Goal: Task Accomplishment & Management: Manage account settings

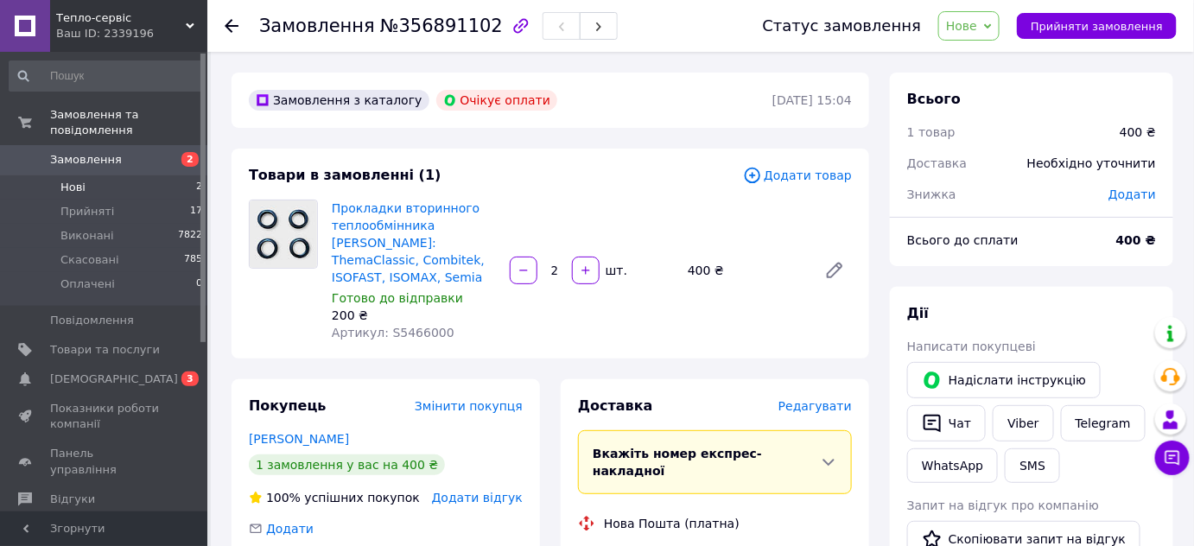
click at [72, 180] on span "Нові" at bounding box center [72, 188] width 25 height 16
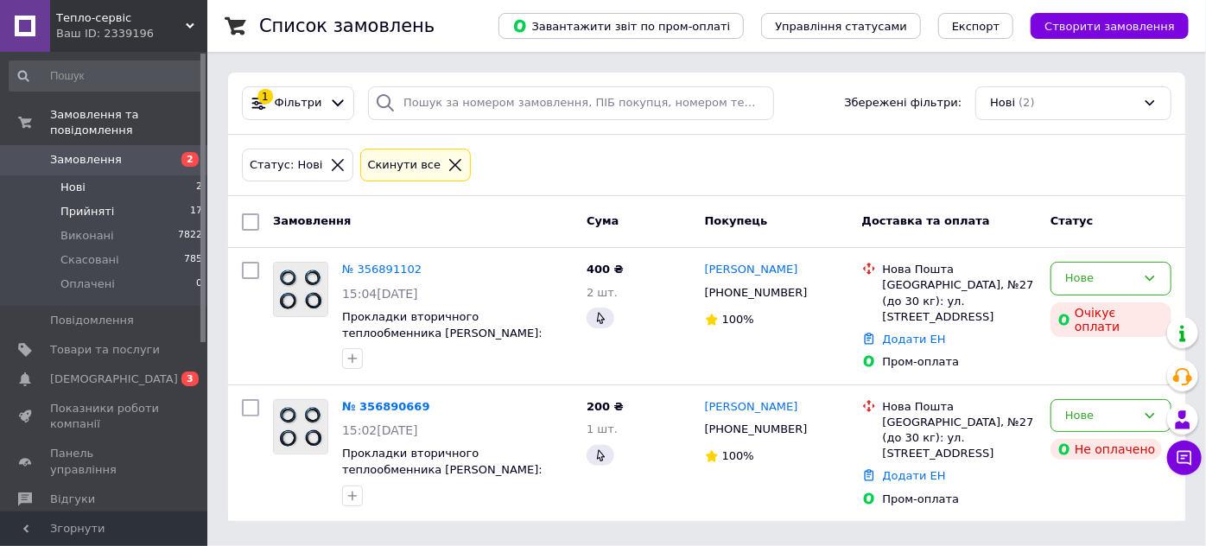
click at [96, 204] on span "Прийняті" at bounding box center [87, 212] width 54 height 16
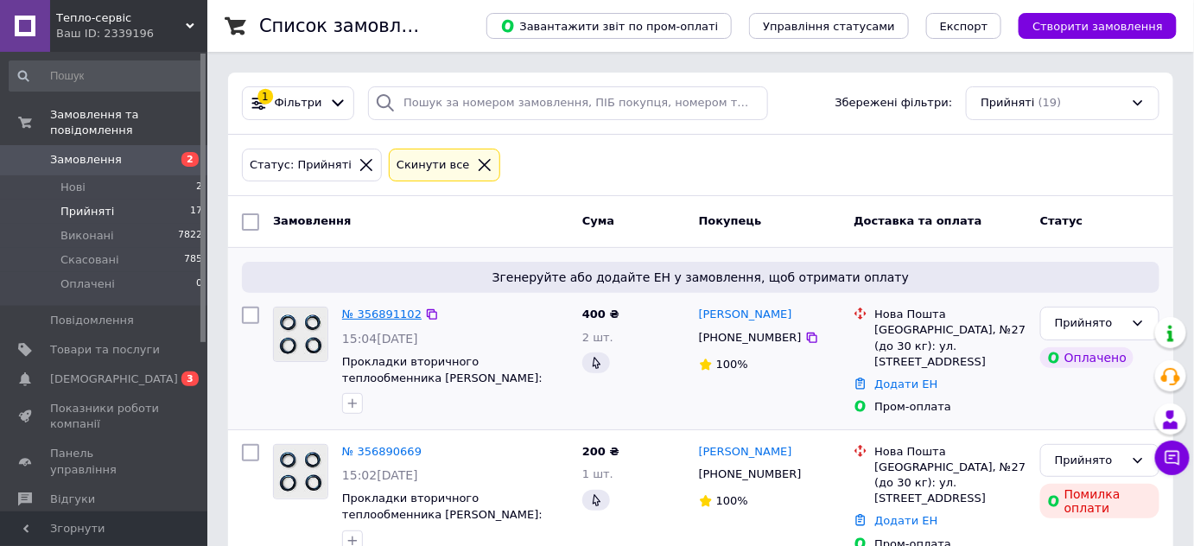
click at [366, 313] on link "№ 356891102" at bounding box center [381, 313] width 79 height 13
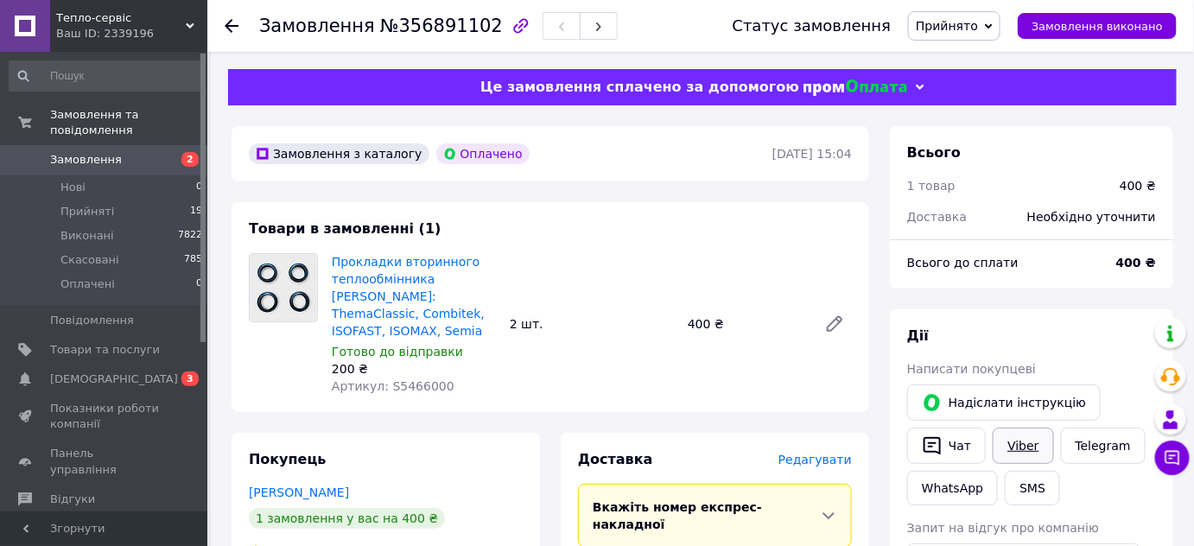
click at [1017, 450] on link "Viber" at bounding box center [1022, 446] width 60 height 36
click at [1024, 446] on link "Viber" at bounding box center [1022, 446] width 60 height 36
click at [102, 204] on span "Прийняті" at bounding box center [87, 212] width 54 height 16
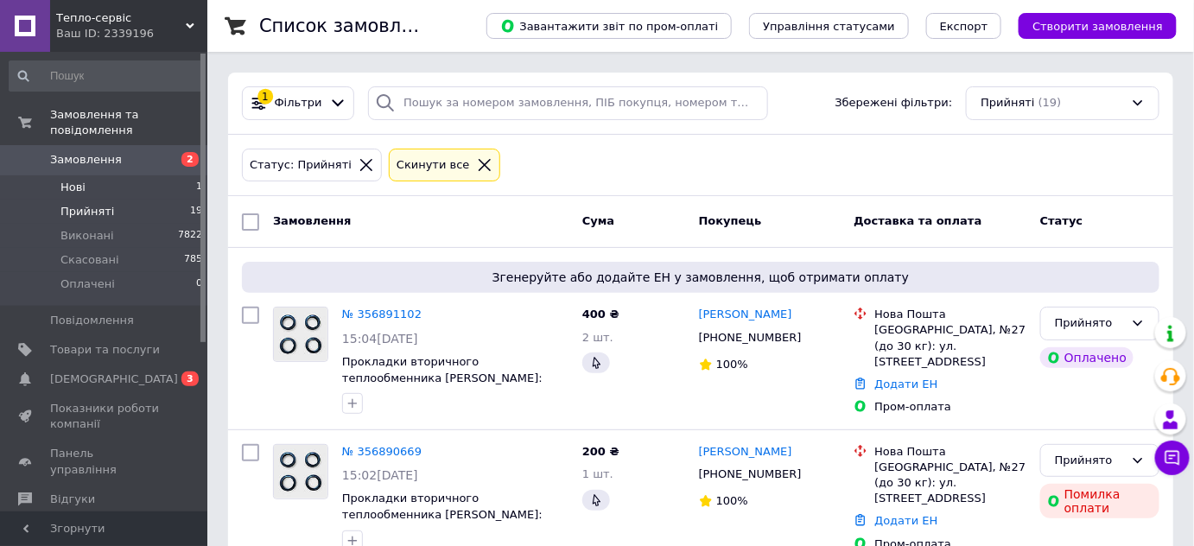
click at [66, 180] on span "Нові" at bounding box center [72, 188] width 25 height 16
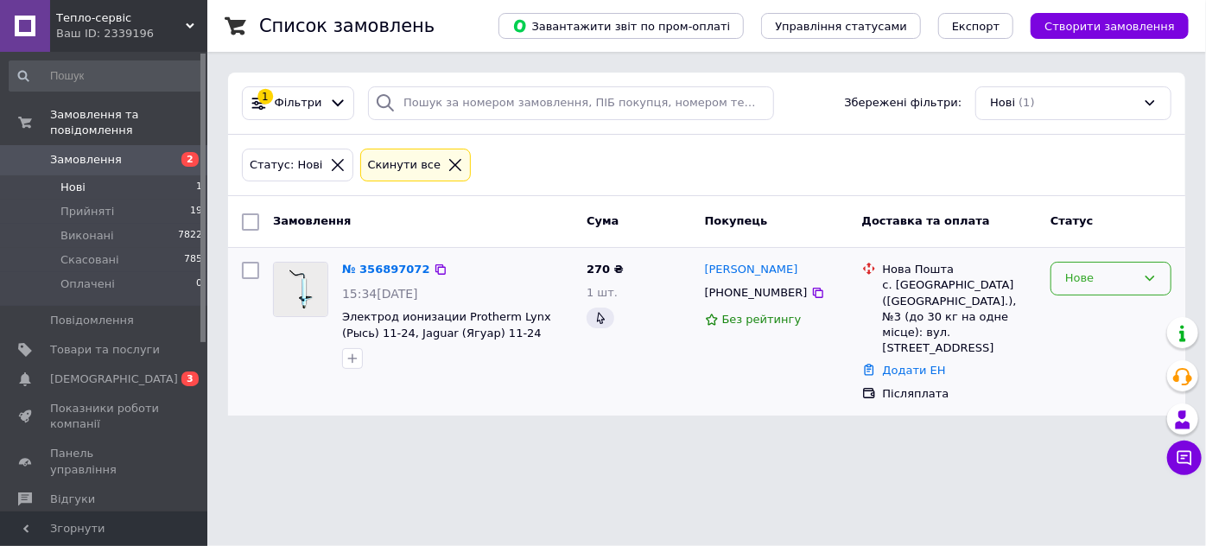
click at [1091, 273] on div "Нове" at bounding box center [1100, 278] width 71 height 18
click at [1085, 308] on li "Прийнято" at bounding box center [1110, 315] width 119 height 32
click at [86, 204] on span "Прийняті" at bounding box center [87, 212] width 54 height 16
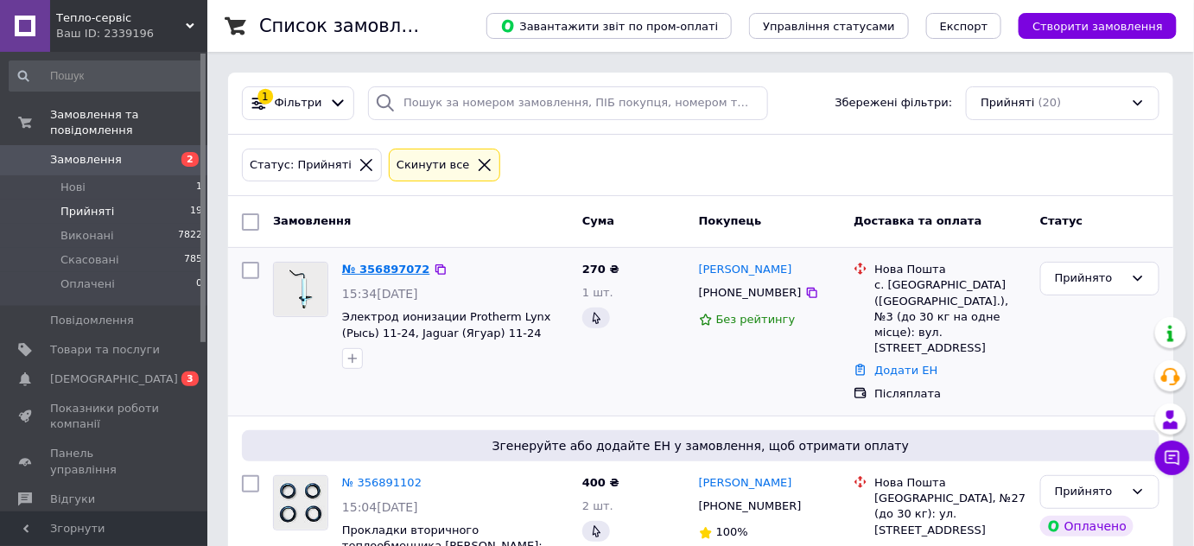
click at [384, 272] on link "№ 356897072" at bounding box center [386, 269] width 88 height 13
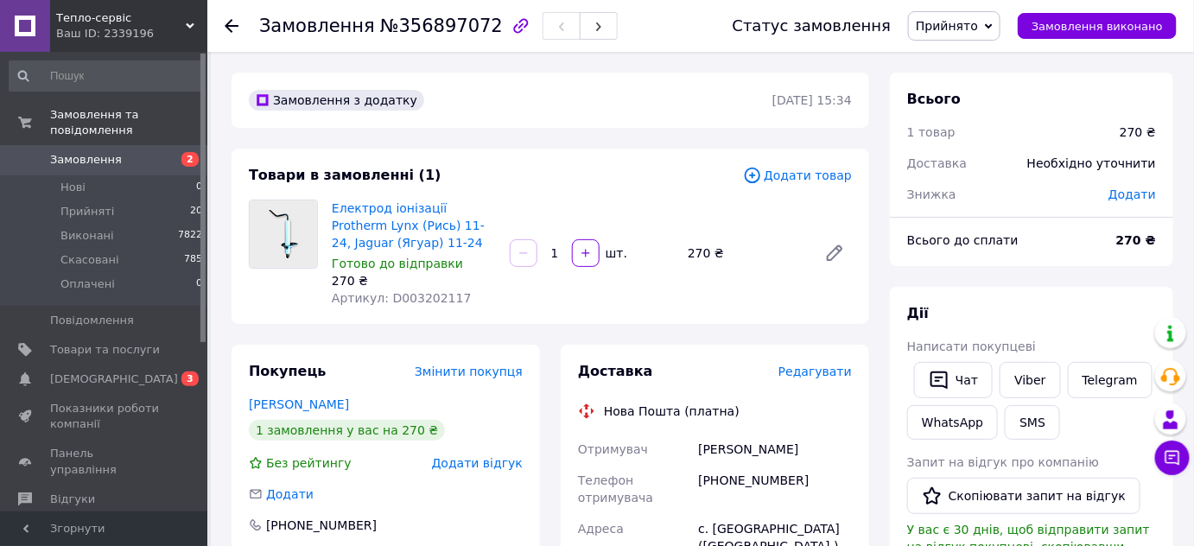
click at [808, 371] on span "Редагувати" at bounding box center [814, 372] width 73 height 14
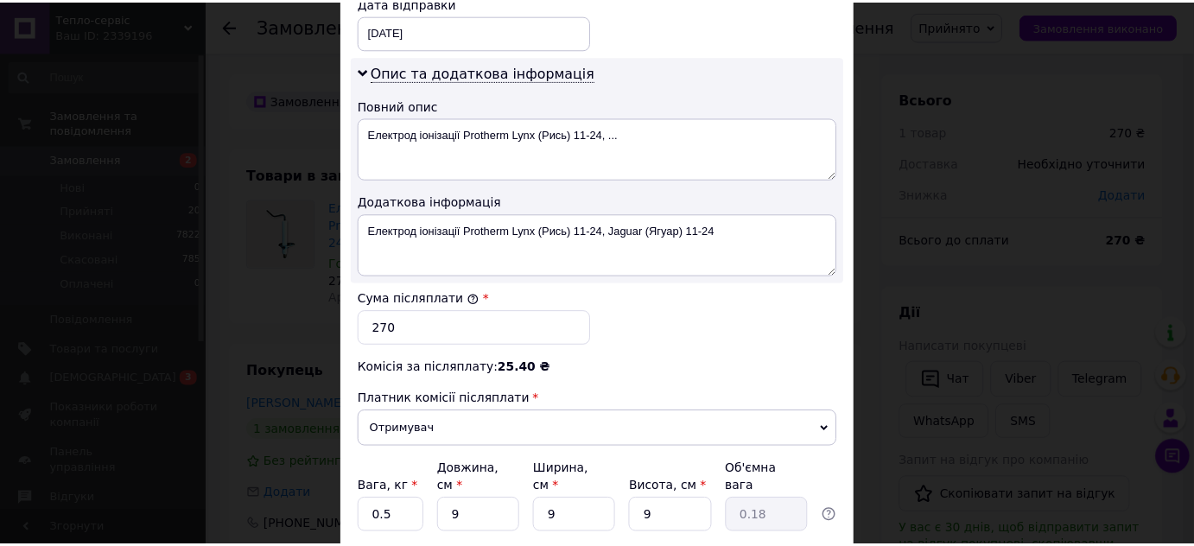
scroll to position [941, 0]
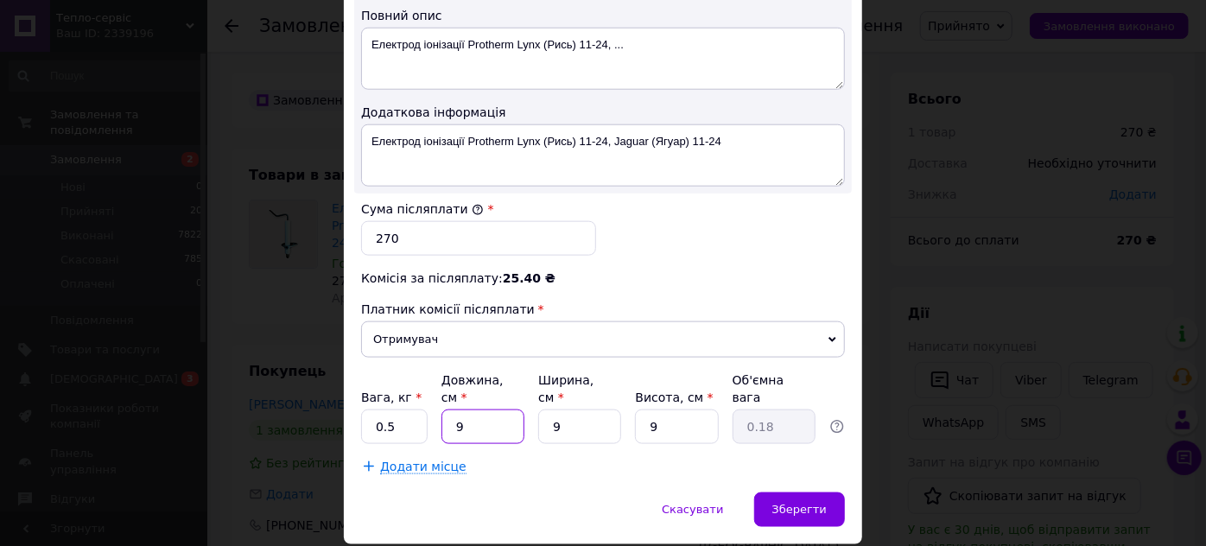
click at [498, 409] on input "9" at bounding box center [482, 426] width 83 height 35
type input "7"
type input "0.14"
type input "7"
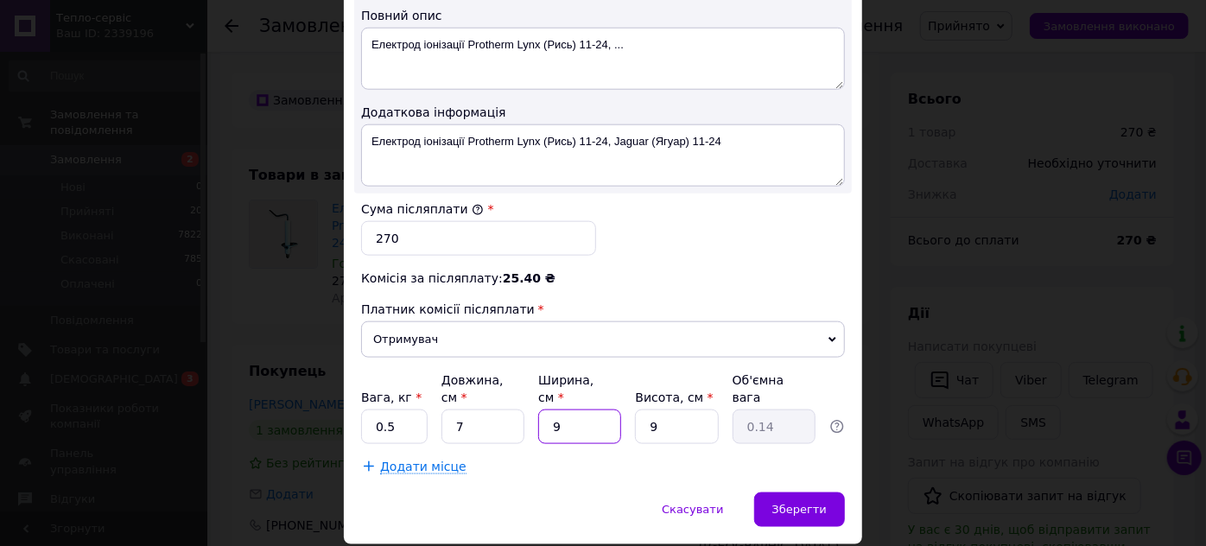
click at [578, 409] on input "9" at bounding box center [579, 426] width 83 height 35
type input "5"
type input "0.1"
type input "5"
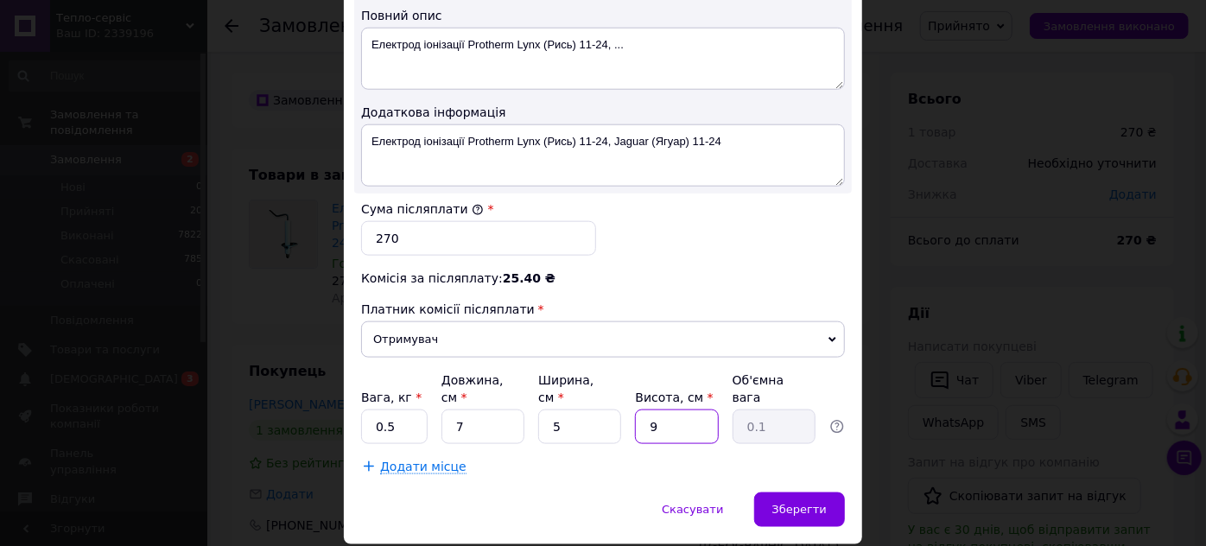
click at [675, 409] on input "9" at bounding box center [676, 426] width 83 height 35
type input "3"
click at [609, 492] on div "Скасувати   Зберегти" at bounding box center [603, 518] width 518 height 52
click at [796, 503] on span "Зберегти" at bounding box center [799, 509] width 54 height 13
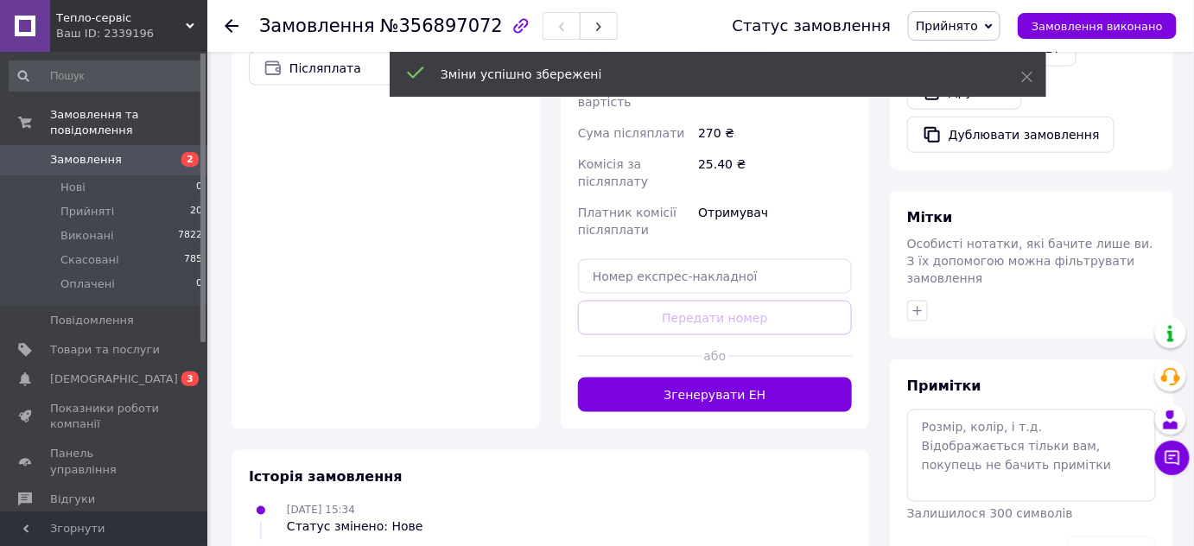
scroll to position [628, 0]
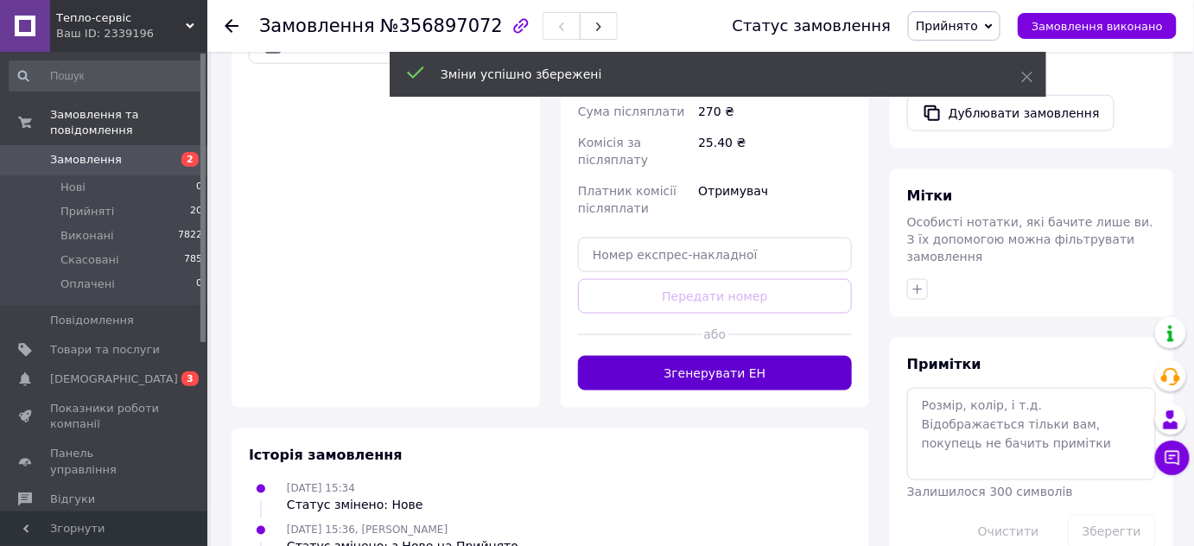
click at [728, 356] on button "Згенерувати ЕН" at bounding box center [715, 373] width 274 height 35
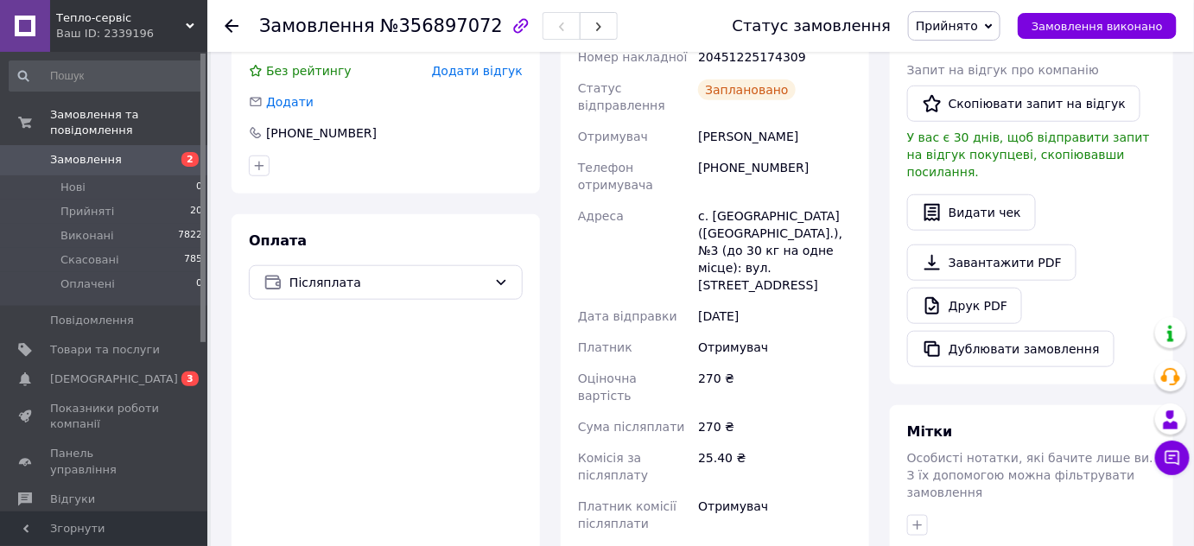
scroll to position [0, 0]
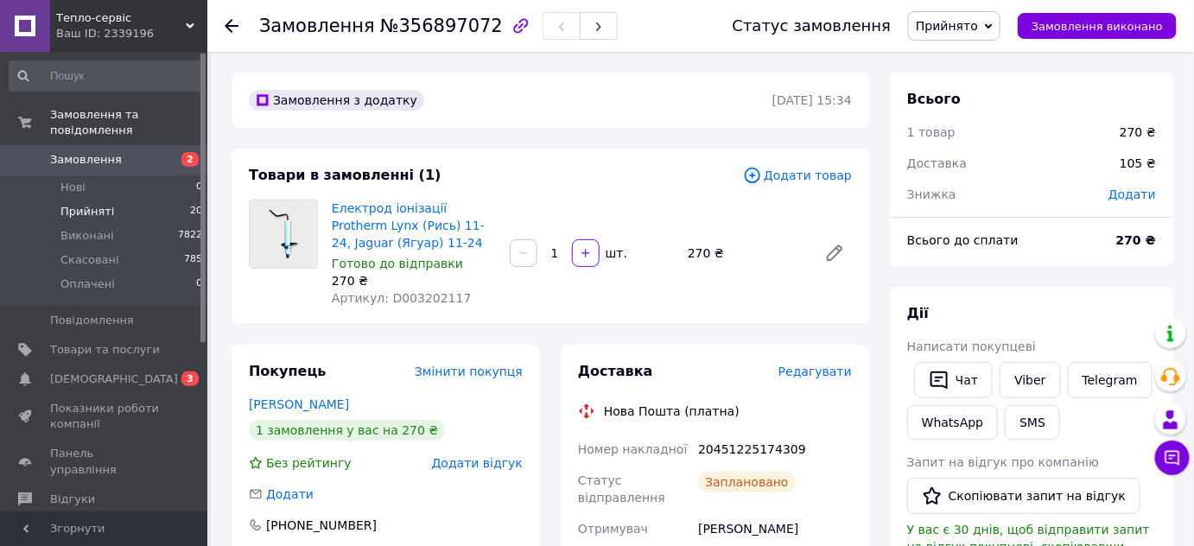
click at [88, 200] on li "Прийняті 20" at bounding box center [106, 212] width 212 height 24
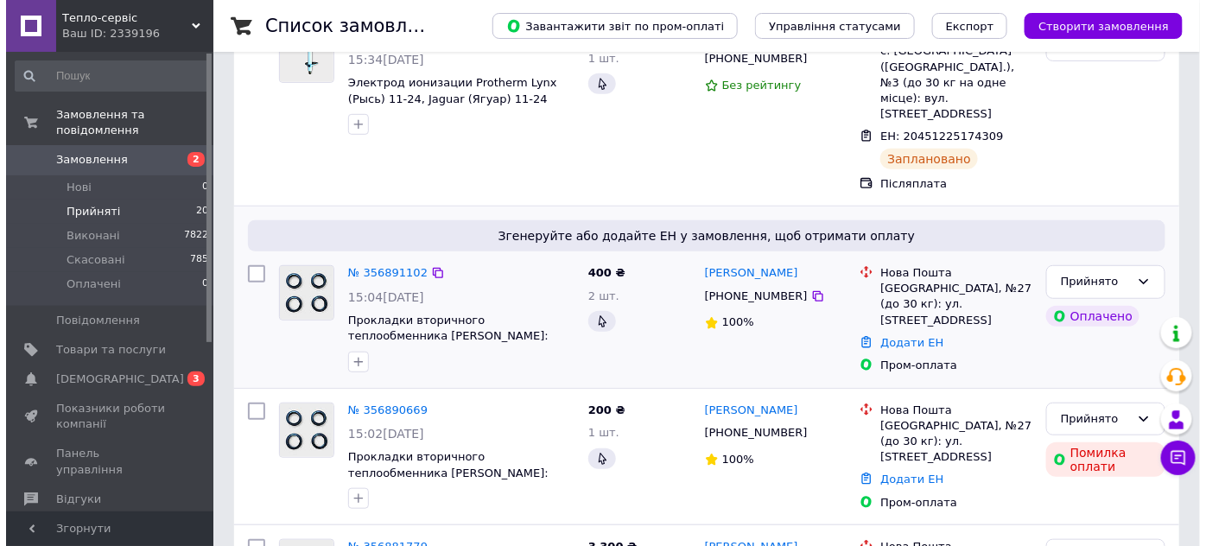
scroll to position [235, 0]
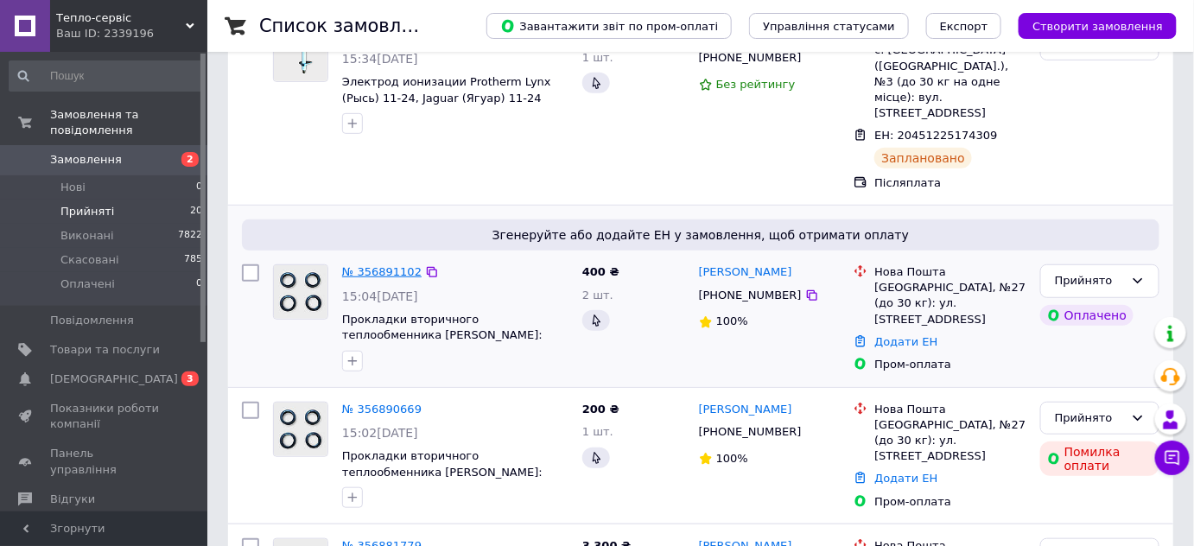
click at [365, 265] on link "№ 356891102" at bounding box center [381, 271] width 79 height 13
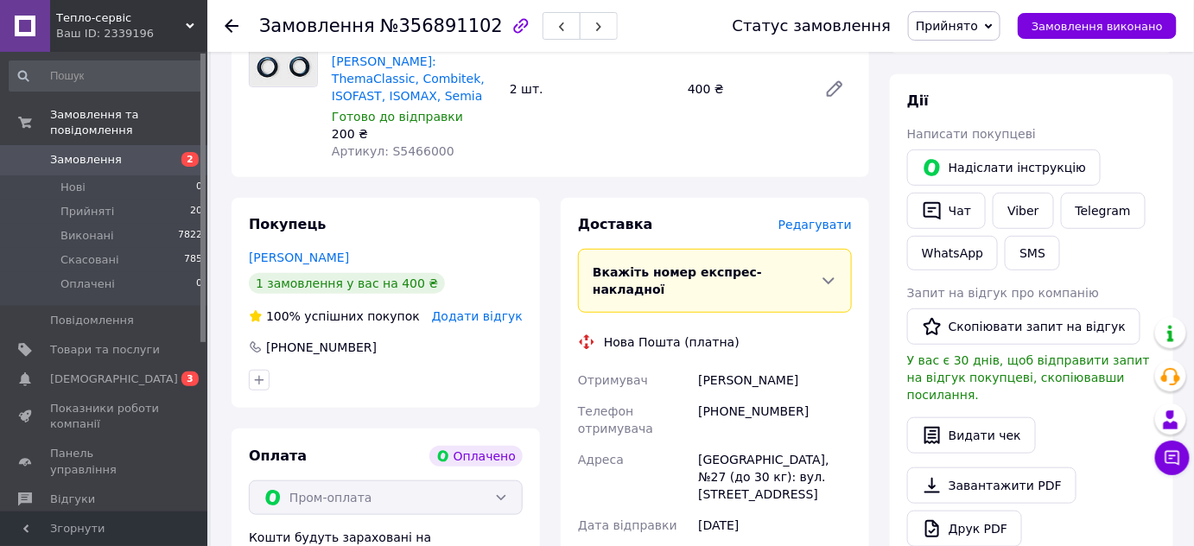
click at [820, 224] on span "Редагувати" at bounding box center [814, 225] width 73 height 14
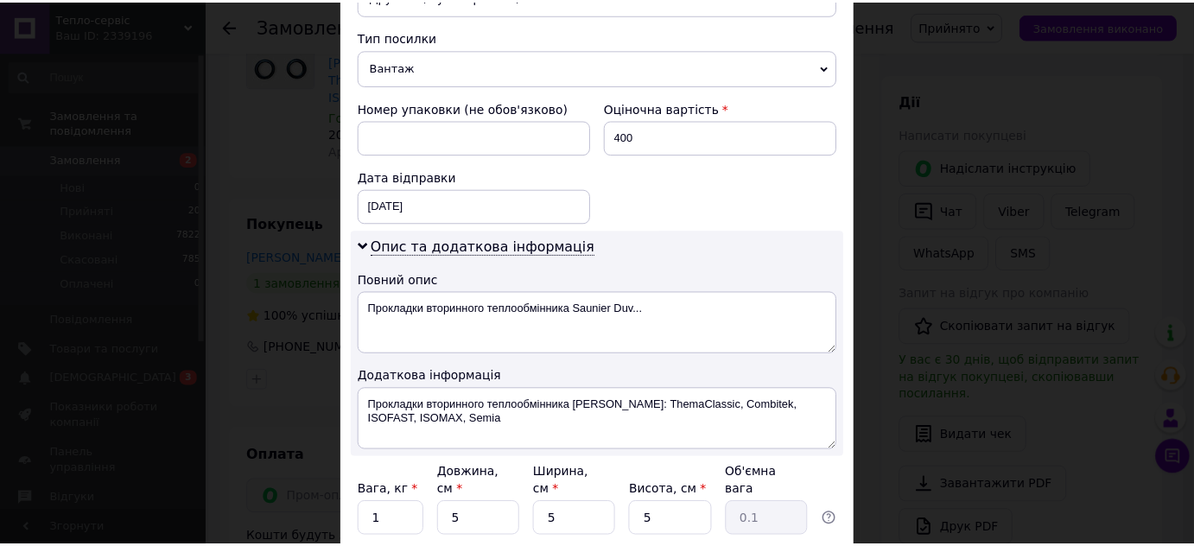
scroll to position [788, 0]
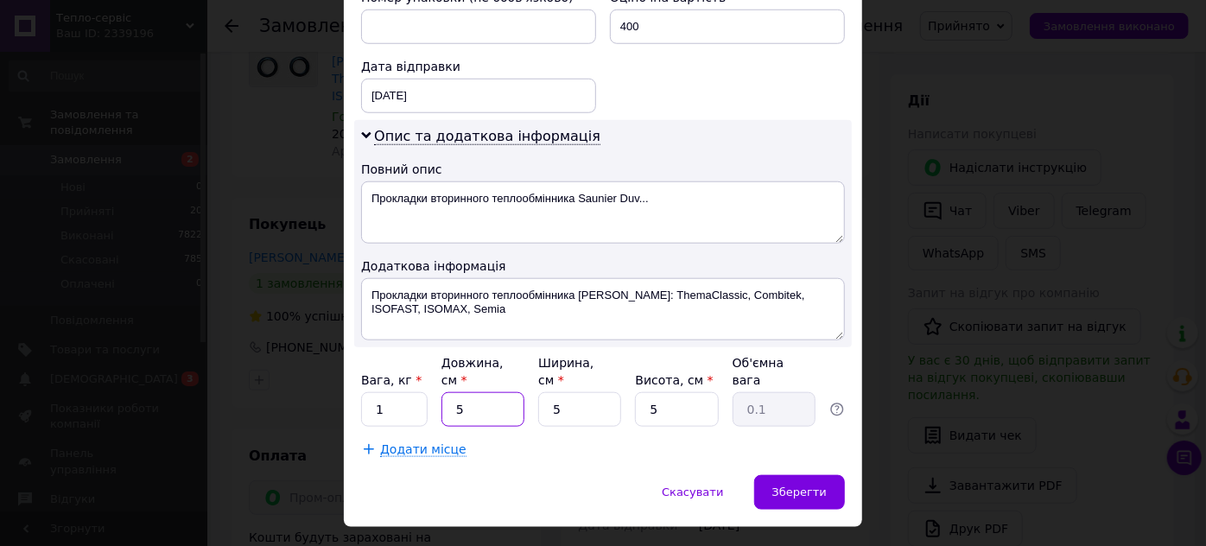
click at [507, 392] on input "5" at bounding box center [482, 409] width 83 height 35
type input "7"
click at [674, 392] on input "5" at bounding box center [676, 409] width 83 height 35
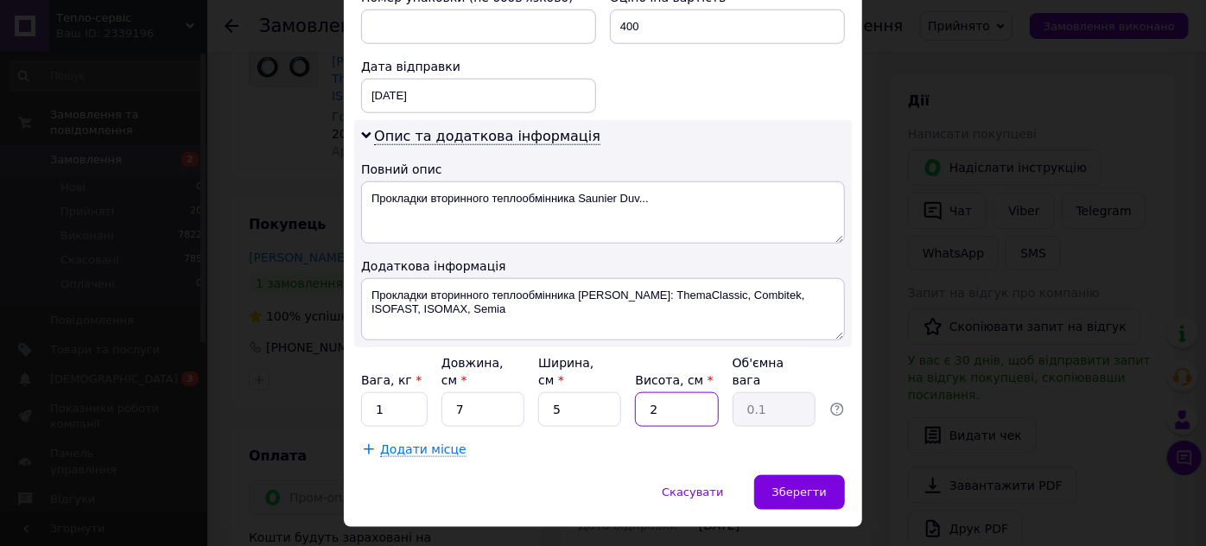
type input "2"
click at [409, 392] on input "1" at bounding box center [394, 409] width 67 height 35
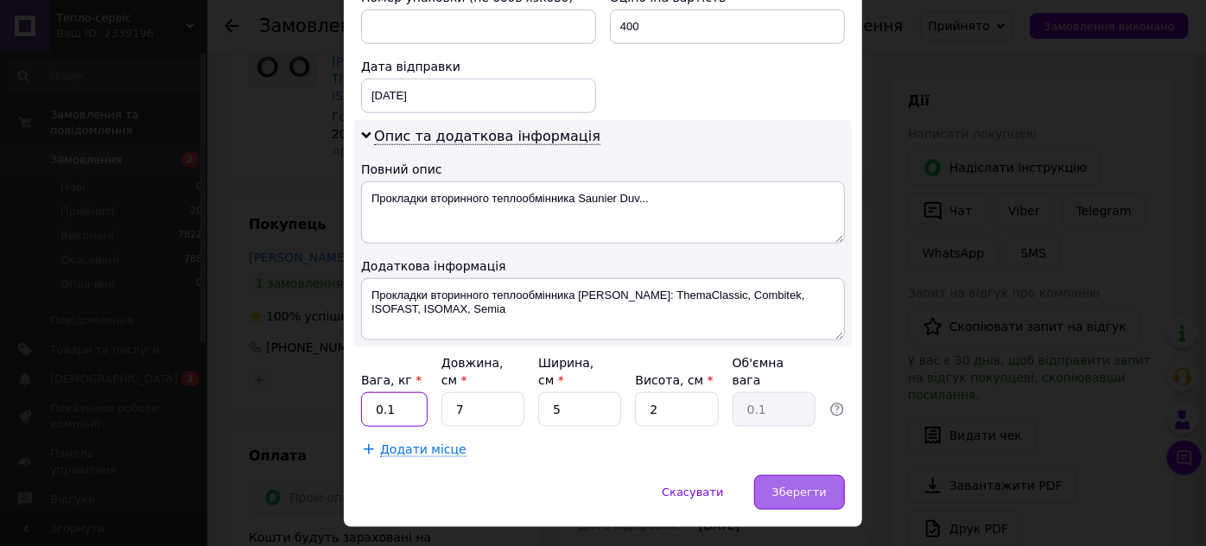
type input "0.1"
click at [806, 485] on span "Зберегти" at bounding box center [799, 491] width 54 height 13
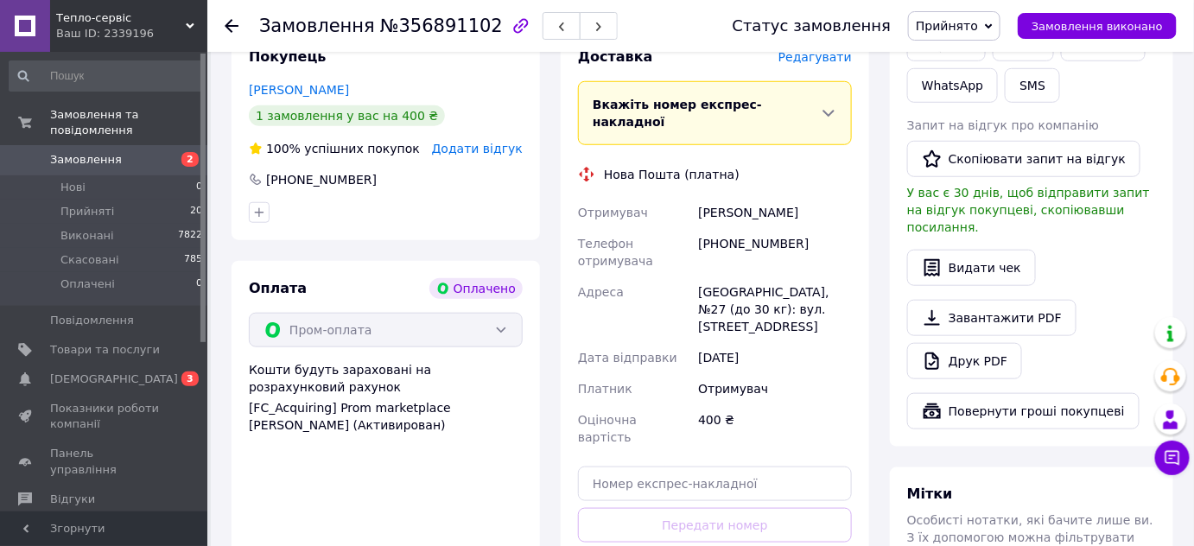
scroll to position [471, 0]
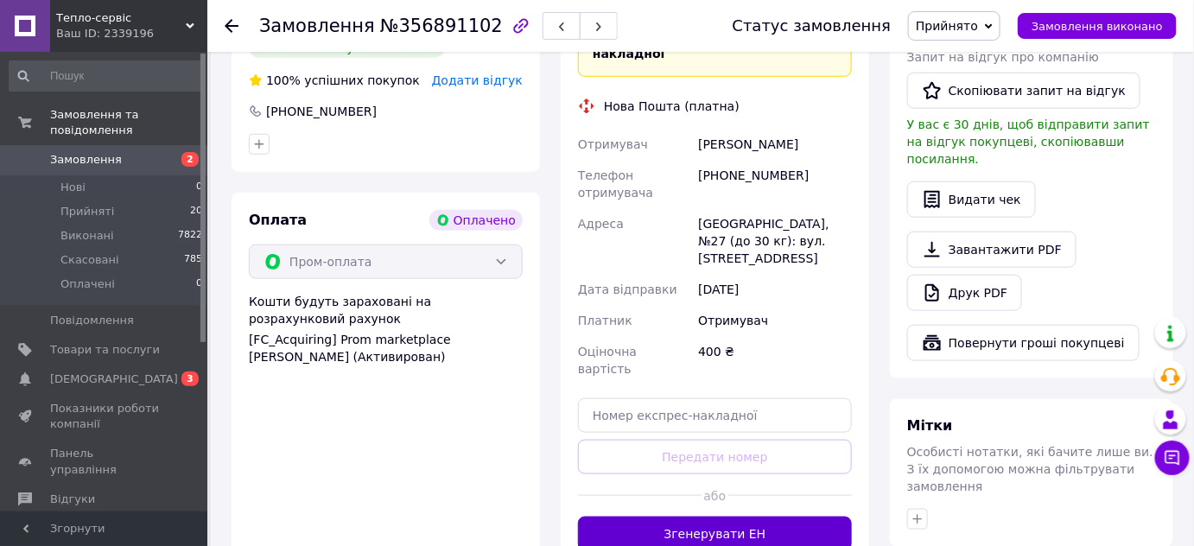
click at [755, 517] on button "Згенерувати ЕН" at bounding box center [715, 534] width 274 height 35
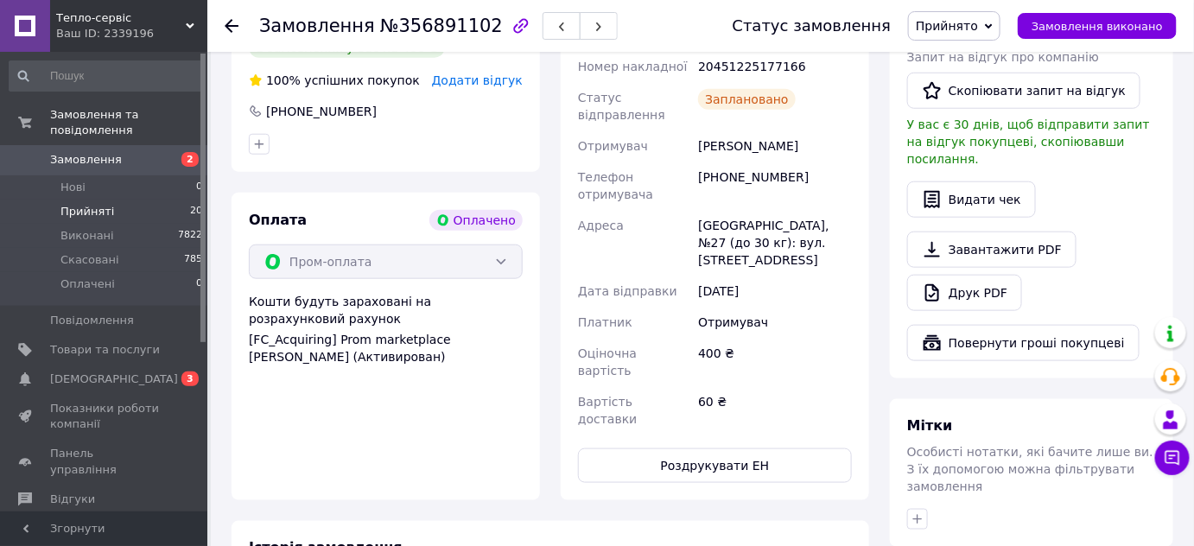
click at [87, 204] on span "Прийняті" at bounding box center [87, 212] width 54 height 16
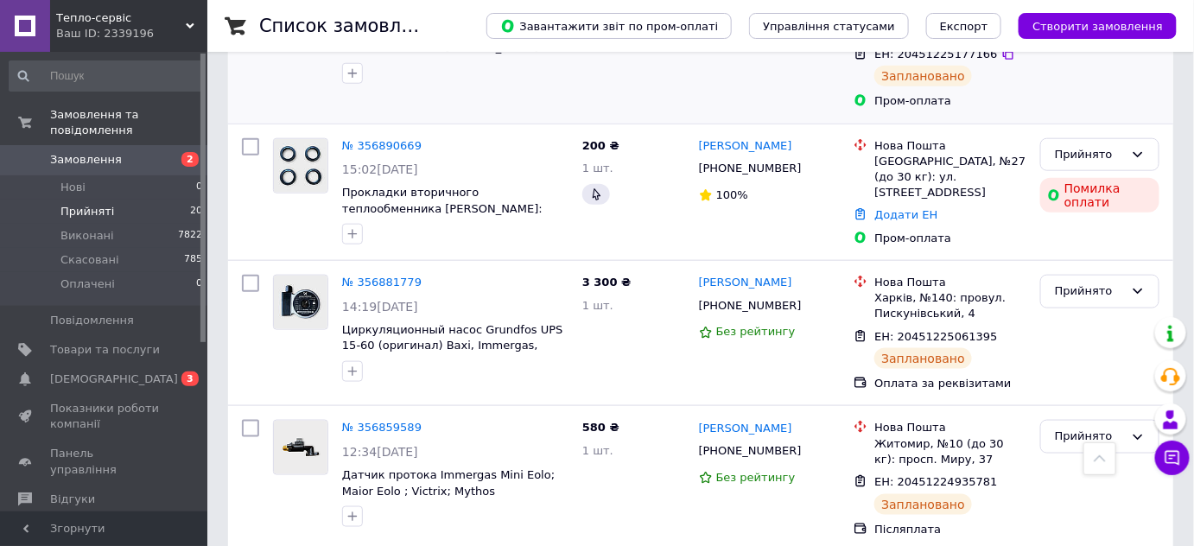
scroll to position [549, 0]
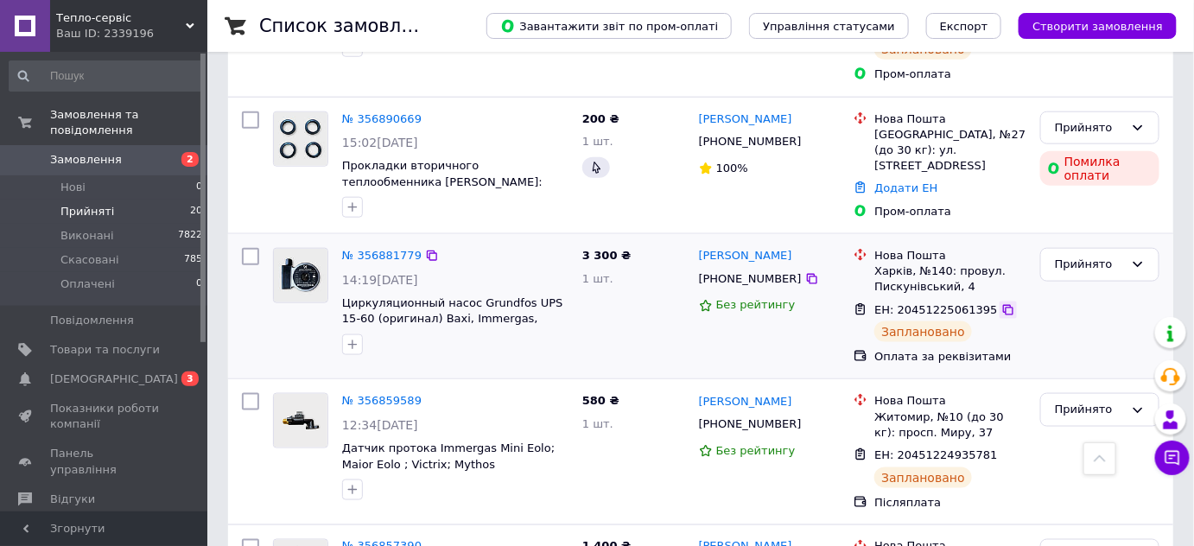
click at [1001, 303] on icon at bounding box center [1008, 310] width 14 height 14
click at [1100, 256] on div "Прийнято" at bounding box center [1089, 265] width 69 height 18
click at [1099, 285] on li "Виконано" at bounding box center [1099, 301] width 117 height 32
click at [1001, 448] on icon at bounding box center [1008, 455] width 14 height 14
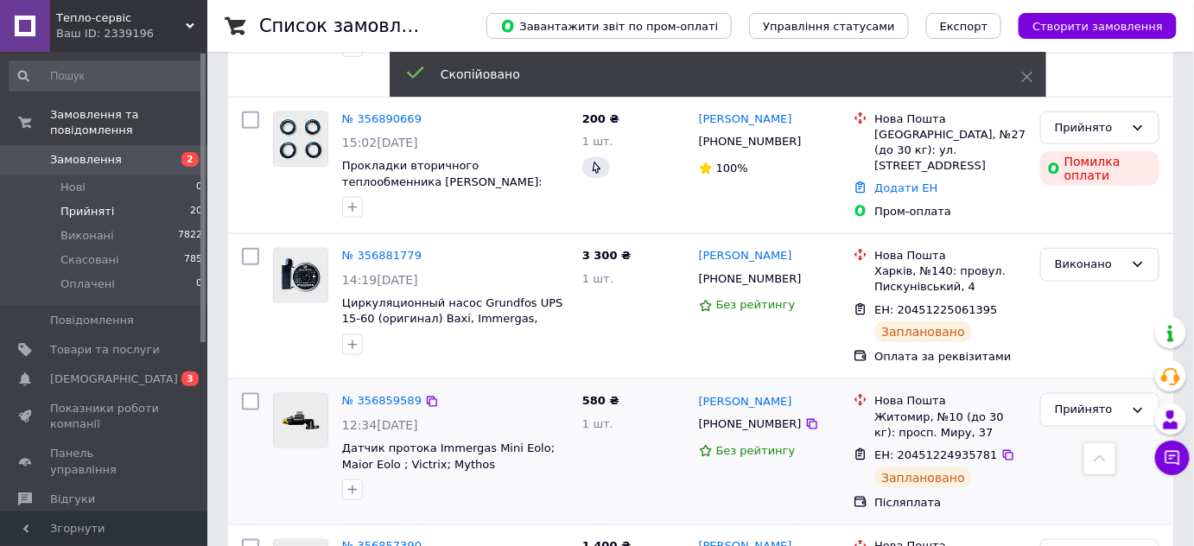
click at [739, 417] on span "[PHONE_NUMBER]" at bounding box center [750, 423] width 103 height 13
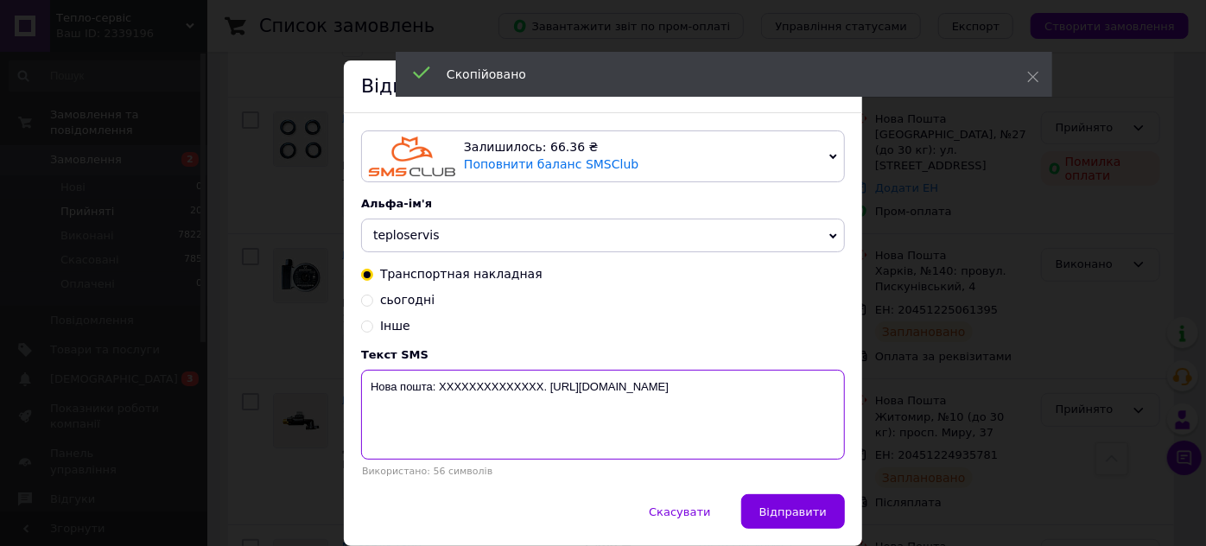
click at [486, 387] on textarea "Нова пошта: XXXXXXXXXXXXXX. [URL][DOMAIN_NAME]" at bounding box center [603, 415] width 484 height 90
paste textarea "20451224935781"
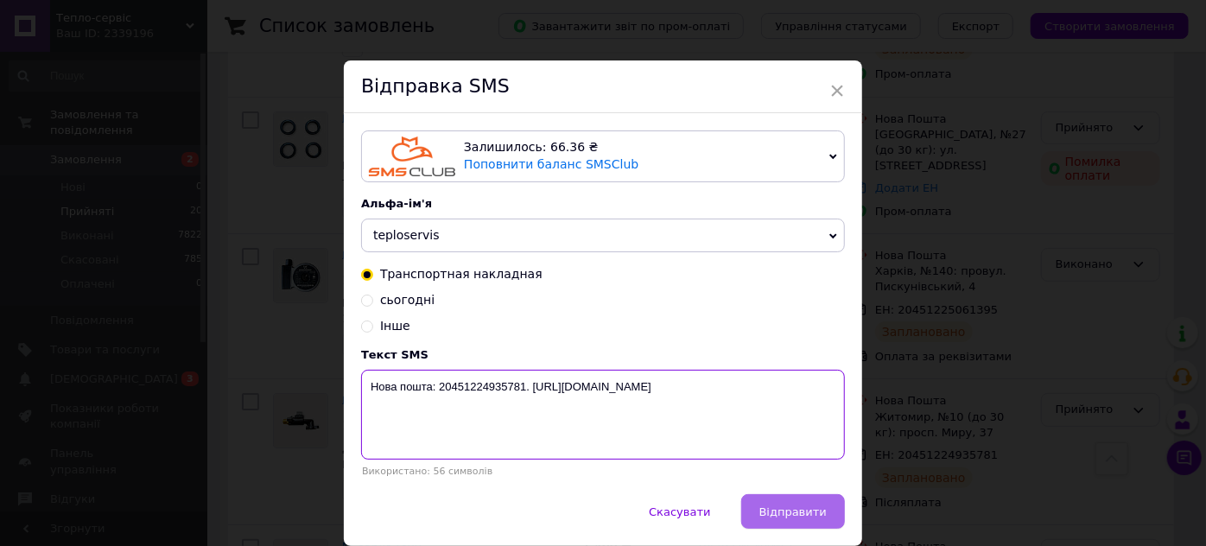
type textarea "Нова пошта: 20451224935781. [URL][DOMAIN_NAME]"
click at [781, 504] on button "Відправити" at bounding box center [793, 511] width 104 height 35
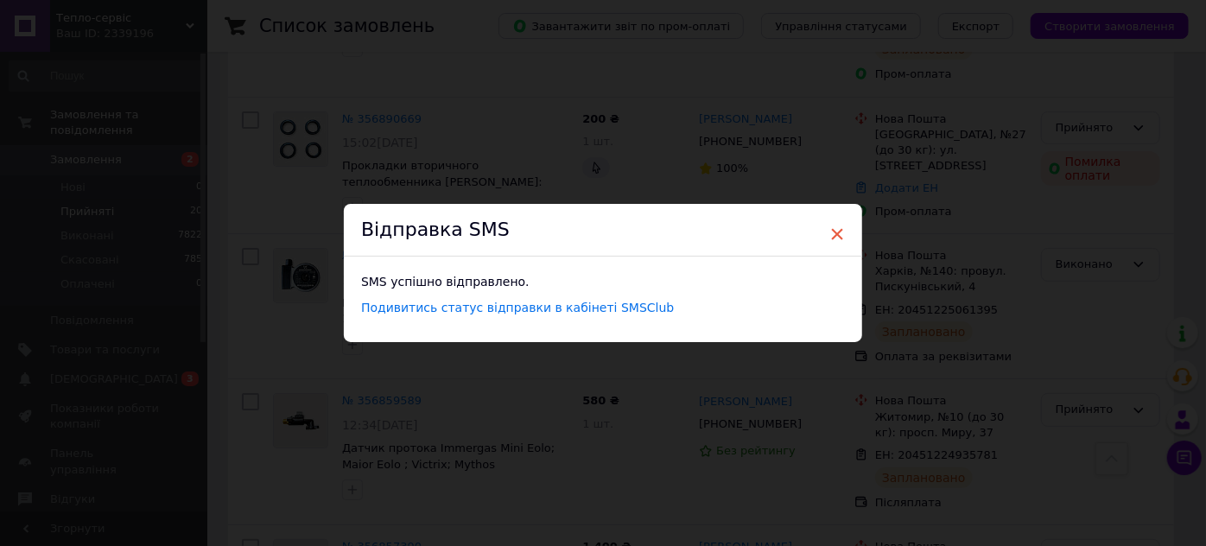
click at [834, 229] on span "×" at bounding box center [837, 233] width 16 height 29
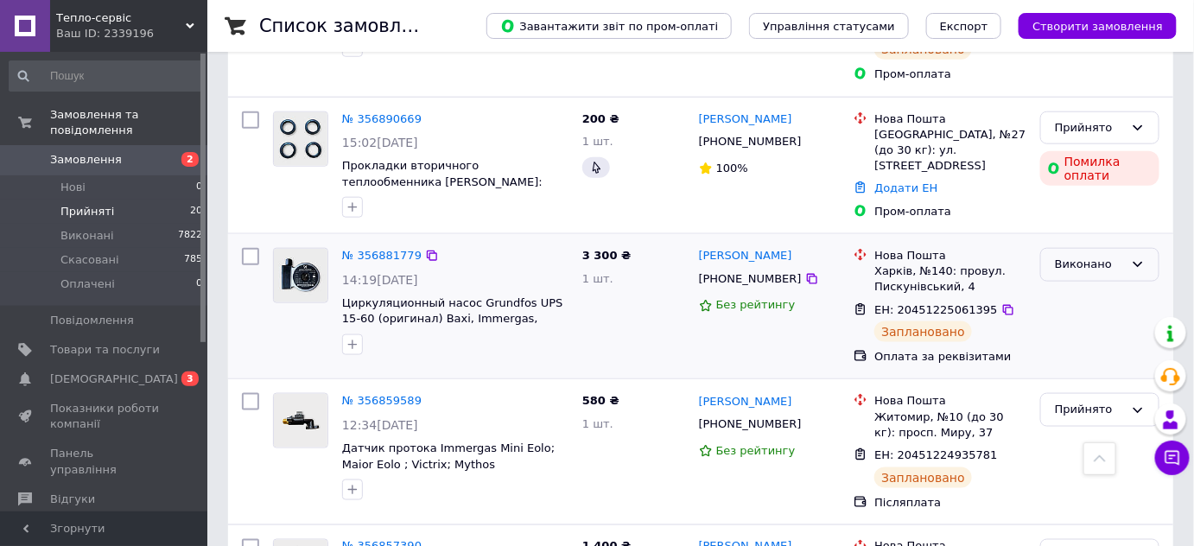
click at [1087, 256] on div "Виконано" at bounding box center [1089, 265] width 69 height 18
click at [1100, 393] on div "Прийнято" at bounding box center [1099, 410] width 119 height 34
click at [1082, 430] on li "Виконано" at bounding box center [1099, 446] width 117 height 32
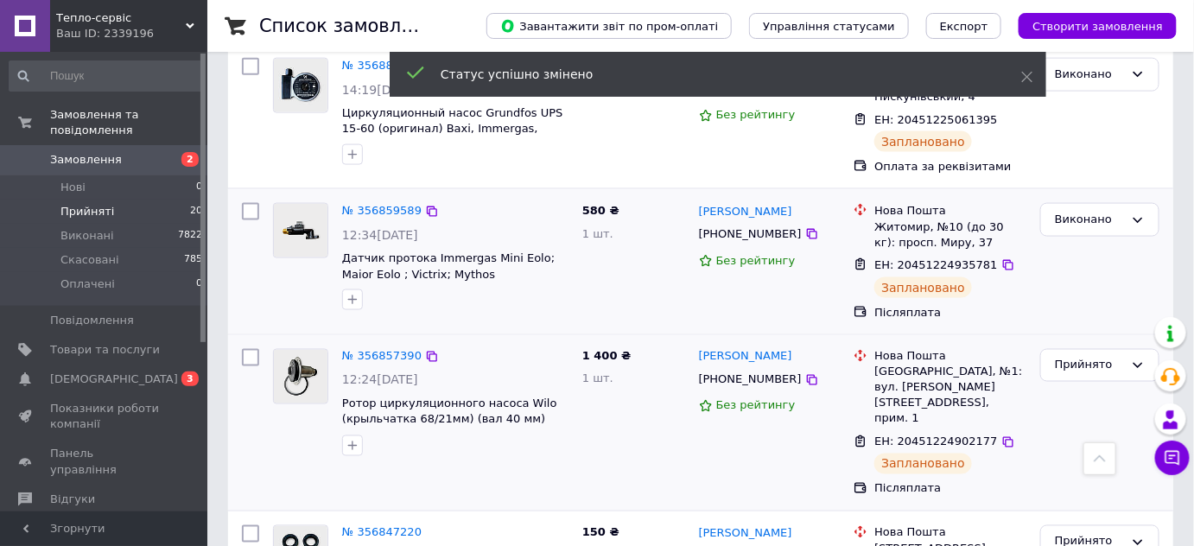
scroll to position [785, 0]
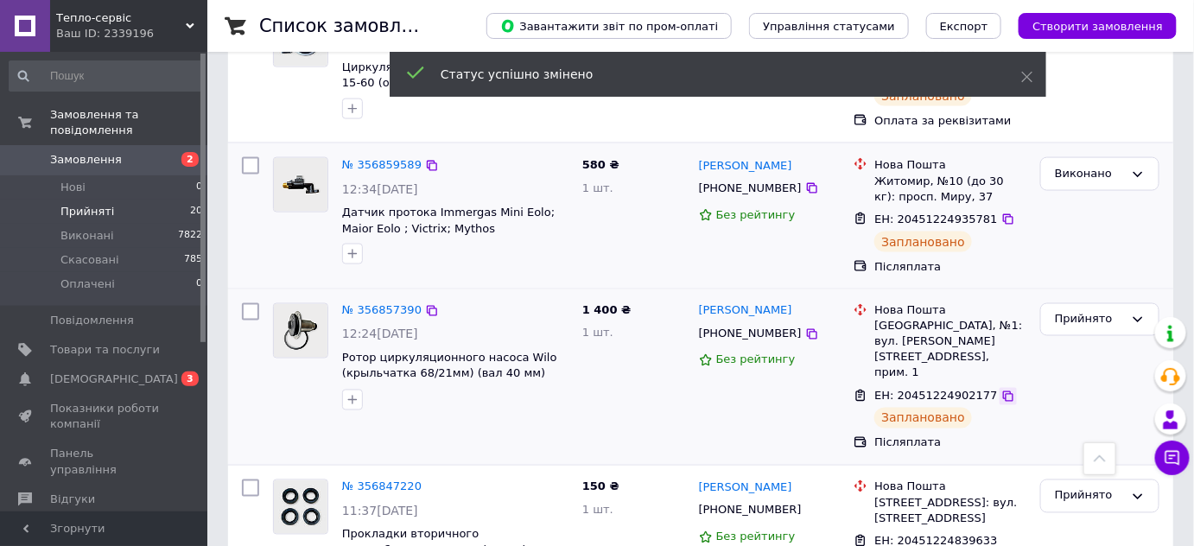
click at [1003, 391] on icon at bounding box center [1008, 396] width 10 height 10
click at [723, 327] on span "[PHONE_NUMBER]" at bounding box center [750, 333] width 103 height 13
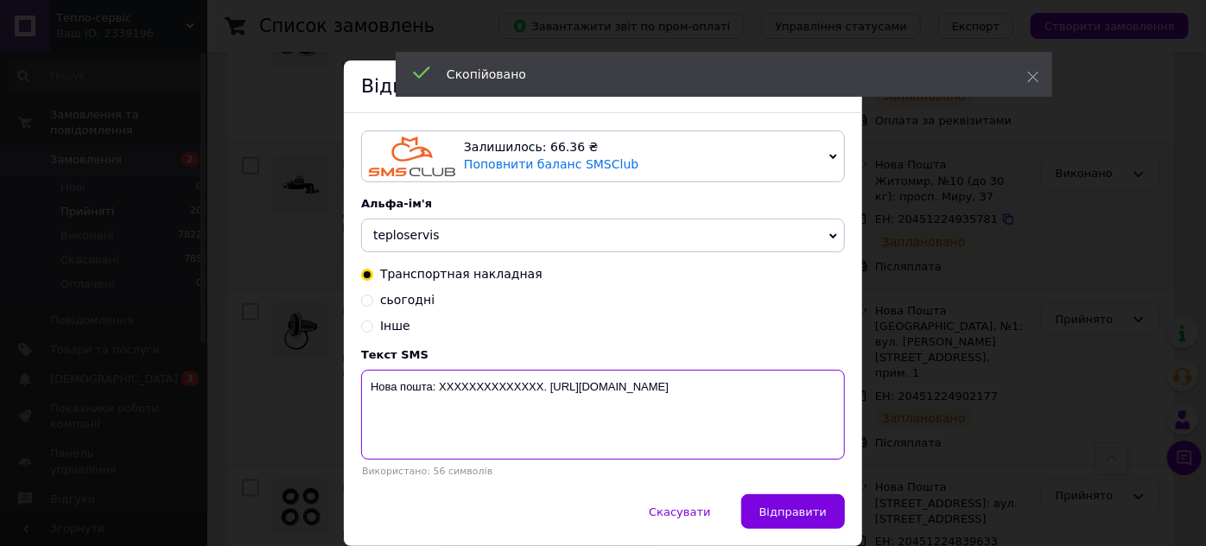
click at [499, 384] on textarea "Нова пошта: XXXXXXXXXXXXXX. [URL][DOMAIN_NAME]" at bounding box center [603, 415] width 484 height 90
paste textarea "20451224902177"
type textarea "Нова пошта: 20451224902177. [URL][DOMAIN_NAME]"
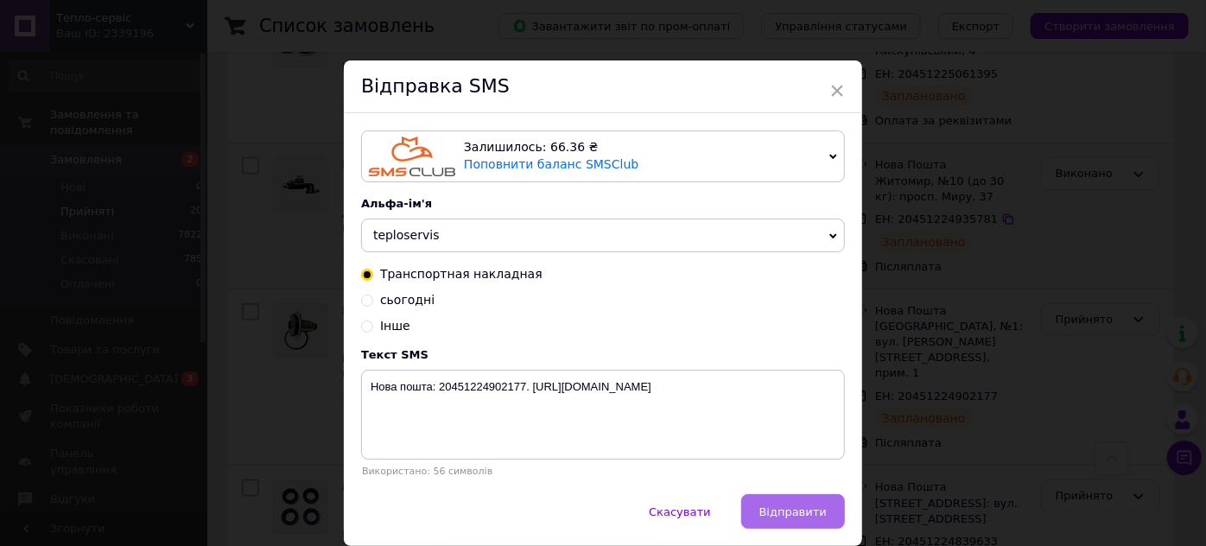
click at [776, 501] on button "Відправити" at bounding box center [793, 511] width 104 height 35
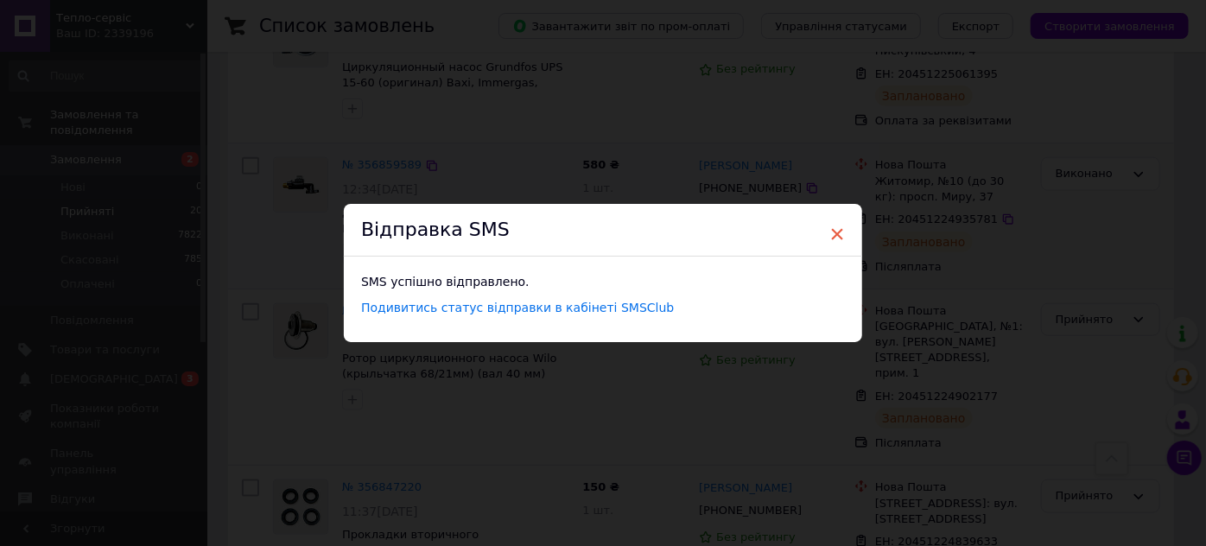
click at [835, 230] on span "×" at bounding box center [837, 233] width 16 height 29
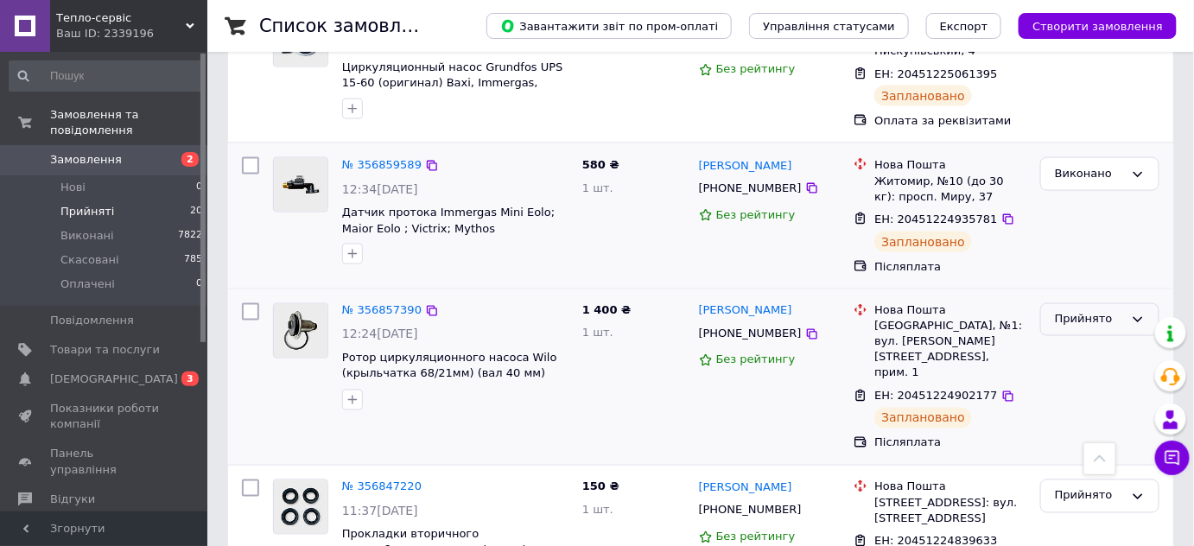
click at [1107, 311] on div "Прийнято" at bounding box center [1089, 320] width 69 height 18
click at [1085, 339] on li "Виконано" at bounding box center [1099, 355] width 117 height 32
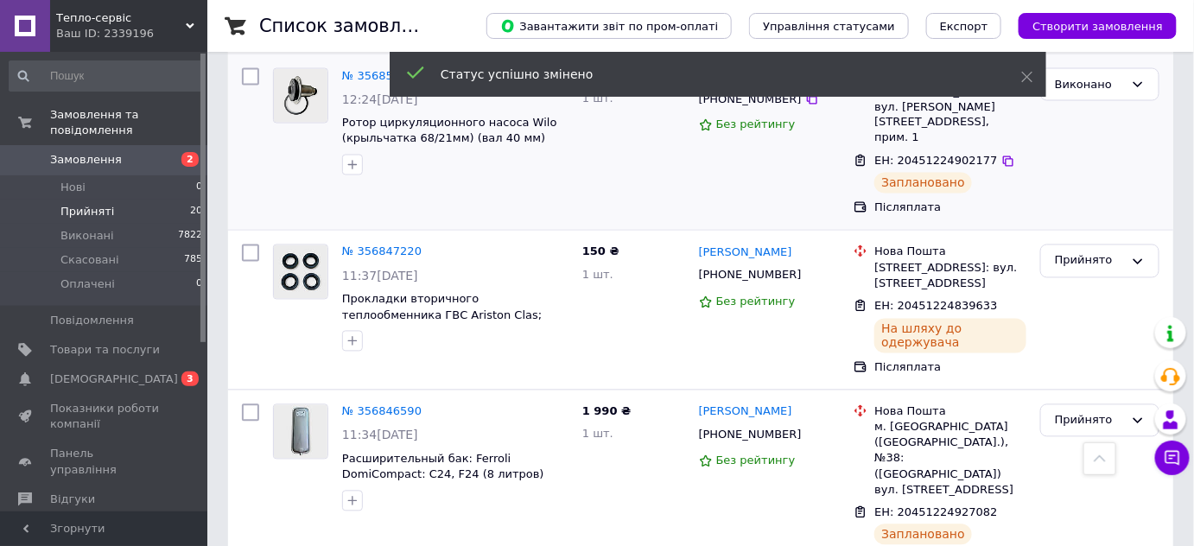
scroll to position [1020, 0]
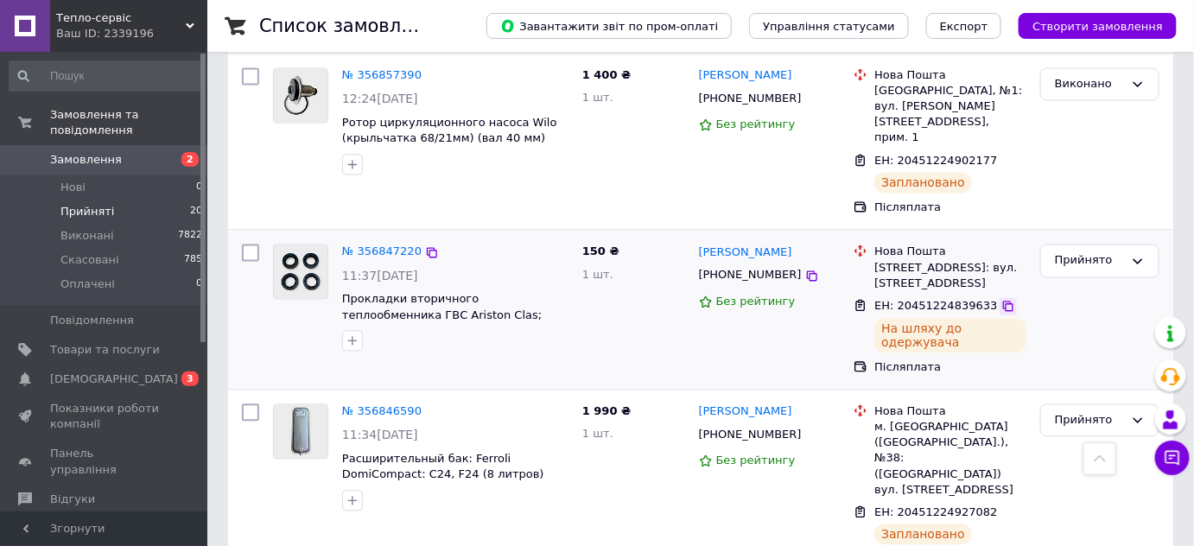
click at [1001, 300] on icon at bounding box center [1008, 307] width 14 height 14
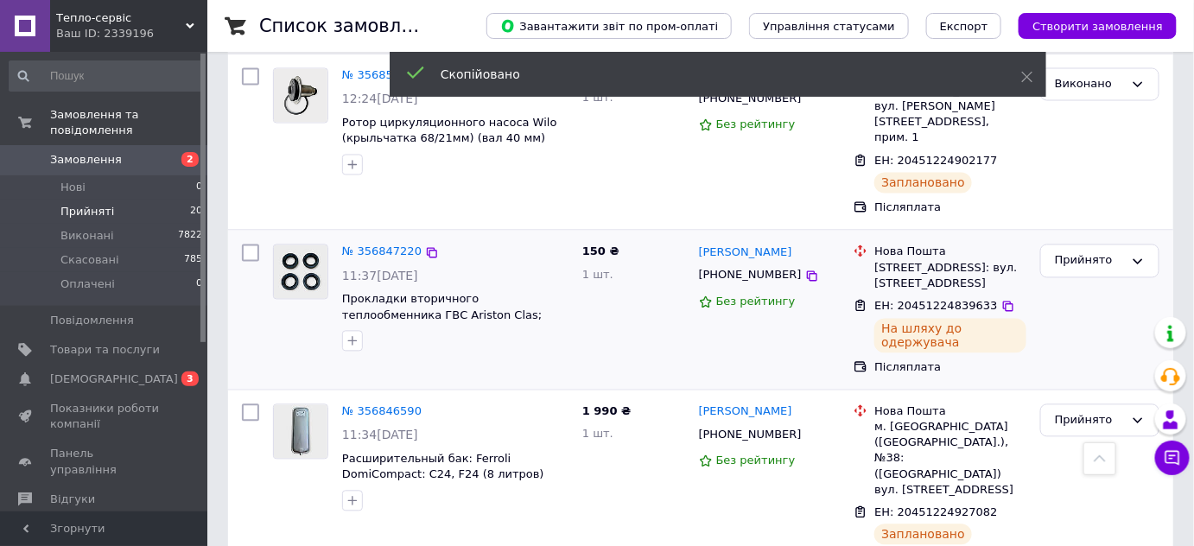
click at [747, 269] on span "[PHONE_NUMBER]" at bounding box center [750, 275] width 103 height 13
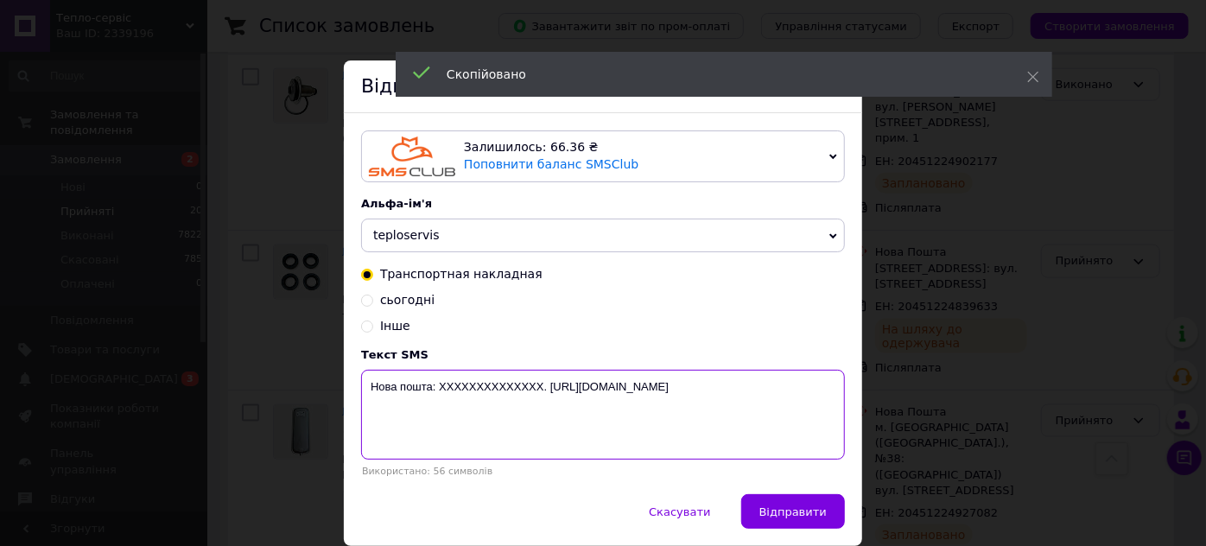
click at [481, 390] on textarea "Нова пошта: XXXXXXXXXXXXXX. [URL][DOMAIN_NAME]" at bounding box center [603, 415] width 484 height 90
paste textarea "20451224839633"
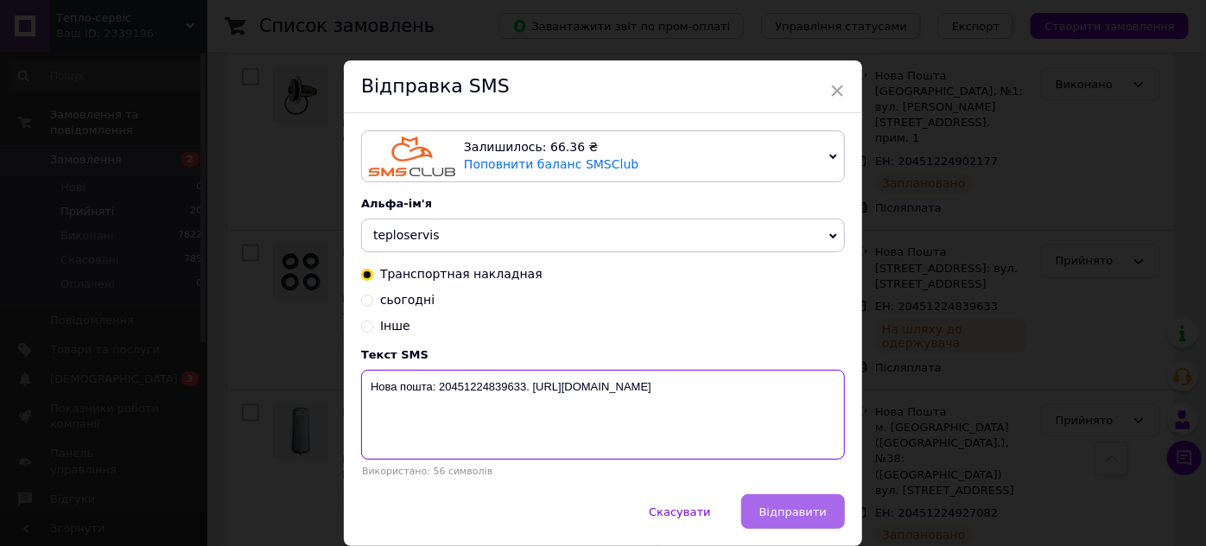
type textarea "Нова пошта: 20451224839633. [URL][DOMAIN_NAME]"
click at [808, 511] on span "Відправити" at bounding box center [792, 511] width 67 height 13
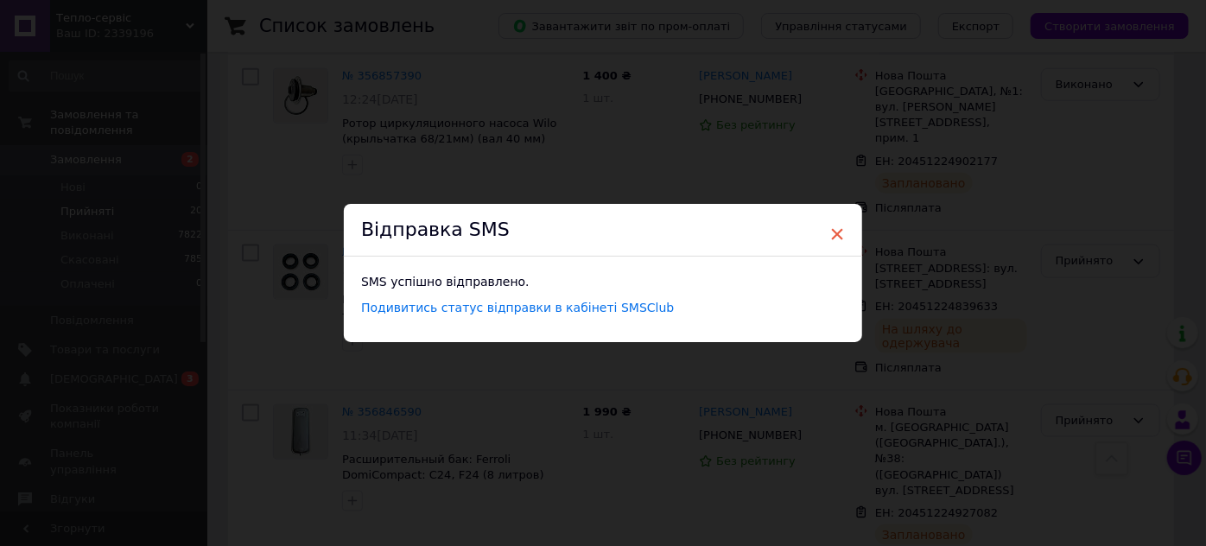
click at [831, 227] on span "×" at bounding box center [837, 233] width 16 height 29
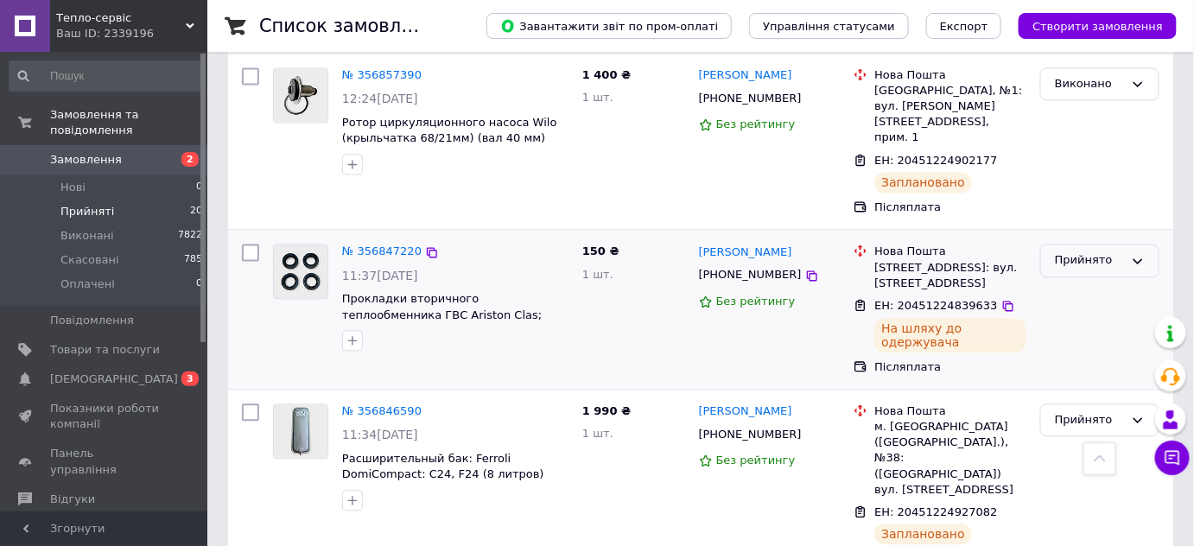
click at [1084, 252] on div "Прийнято" at bounding box center [1089, 261] width 69 height 18
click at [1084, 282] on li "Виконано" at bounding box center [1099, 298] width 117 height 32
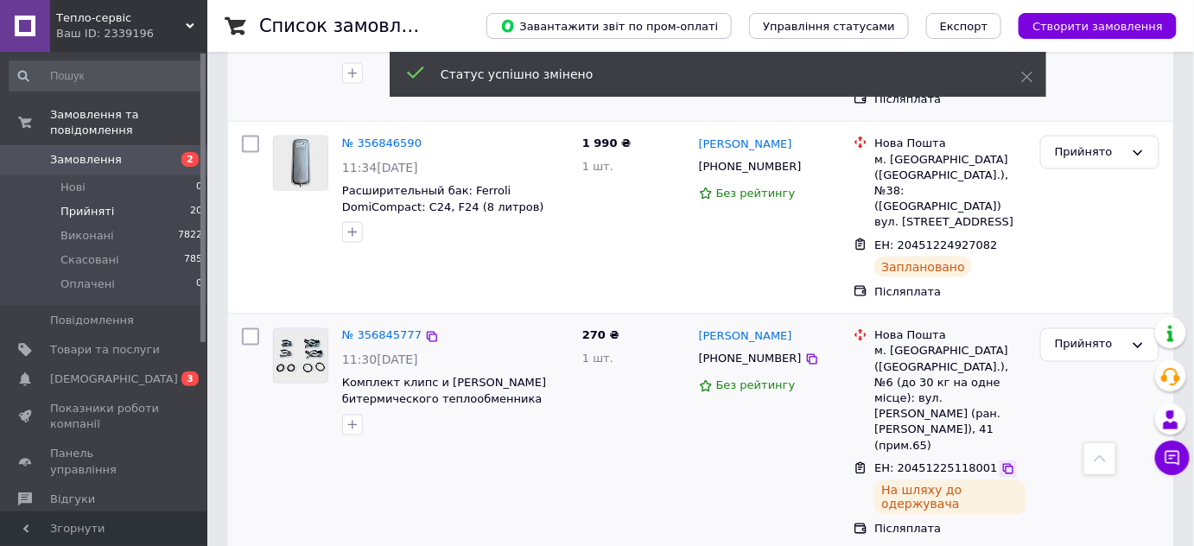
scroll to position [821, 0]
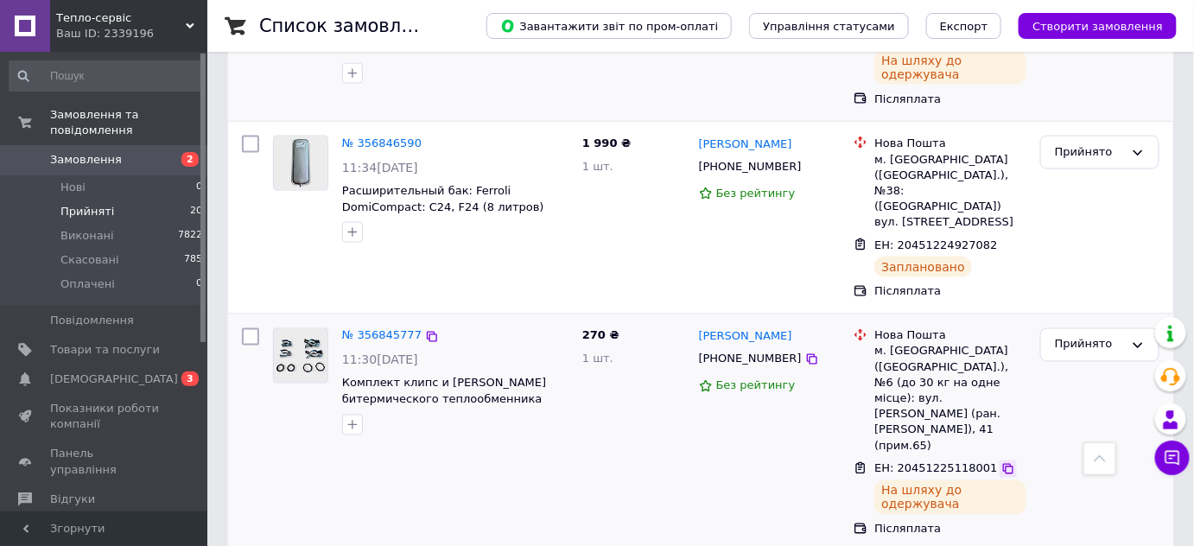
click at [1001, 462] on icon at bounding box center [1008, 469] width 14 height 14
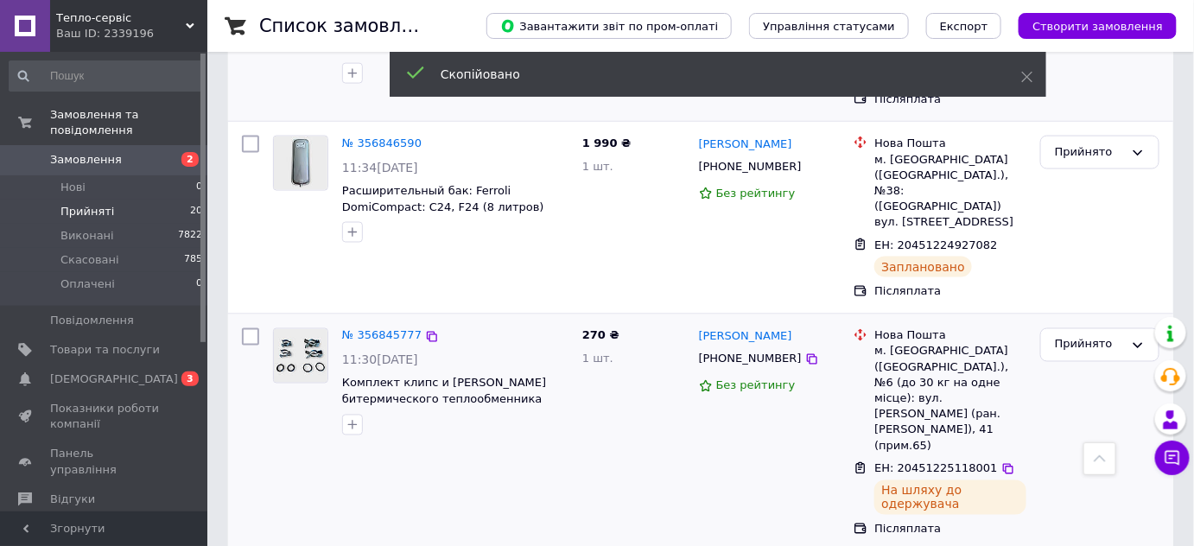
click at [730, 352] on span "[PHONE_NUMBER]" at bounding box center [750, 358] width 103 height 13
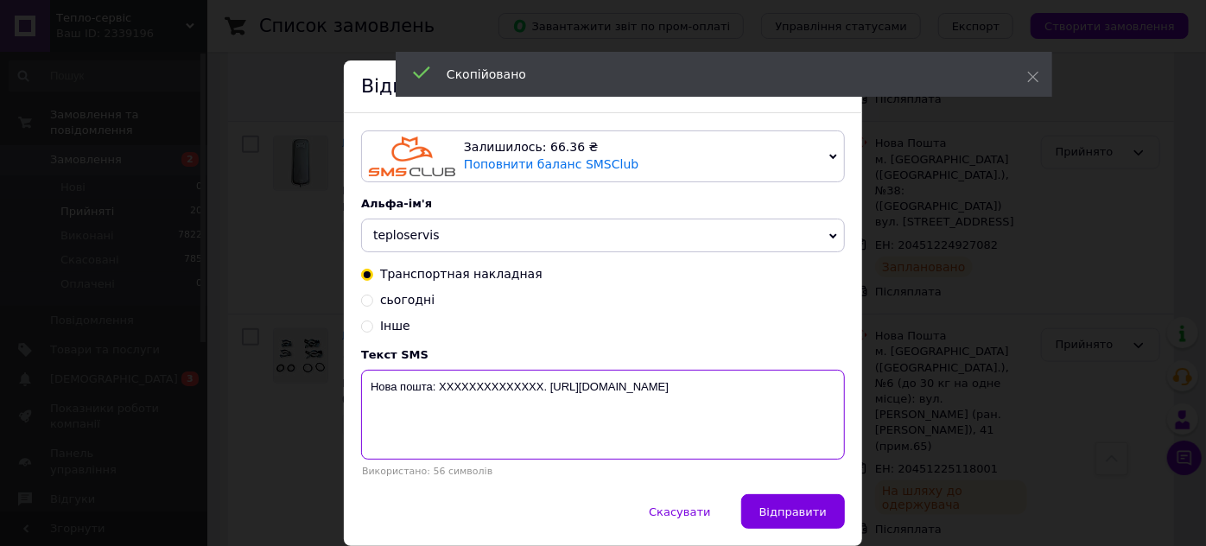
click at [514, 390] on textarea "Нова пошта: XXXXXXXXXXXXXX. [URL][DOMAIN_NAME]" at bounding box center [603, 415] width 484 height 90
paste textarea "20451225118001"
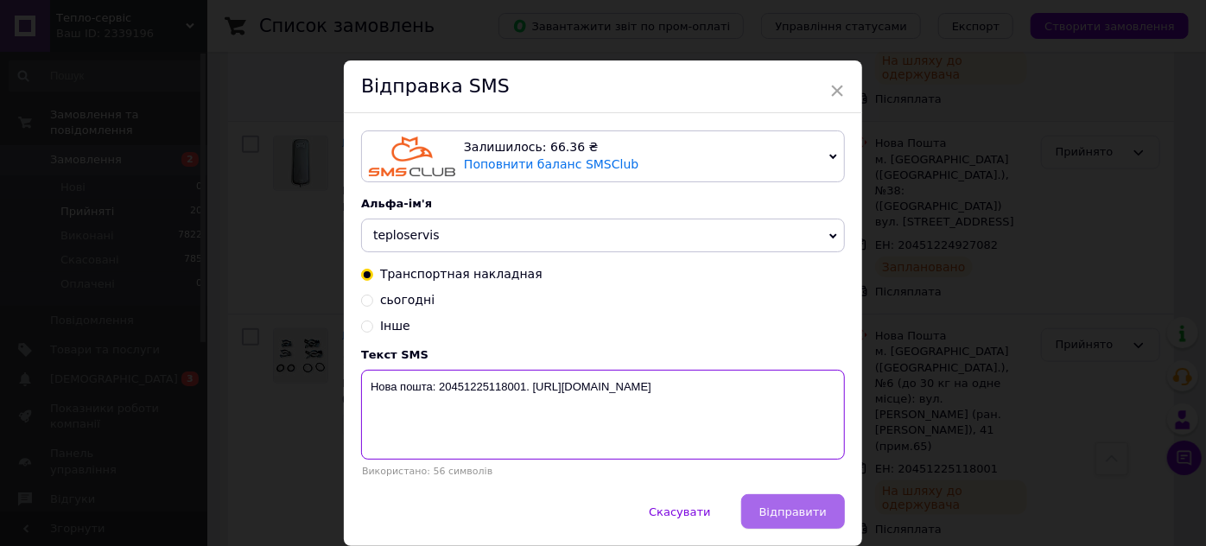
type textarea "Нова пошта: 20451225118001. [URL][DOMAIN_NAME]"
click at [771, 517] on span "Відправити" at bounding box center [792, 511] width 67 height 13
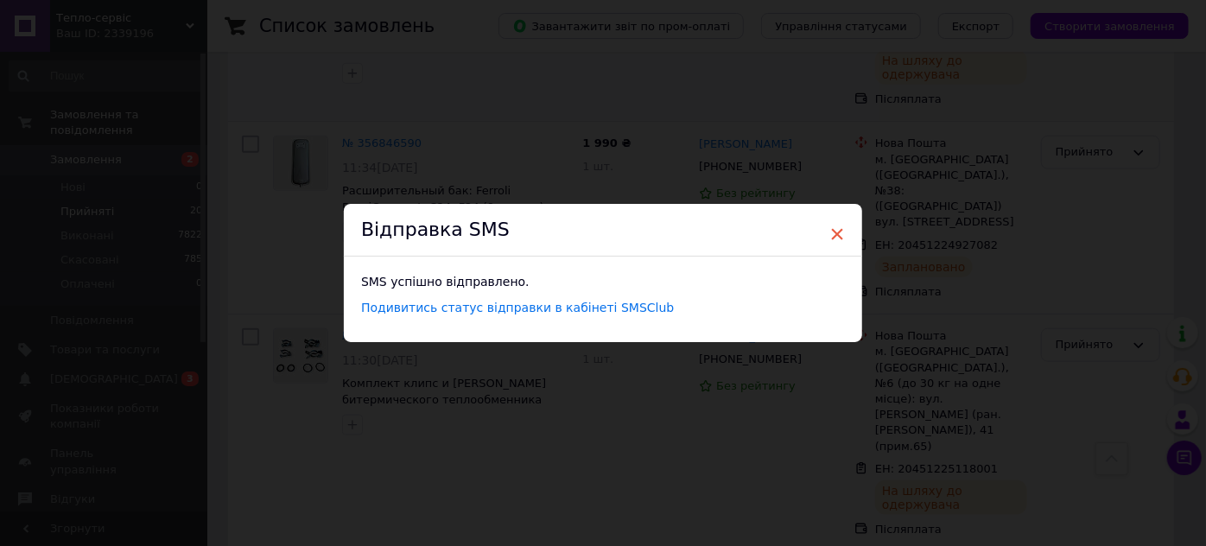
click at [833, 231] on span "×" at bounding box center [837, 233] width 16 height 29
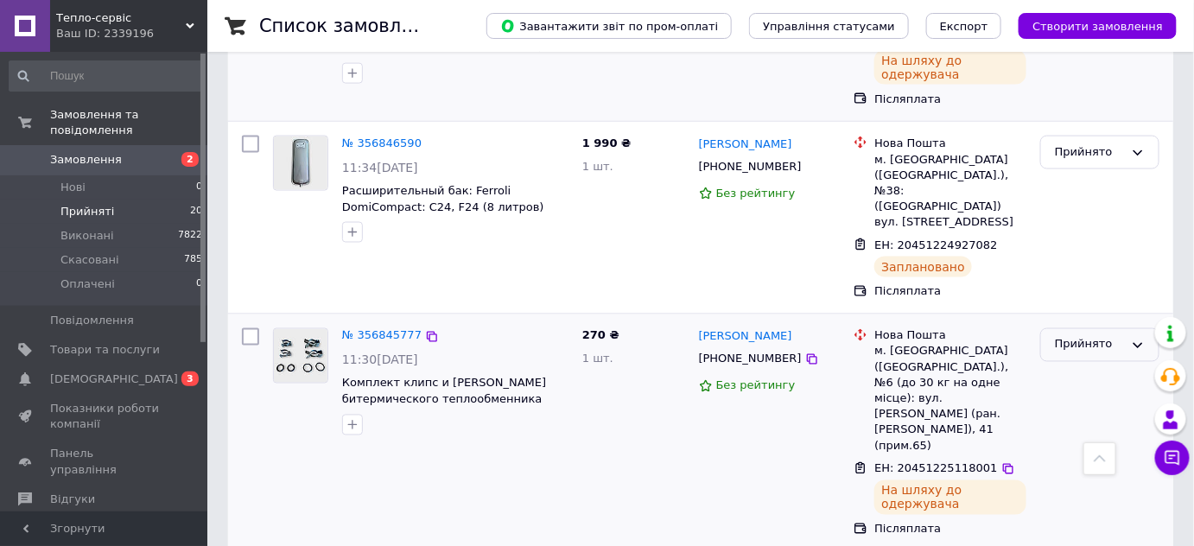
click at [1069, 336] on div "Прийнято" at bounding box center [1089, 345] width 69 height 18
click at [1073, 365] on li "Виконано" at bounding box center [1099, 381] width 117 height 32
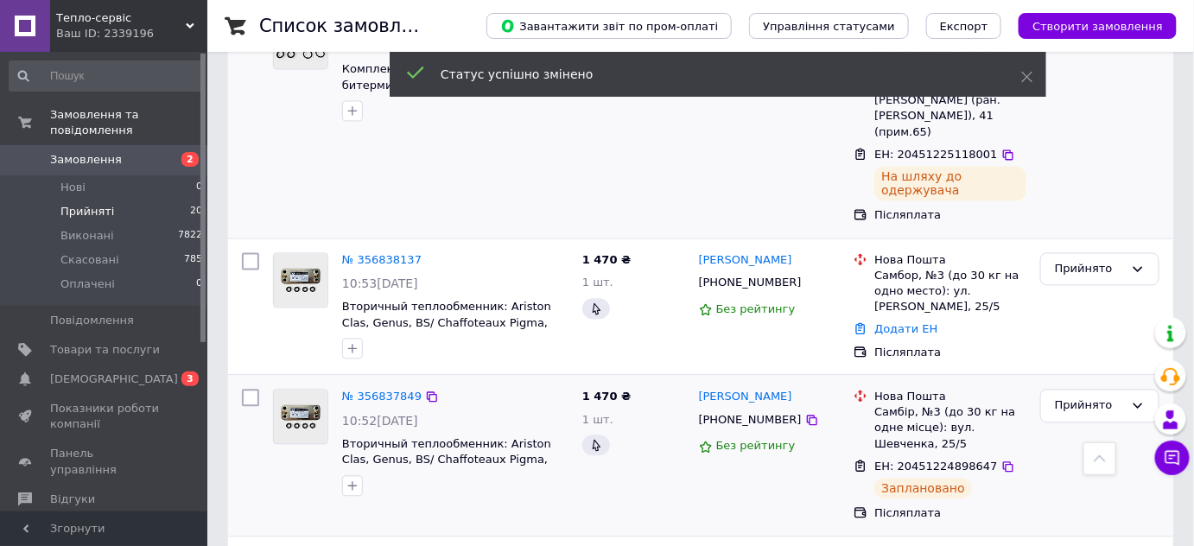
scroll to position [1135, 0]
click at [1003, 461] on icon at bounding box center [1008, 466] width 10 height 10
click at [745, 413] on span "[PHONE_NUMBER]" at bounding box center [750, 419] width 103 height 13
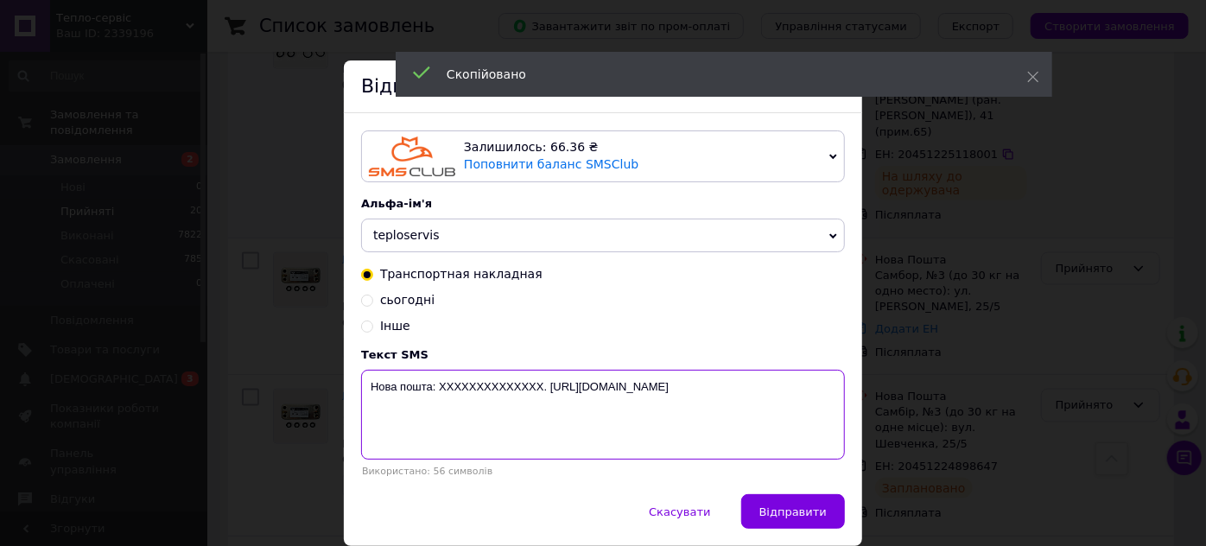
click at [479, 387] on textarea "Нова пошта: XXXXXXXXXXXXXX. [URL][DOMAIN_NAME]" at bounding box center [603, 415] width 484 height 90
click at [480, 388] on textarea "Нова пошта: XXXXXXXXXXXXXX. [URL][DOMAIN_NAME]" at bounding box center [603, 415] width 484 height 90
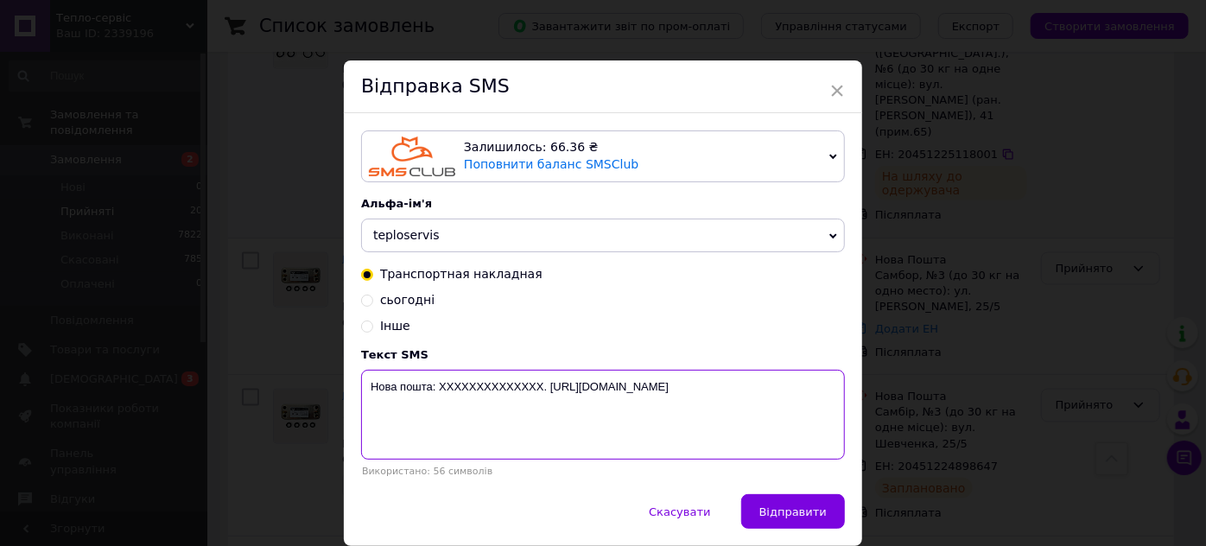
paste textarea "20451224898647"
type textarea "Нова пошта: 20451224898647. [URL][DOMAIN_NAME]"
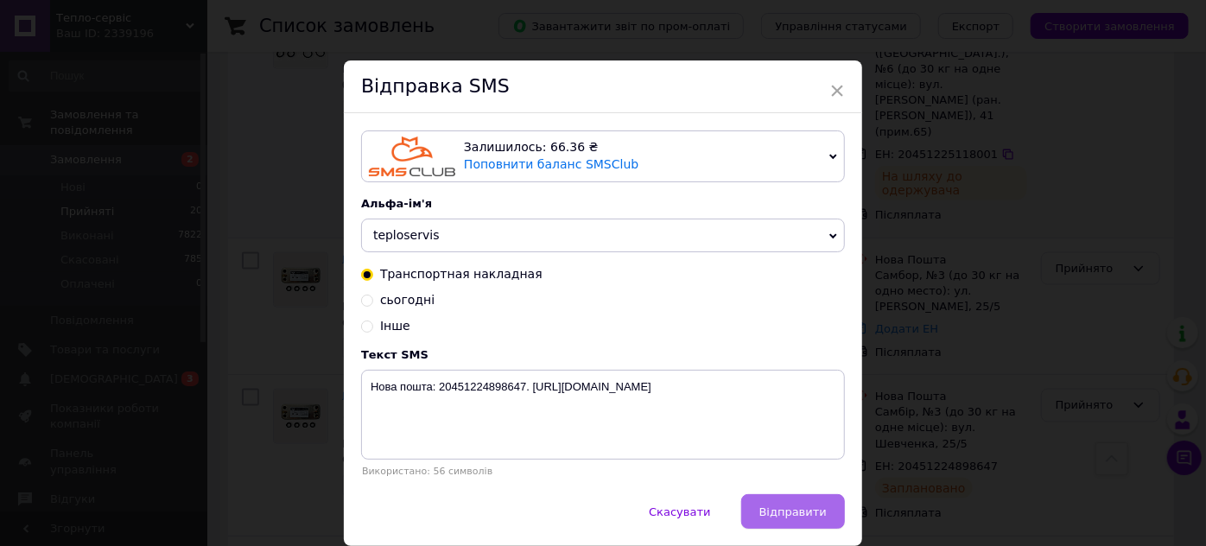
click at [777, 508] on span "Відправити" at bounding box center [792, 511] width 67 height 13
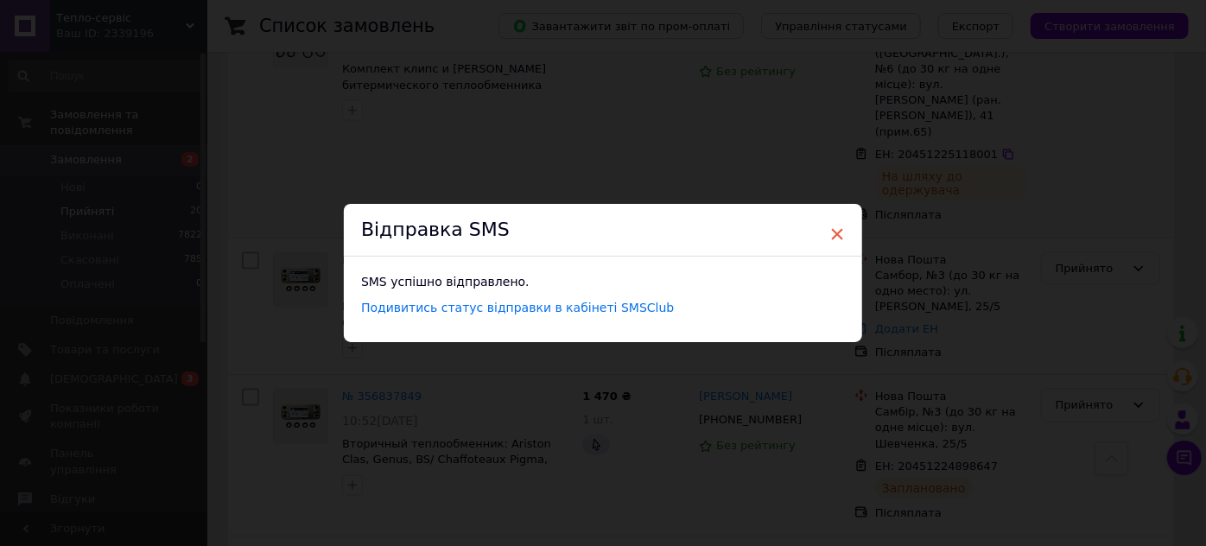
click at [834, 227] on span "×" at bounding box center [837, 233] width 16 height 29
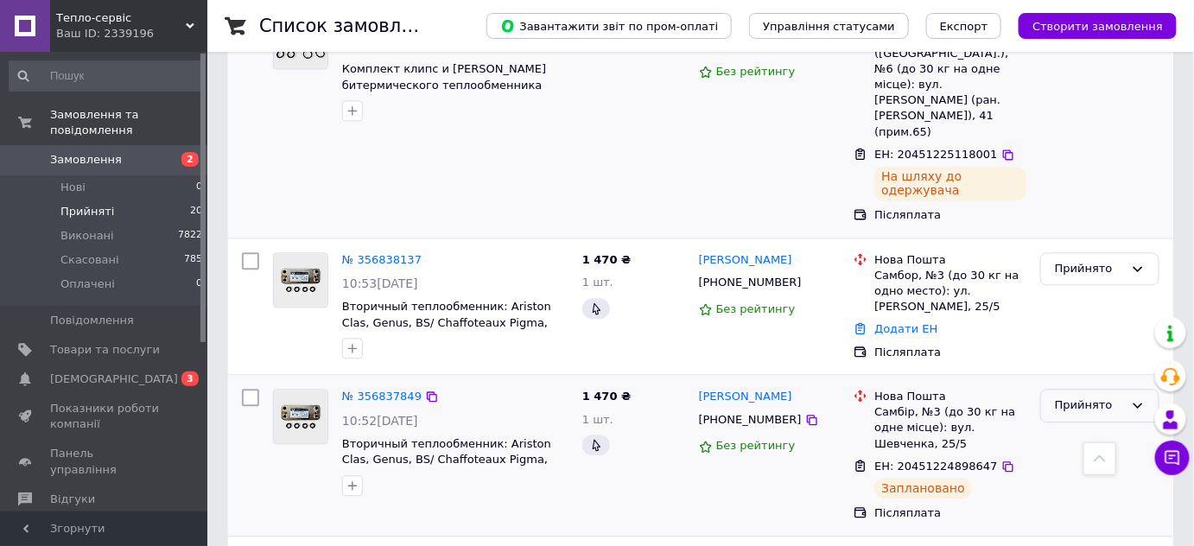
click at [1083, 396] on div "Прийнято" at bounding box center [1089, 405] width 69 height 18
click at [1079, 426] on li "Виконано" at bounding box center [1099, 442] width 117 height 32
click at [1094, 260] on div "Прийнято" at bounding box center [1089, 269] width 69 height 18
click at [1091, 288] on li "Виконано" at bounding box center [1099, 304] width 117 height 32
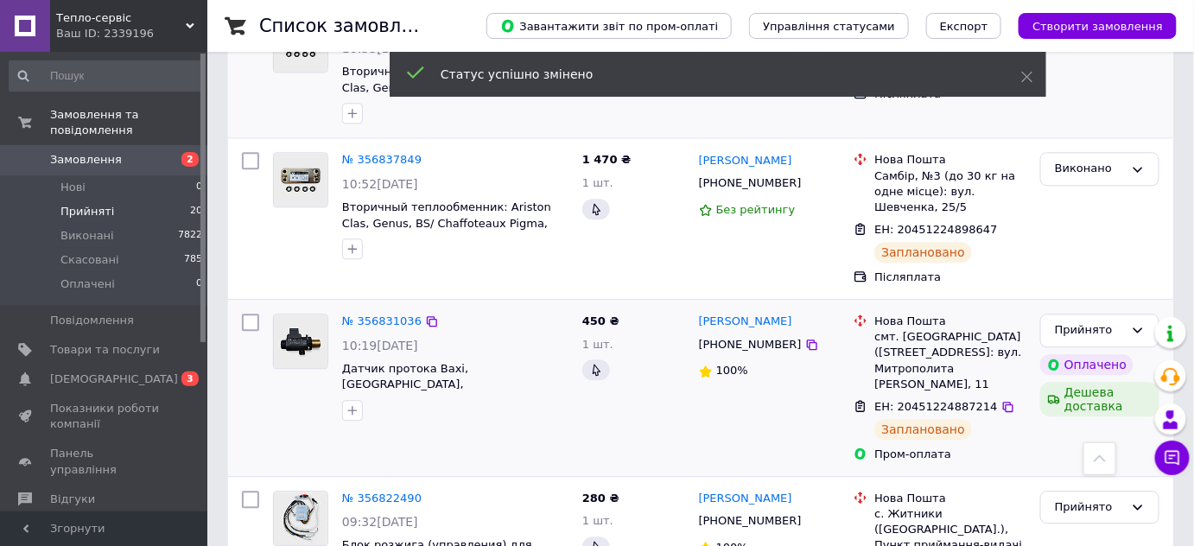
scroll to position [1370, 0]
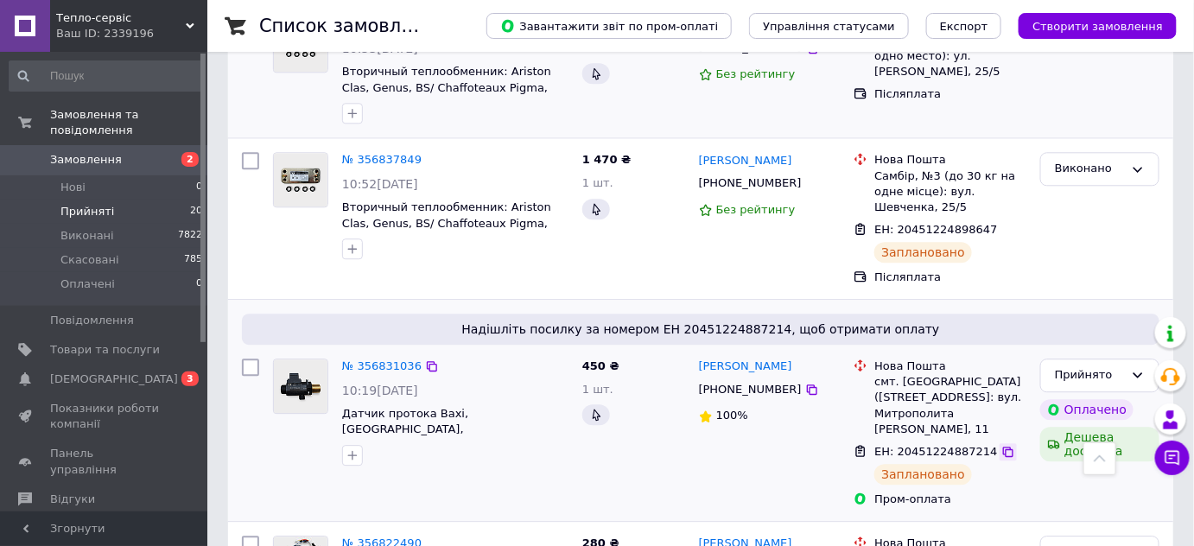
click at [1001, 445] on icon at bounding box center [1008, 452] width 14 height 14
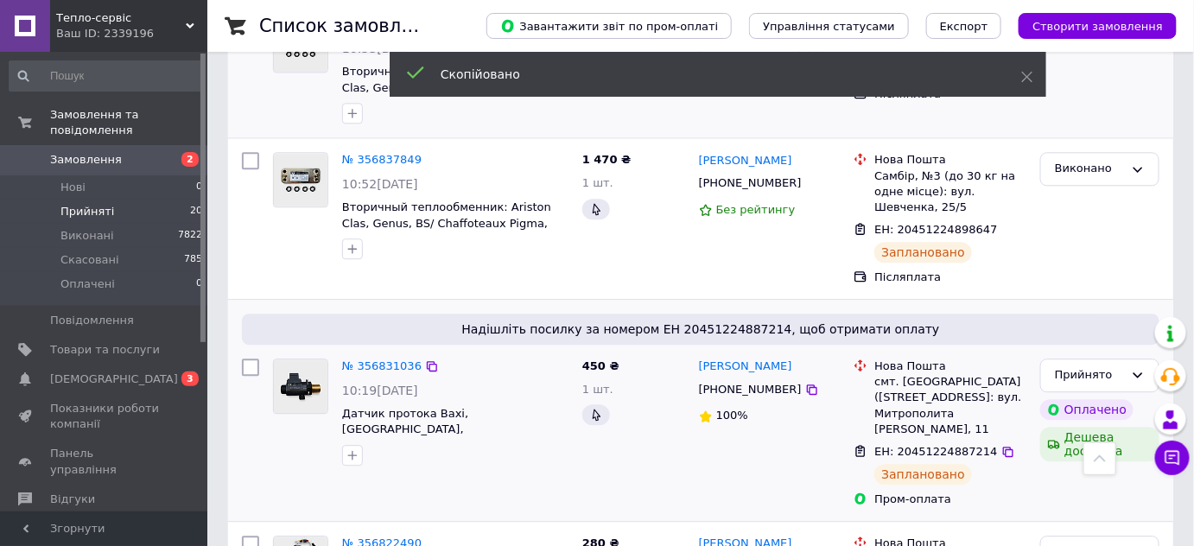
click at [753, 383] on span "[PHONE_NUMBER]" at bounding box center [750, 389] width 103 height 13
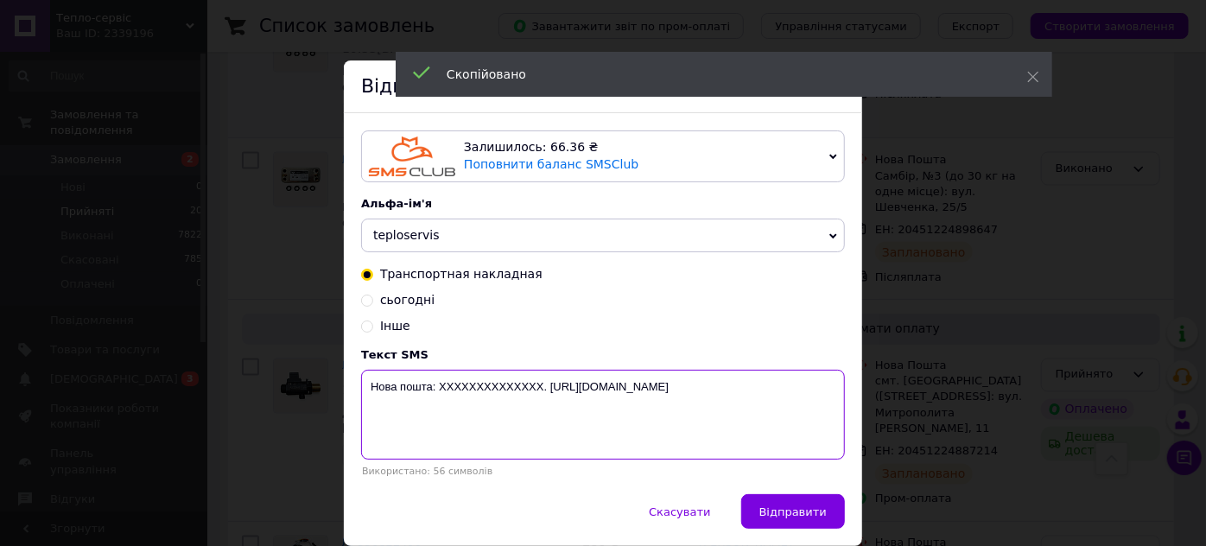
click at [481, 390] on textarea "Нова пошта: XXXXXXXXXXXXXX. [URL][DOMAIN_NAME]" at bounding box center [603, 415] width 484 height 90
paste textarea "20451224887214"
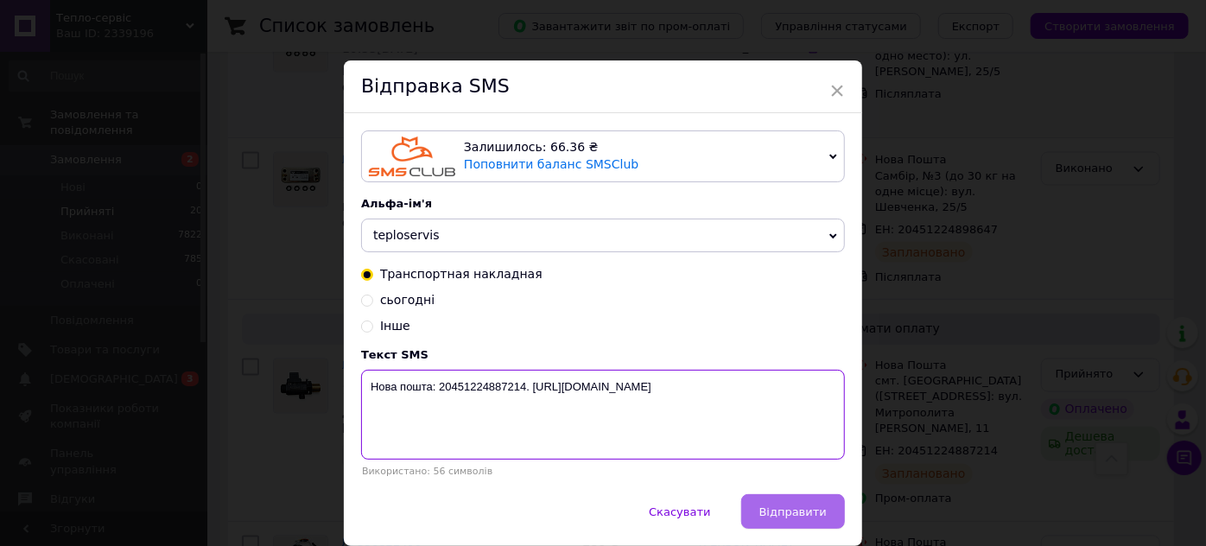
type textarea "Нова пошта: 20451224887214. [URL][DOMAIN_NAME]"
click at [802, 512] on span "Відправити" at bounding box center [792, 511] width 67 height 13
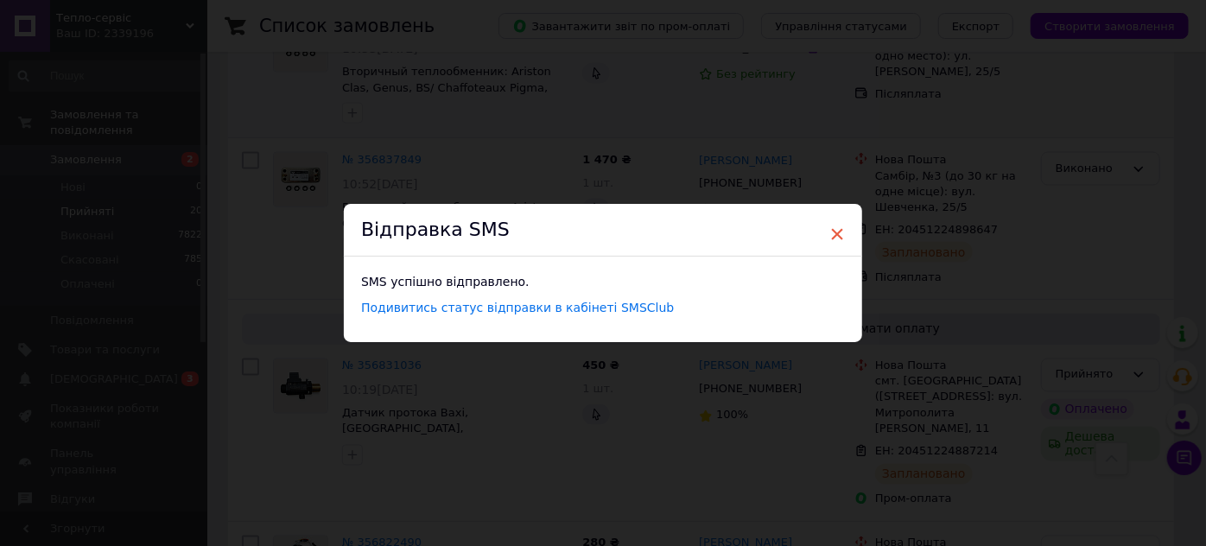
click at [834, 229] on span "×" at bounding box center [837, 233] width 16 height 29
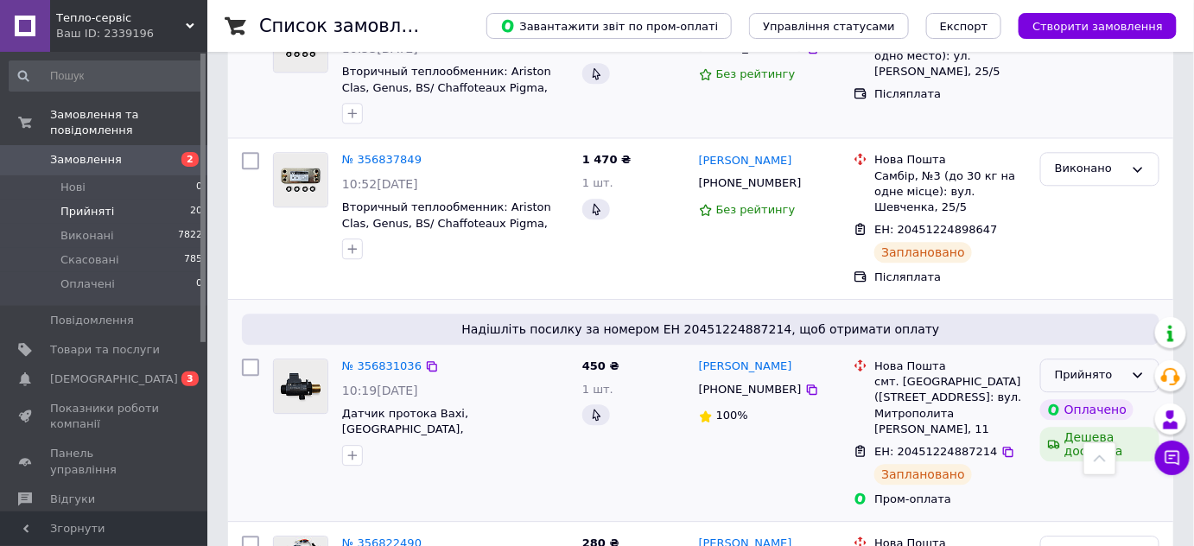
click at [1078, 366] on div "Прийнято" at bounding box center [1089, 375] width 69 height 18
click at [1078, 396] on li "Виконано" at bounding box center [1099, 412] width 117 height 32
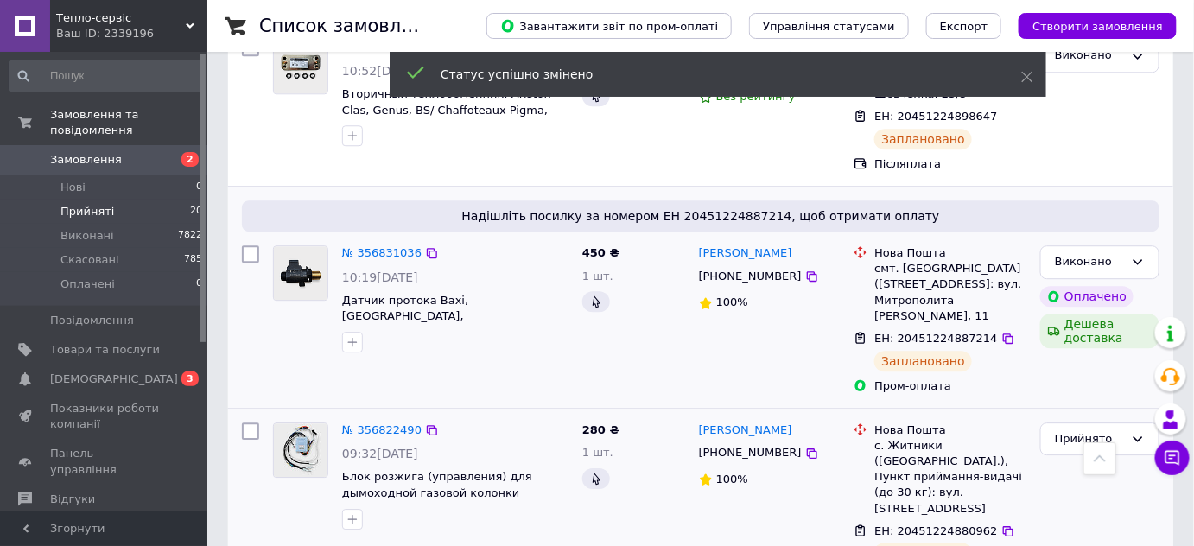
scroll to position [1527, 0]
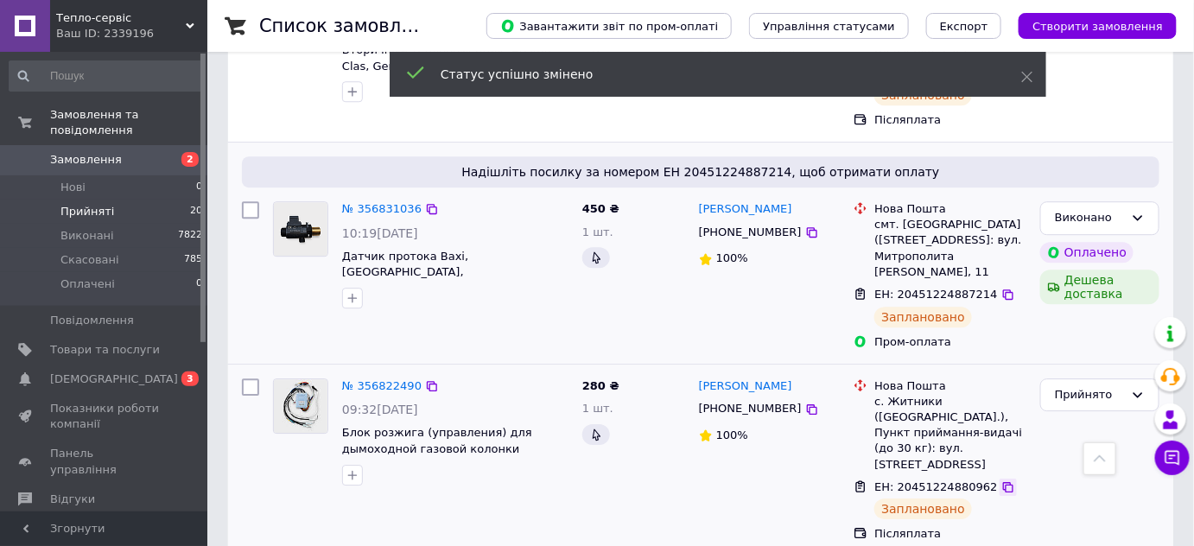
click at [1003, 482] on icon at bounding box center [1008, 487] width 10 height 10
click at [739, 402] on span "[PHONE_NUMBER]" at bounding box center [750, 408] width 103 height 13
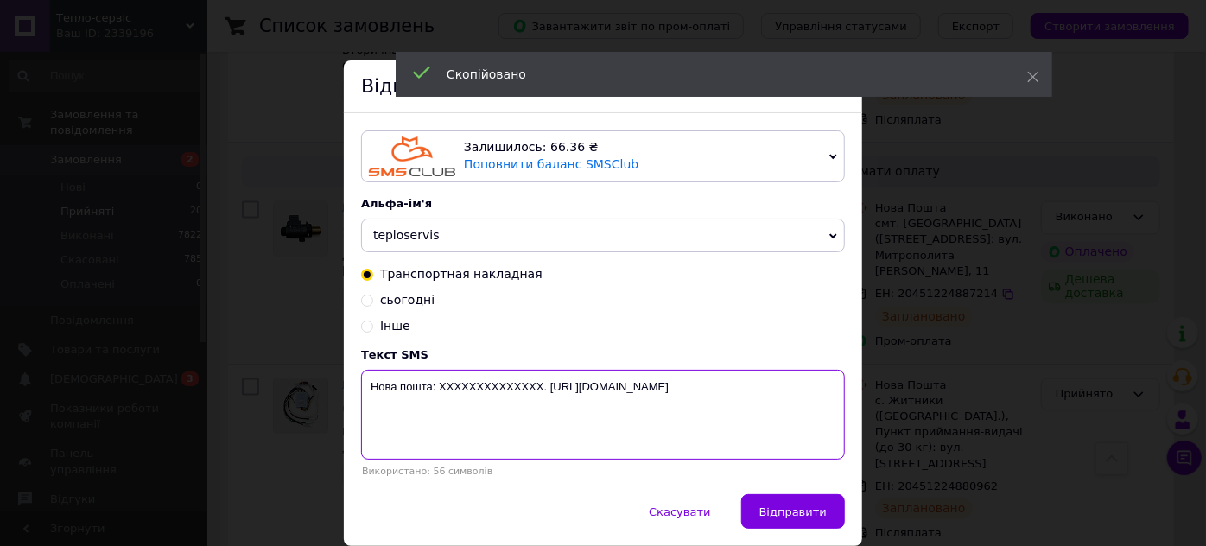
click at [508, 389] on textarea "Нова пошта: XXXXXXXXXXXXXX. [URL][DOMAIN_NAME]" at bounding box center [603, 415] width 484 height 90
paste textarea "20451224880962"
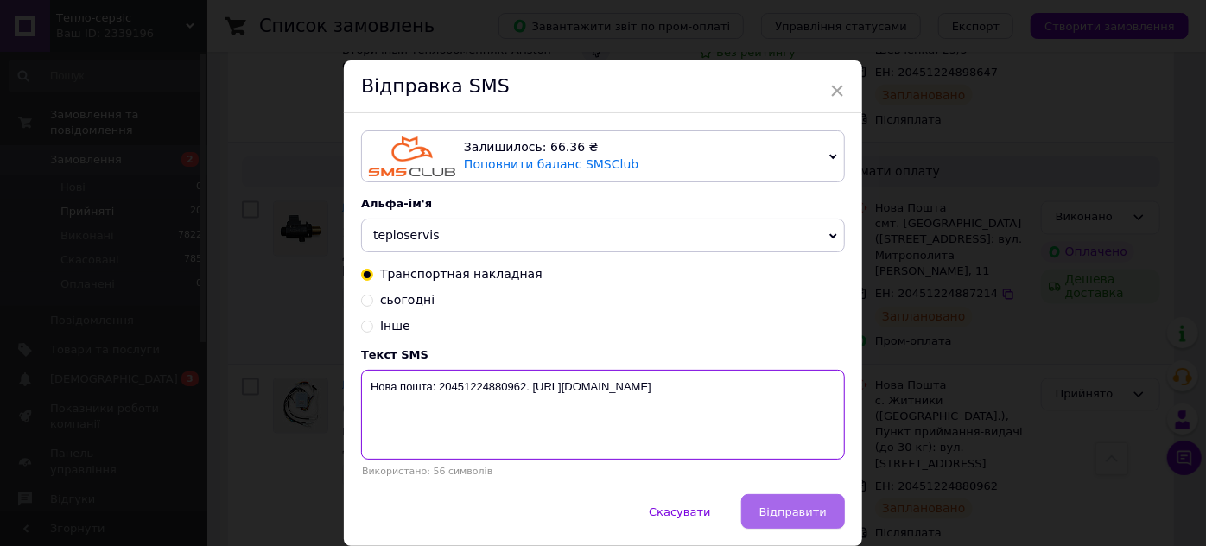
type textarea "Нова пошта: 20451224880962. [URL][DOMAIN_NAME]"
click at [793, 506] on span "Відправити" at bounding box center [792, 511] width 67 height 13
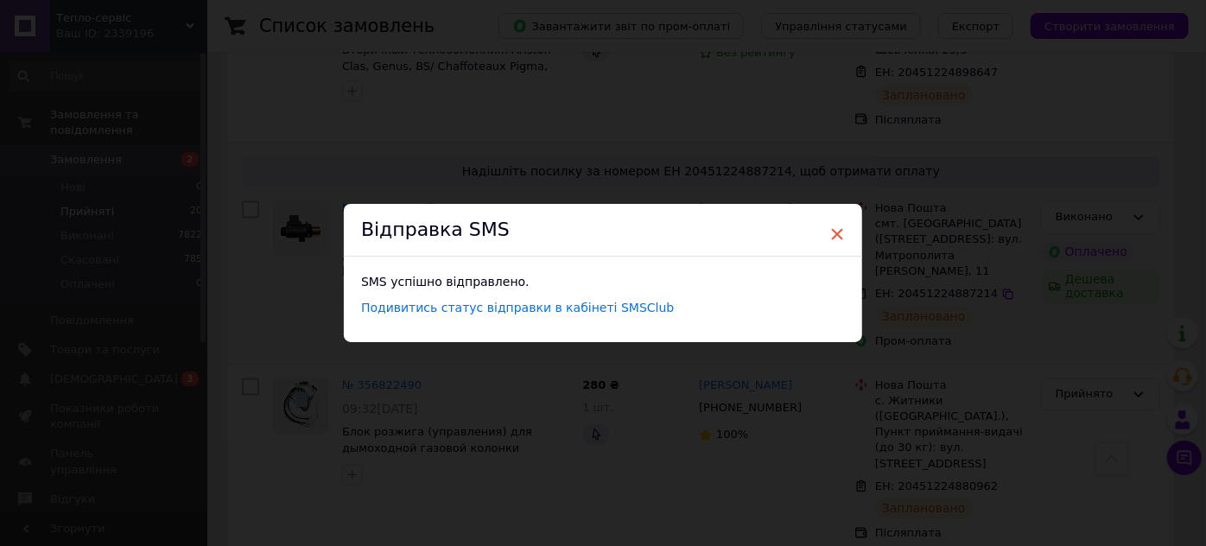
click at [835, 226] on span "×" at bounding box center [837, 233] width 16 height 29
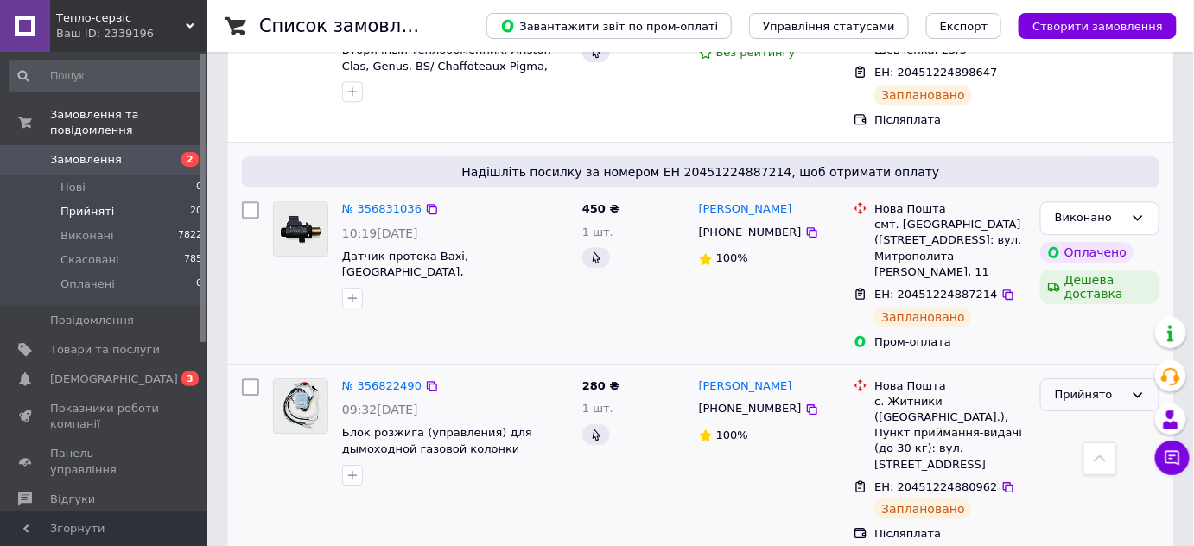
click at [1089, 386] on div "Прийнято" at bounding box center [1089, 395] width 69 height 18
click at [1085, 415] on li "Виконано" at bounding box center [1099, 431] width 117 height 32
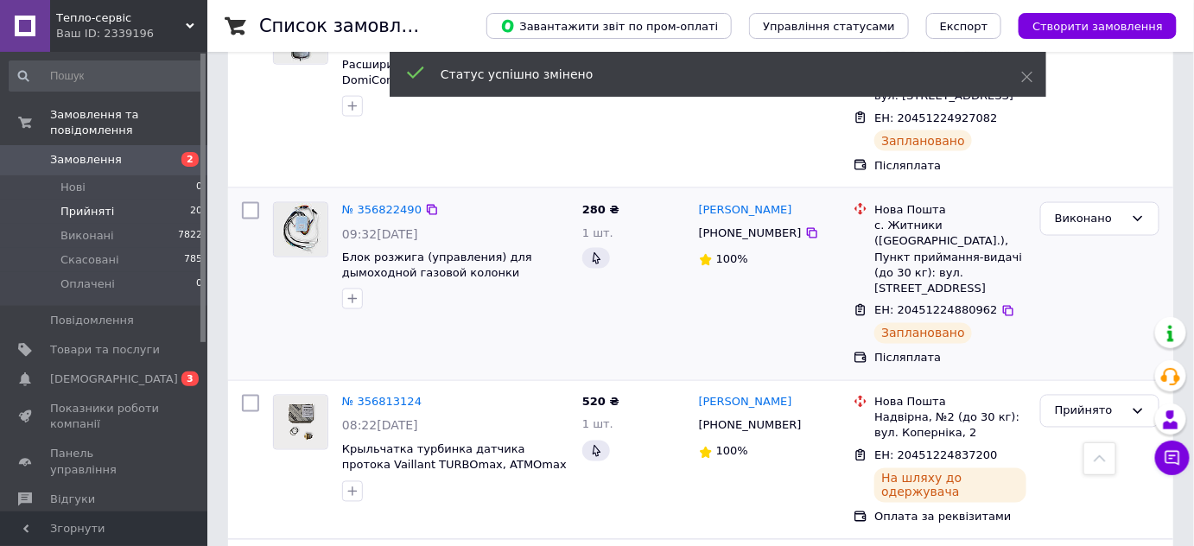
scroll to position [834, 0]
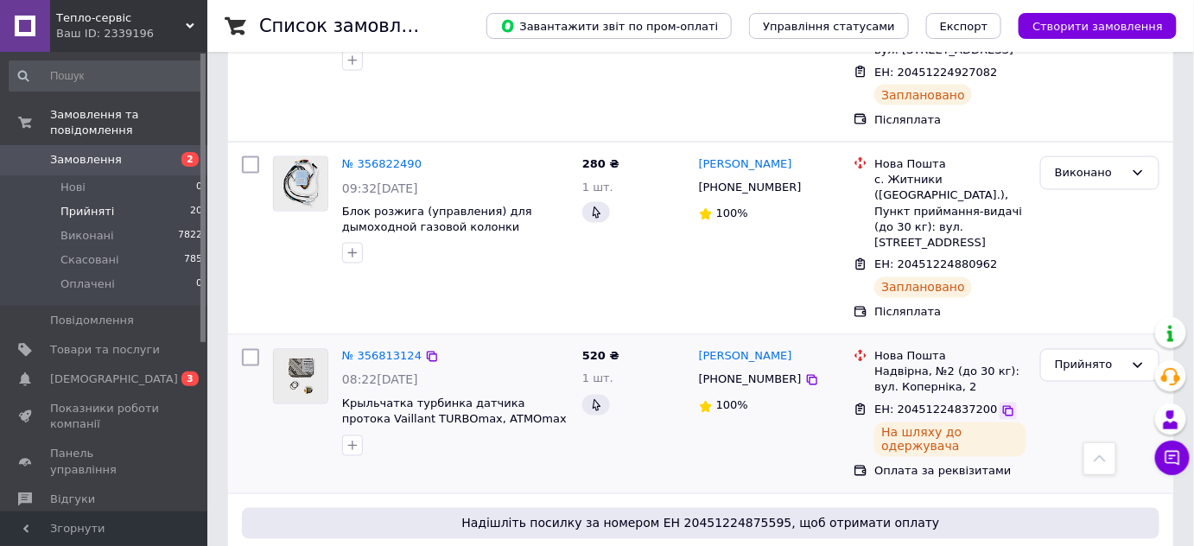
click at [1003, 406] on icon at bounding box center [1008, 411] width 10 height 10
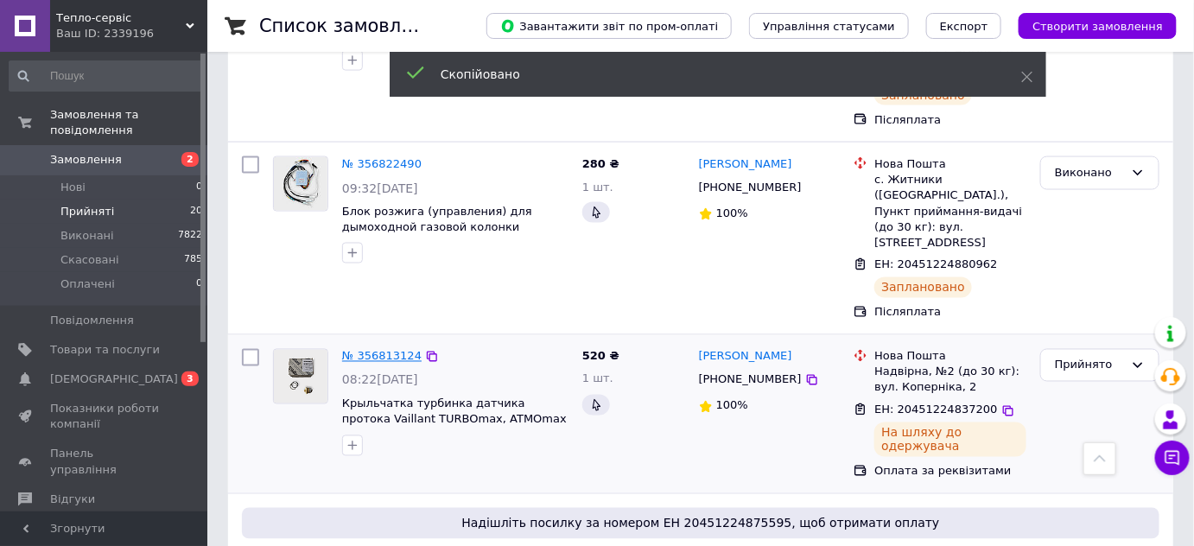
click at [370, 350] on link "№ 356813124" at bounding box center [381, 356] width 79 height 13
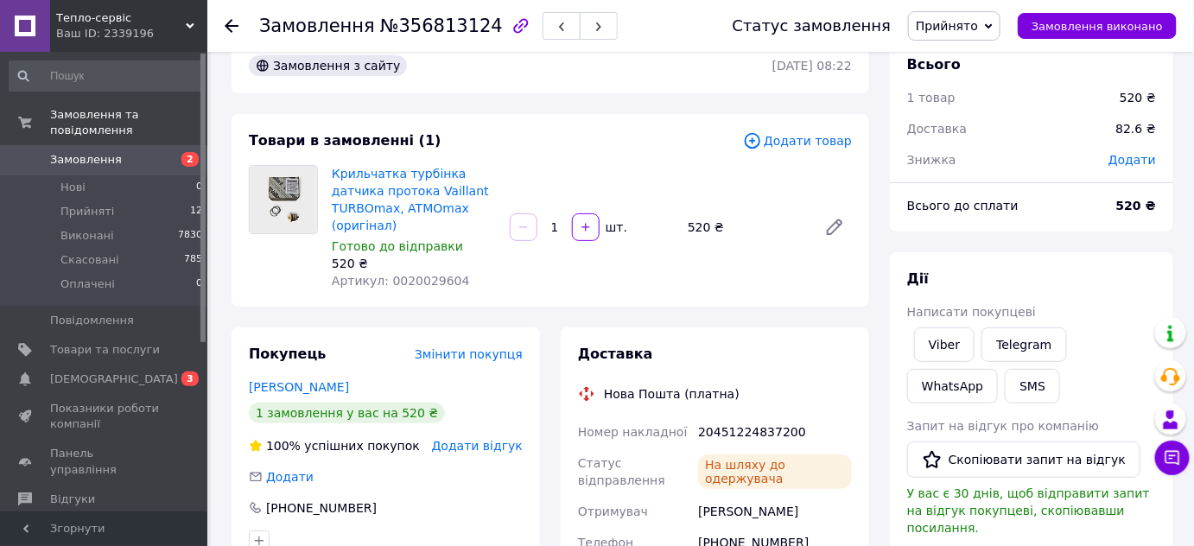
scroll to position [16, 0]
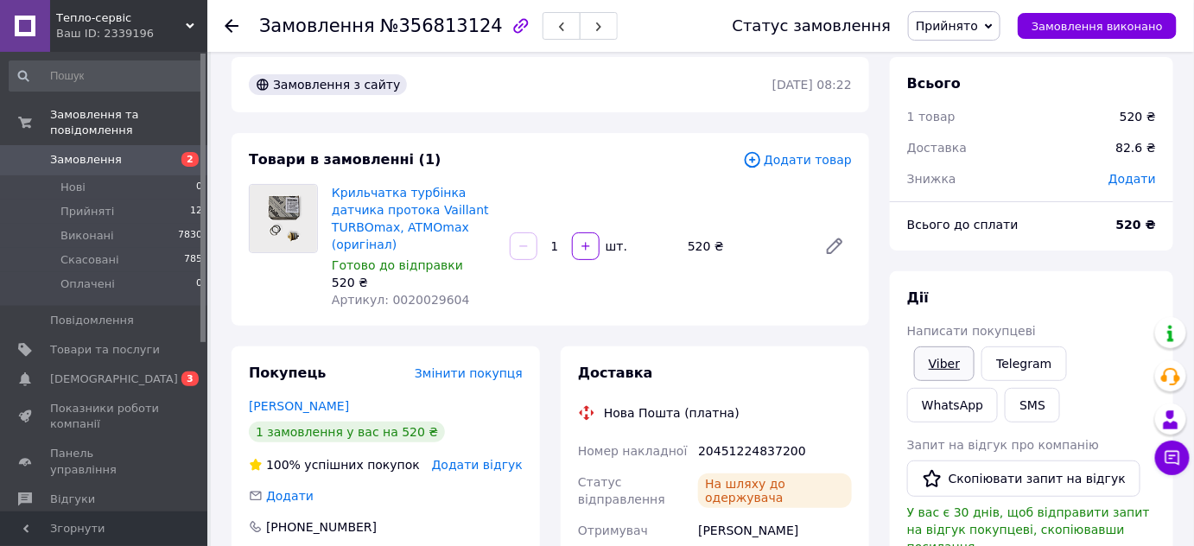
click at [929, 364] on link "Viber" at bounding box center [944, 363] width 60 height 35
click at [1113, 30] on span "Замовлення виконано" at bounding box center [1096, 26] width 131 height 13
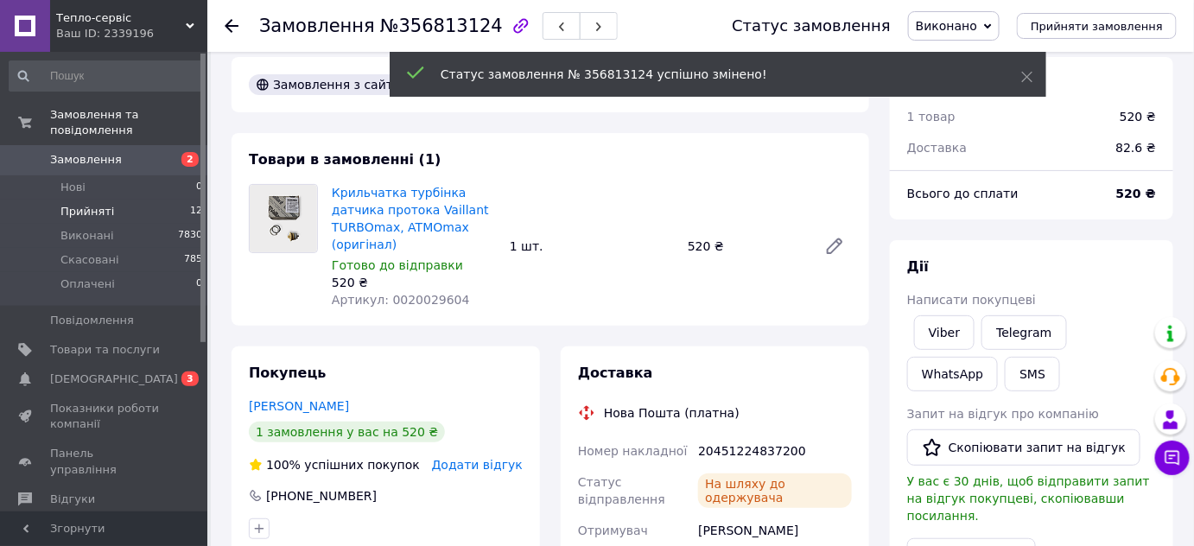
click at [89, 204] on span "Прийняті" at bounding box center [87, 212] width 54 height 16
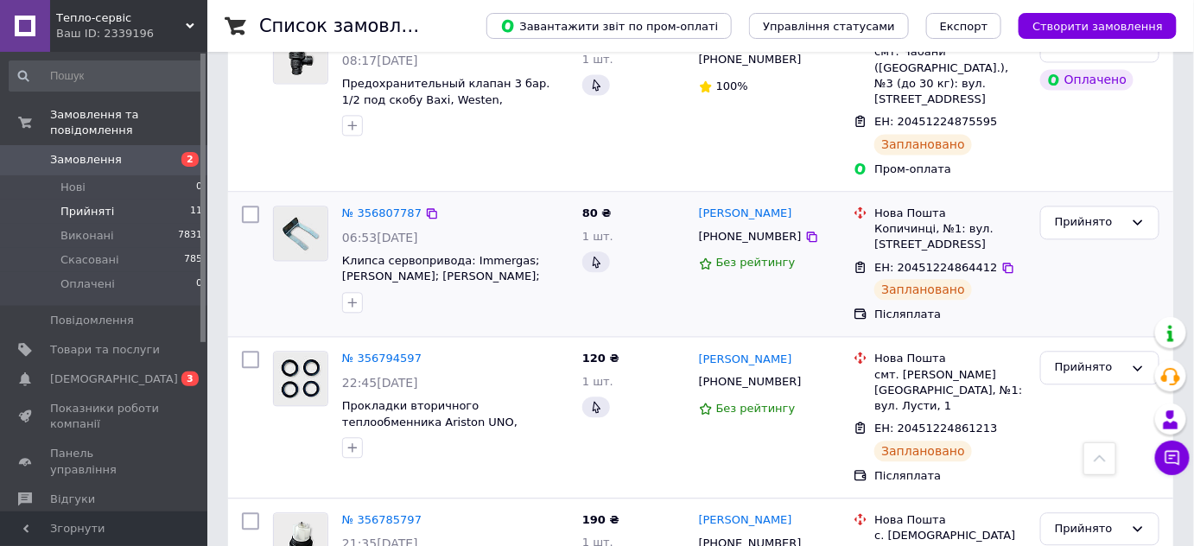
scroll to position [1177, 0]
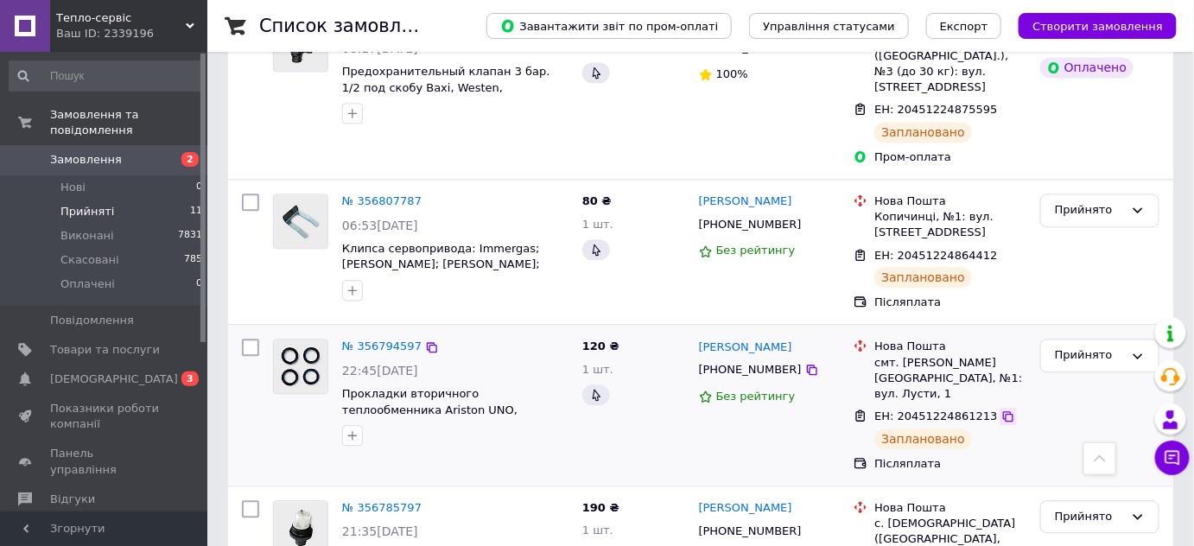
click at [1003, 411] on icon at bounding box center [1008, 416] width 10 height 10
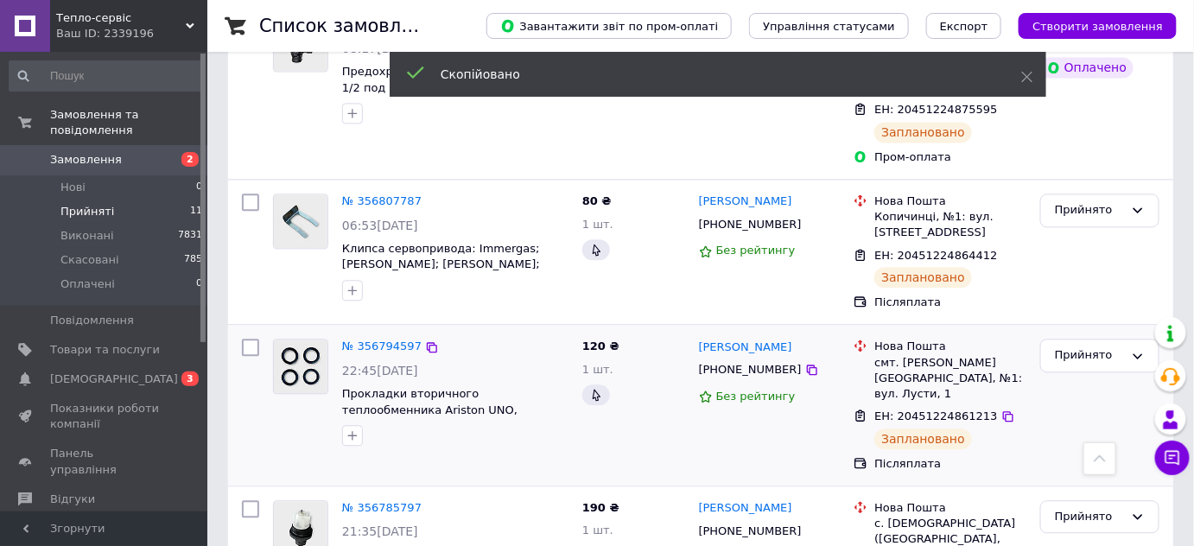
click at [741, 363] on span "[PHONE_NUMBER]" at bounding box center [750, 369] width 103 height 13
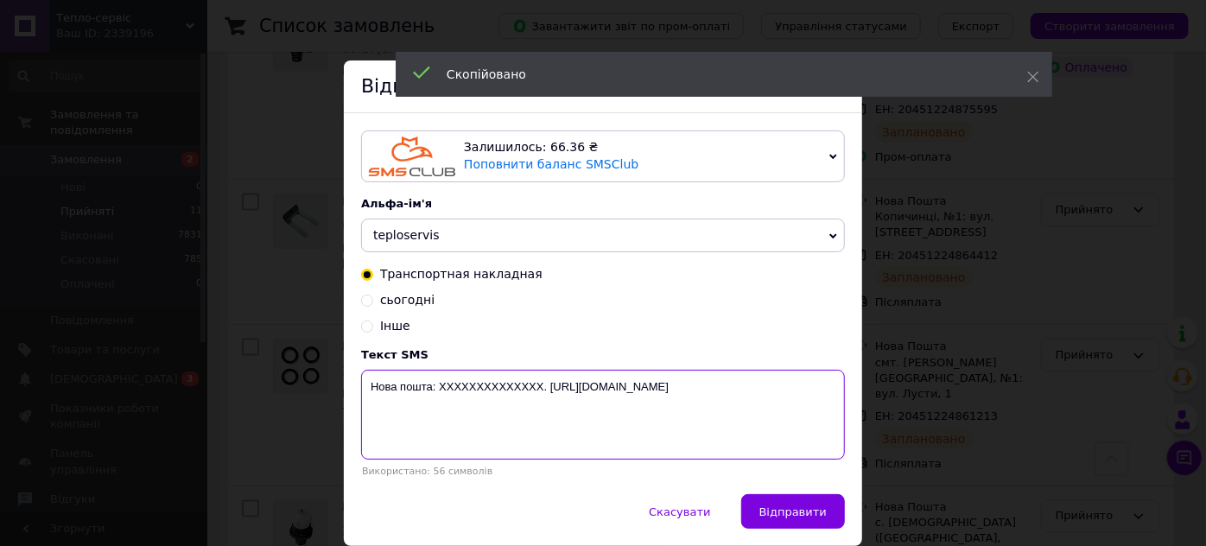
click at [492, 390] on textarea "Нова пошта: XXXXXXXXXXXXXX. [URL][DOMAIN_NAME]" at bounding box center [603, 415] width 484 height 90
paste textarea "20451224861213"
type textarea "Нова пошта: 20451224861213. [URL][DOMAIN_NAME]"
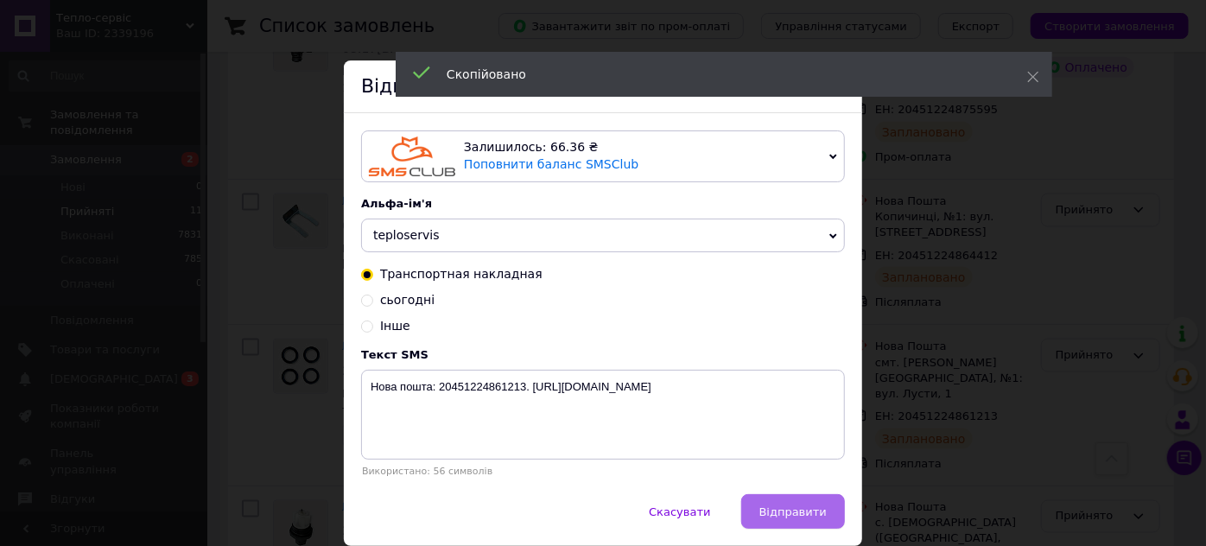
click at [800, 513] on span "Відправити" at bounding box center [792, 511] width 67 height 13
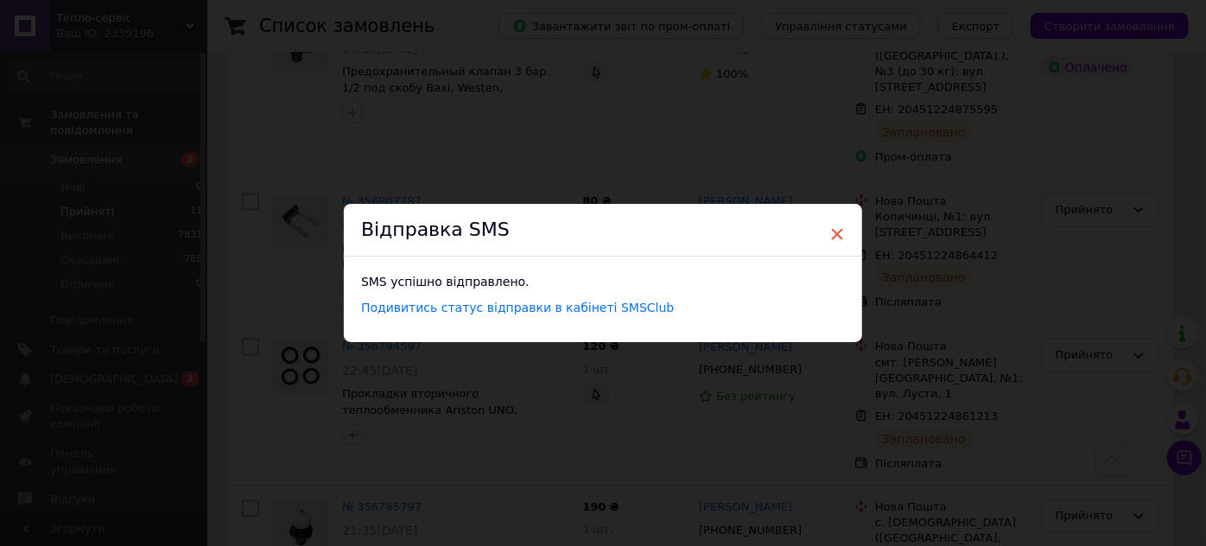
click at [836, 231] on span "×" at bounding box center [837, 233] width 16 height 29
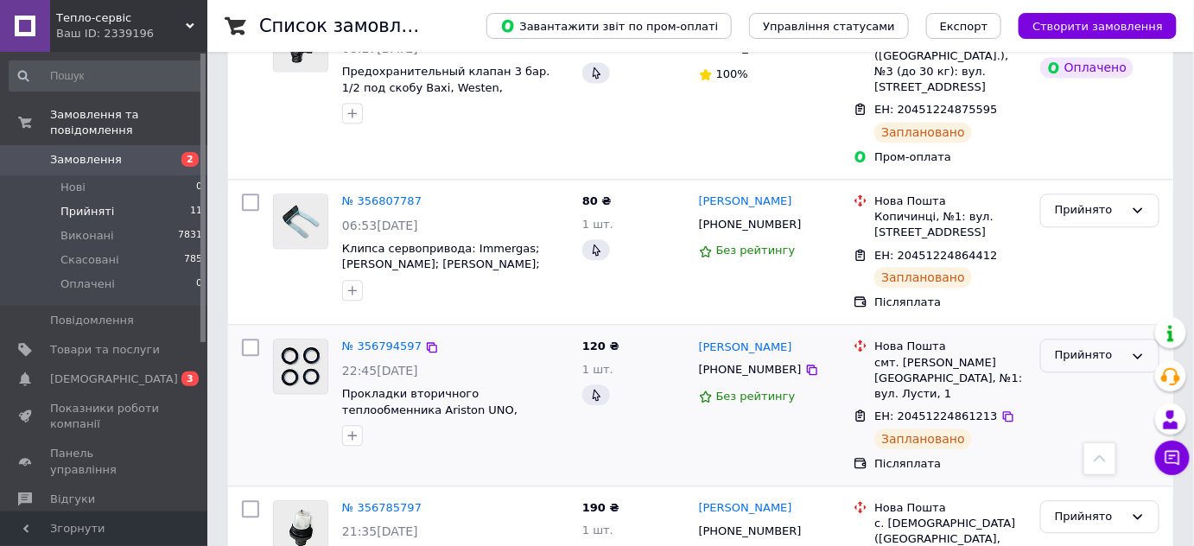
click at [1080, 346] on div "Прийнято" at bounding box center [1089, 355] width 69 height 18
click at [1079, 376] on li "Виконано" at bounding box center [1099, 392] width 117 height 32
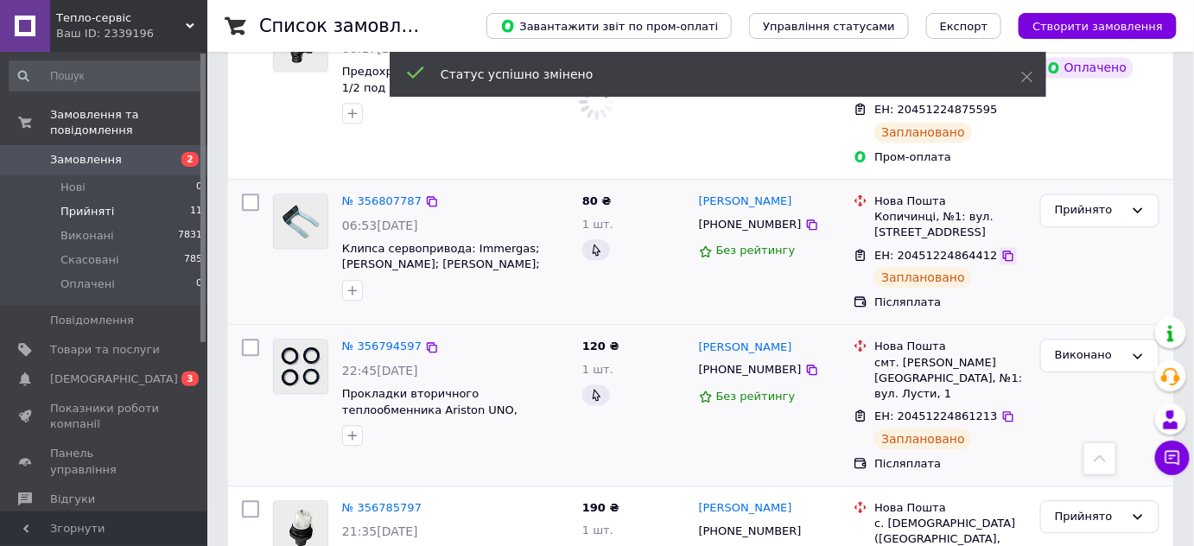
click at [1001, 249] on icon at bounding box center [1008, 256] width 14 height 14
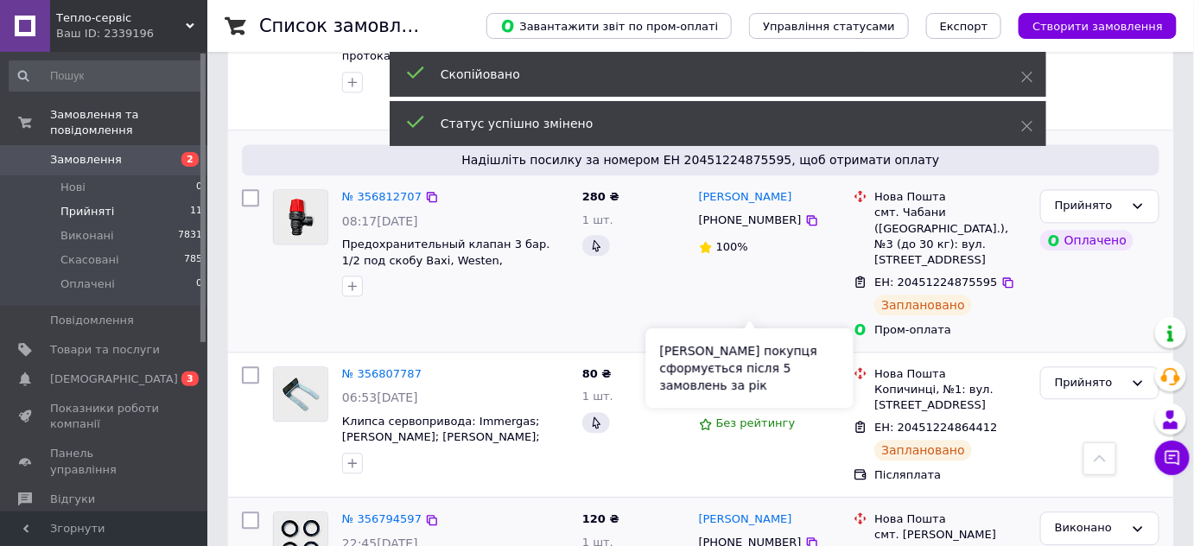
scroll to position [1182, 0]
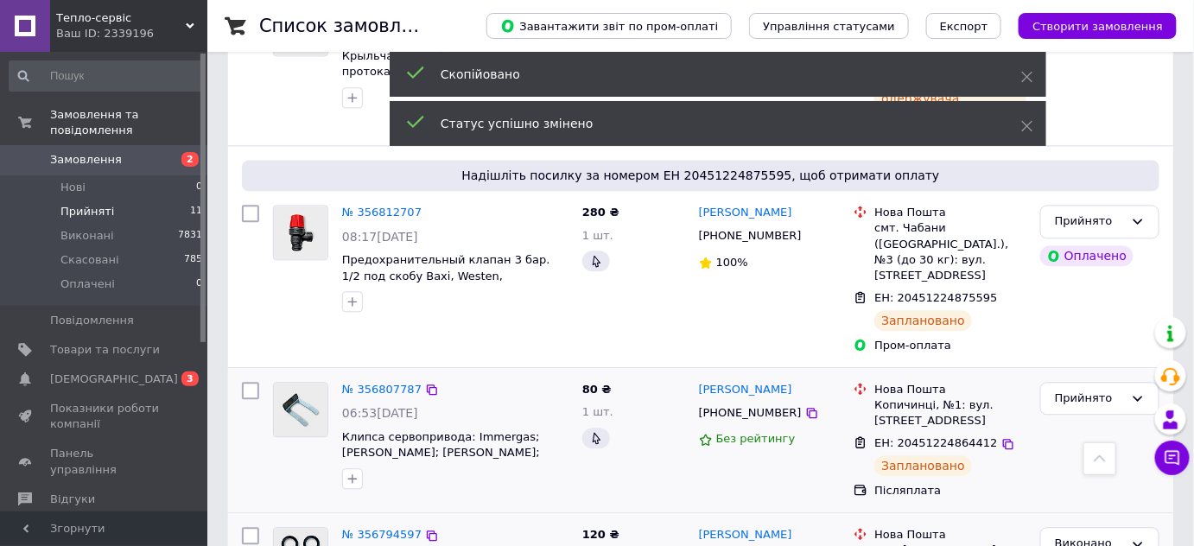
click at [735, 406] on span "[PHONE_NUMBER]" at bounding box center [750, 412] width 103 height 13
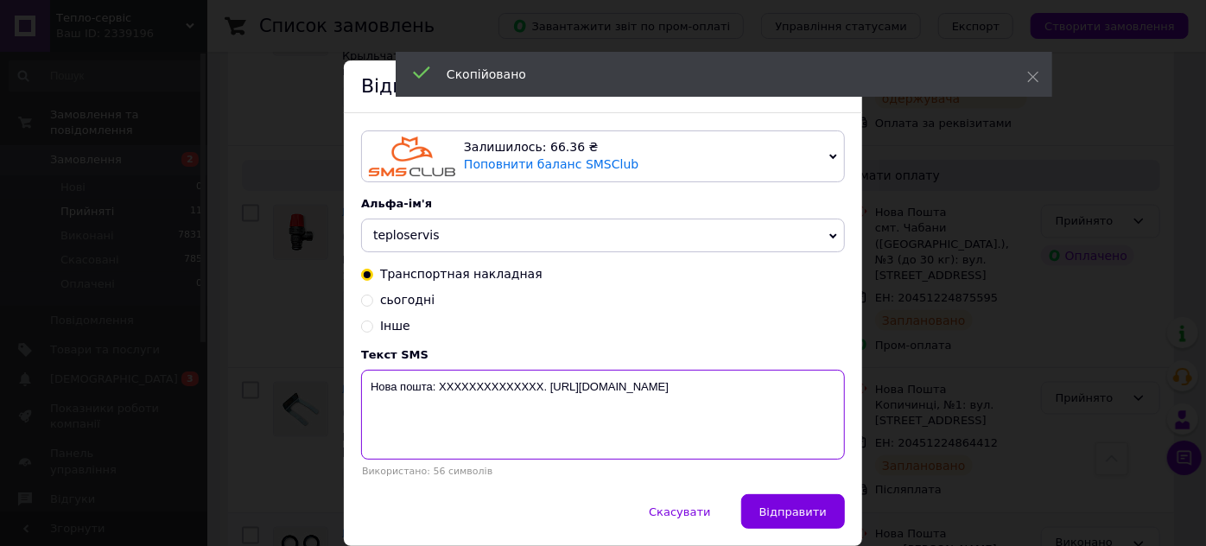
click at [495, 386] on textarea "Нова пошта: XXXXXXXXXXXXXX. [URL][DOMAIN_NAME]" at bounding box center [603, 415] width 484 height 90
click at [495, 387] on textarea "Нова пошта: XXXXXXXXXXXXXX. [URL][DOMAIN_NAME]" at bounding box center [603, 415] width 484 height 90
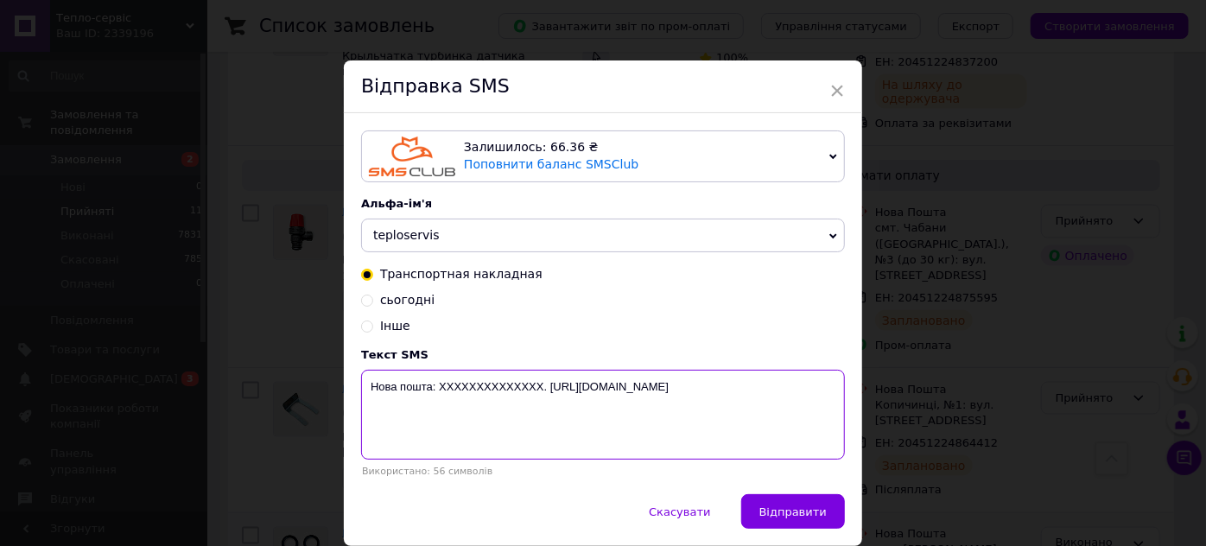
paste textarea "20451224864412"
type textarea "Нова пошта: 20451224864412. [URL][DOMAIN_NAME]"
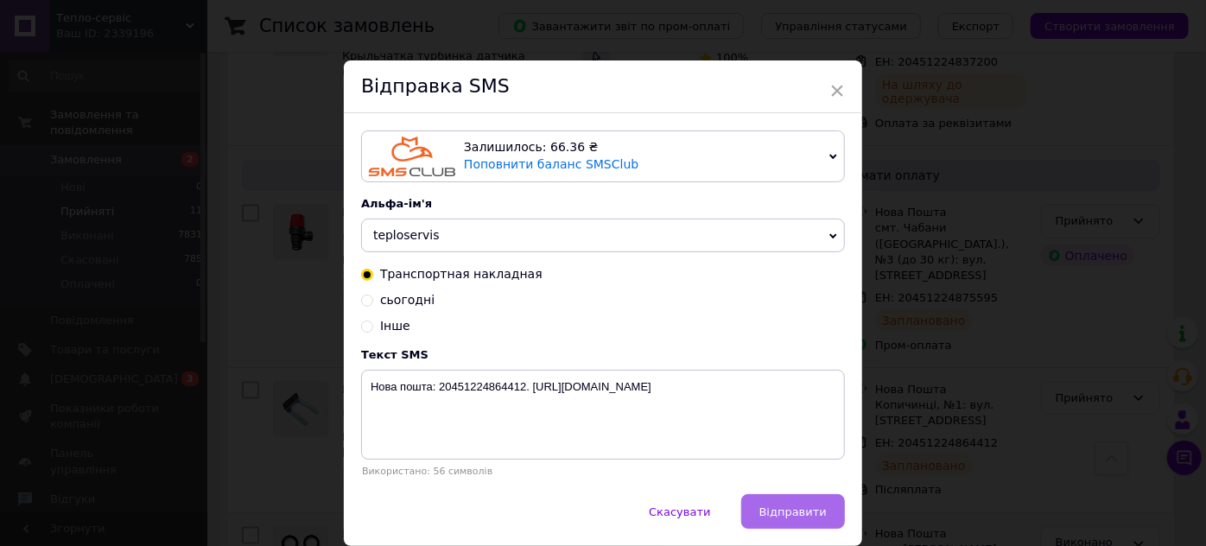
click at [790, 508] on span "Відправити" at bounding box center [792, 511] width 67 height 13
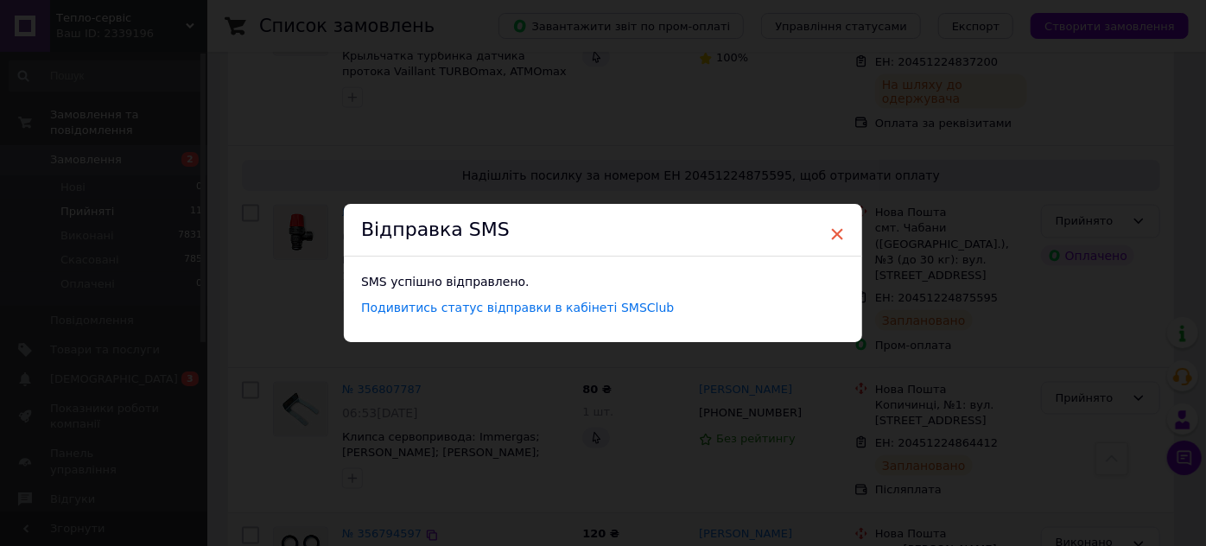
click at [836, 229] on span "×" at bounding box center [837, 233] width 16 height 29
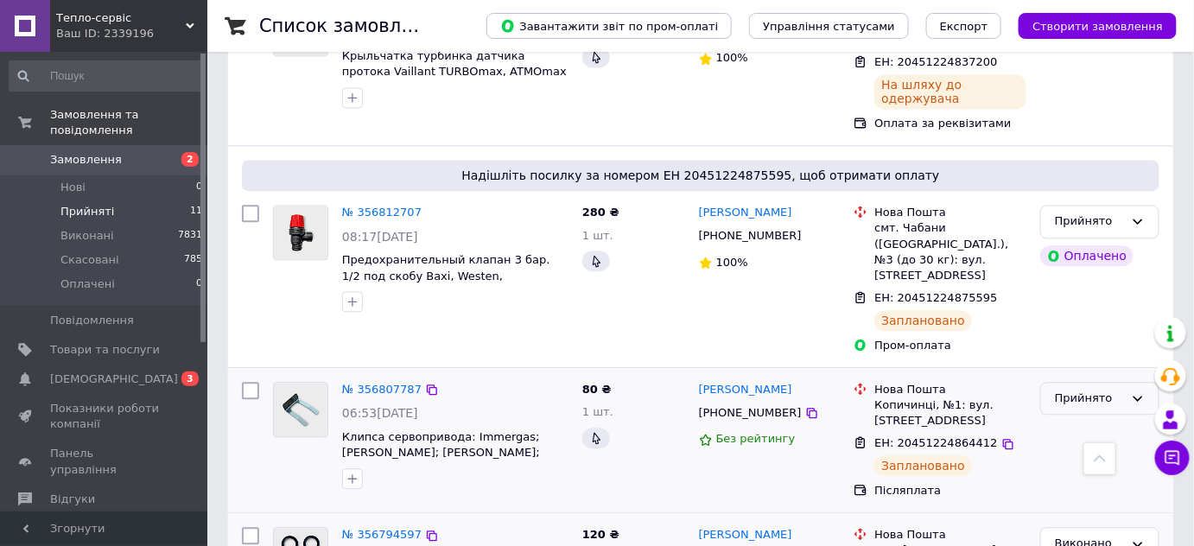
click at [1074, 390] on div "Прийнято" at bounding box center [1089, 399] width 69 height 18
click at [1074, 418] on li "Виконано" at bounding box center [1099, 434] width 117 height 32
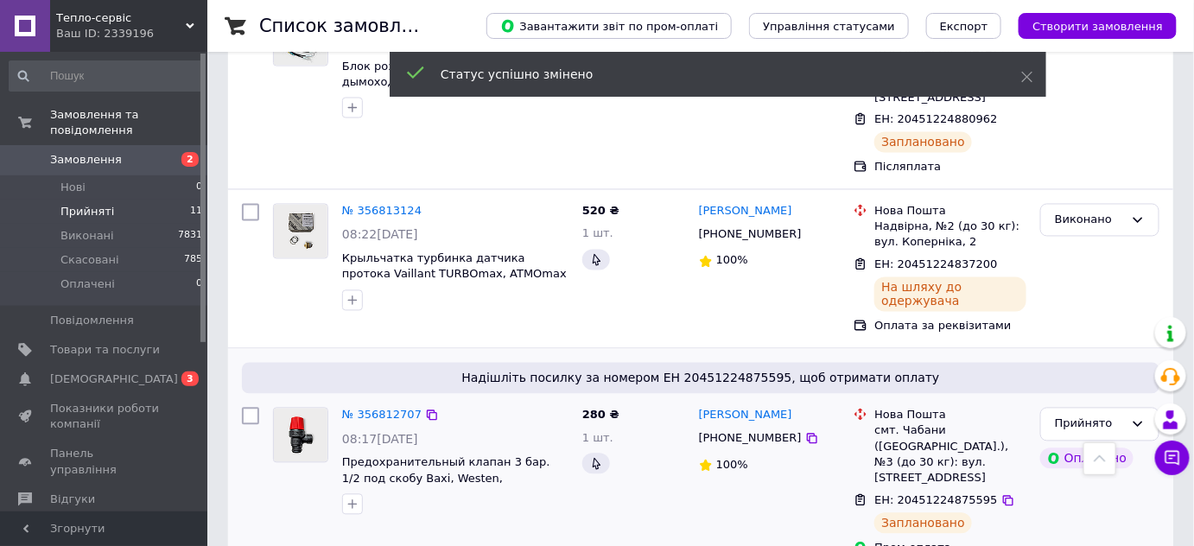
scroll to position [1024, 0]
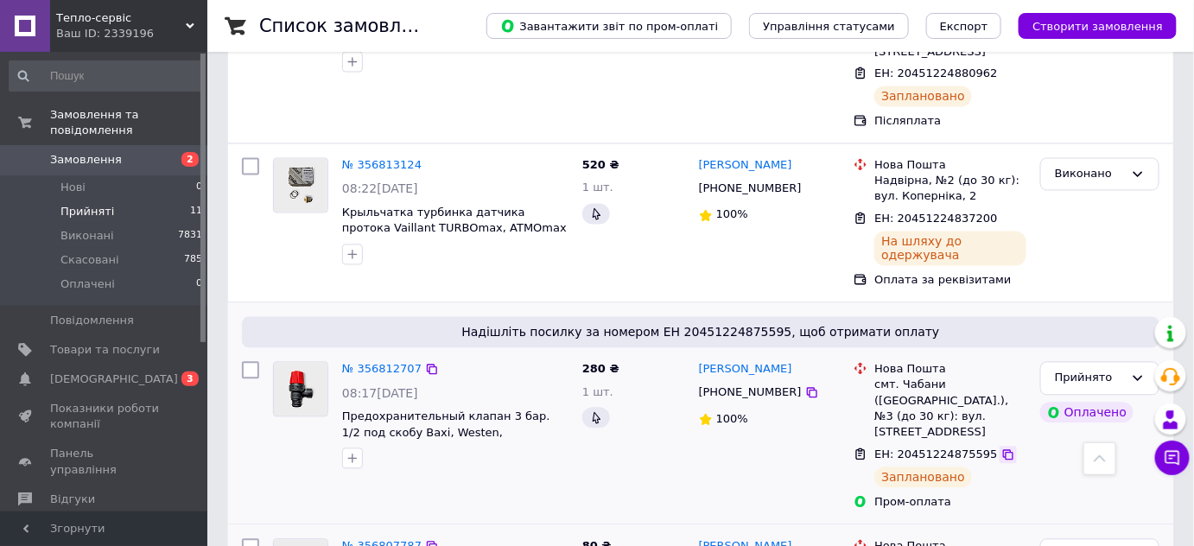
click at [1001, 448] on icon at bounding box center [1008, 455] width 14 height 14
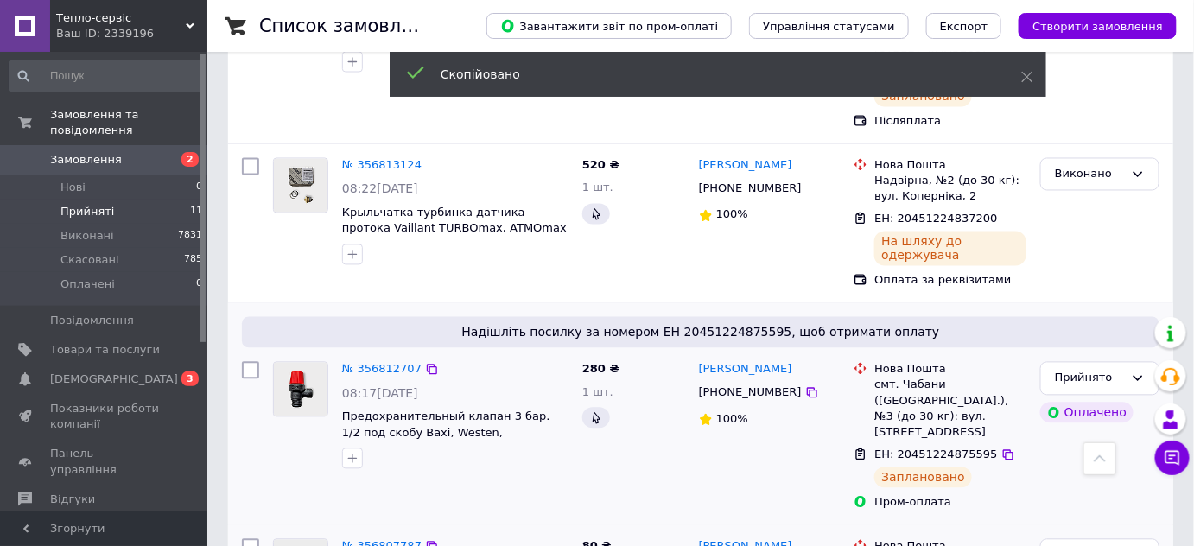
click at [730, 386] on span "[PHONE_NUMBER]" at bounding box center [750, 392] width 103 height 13
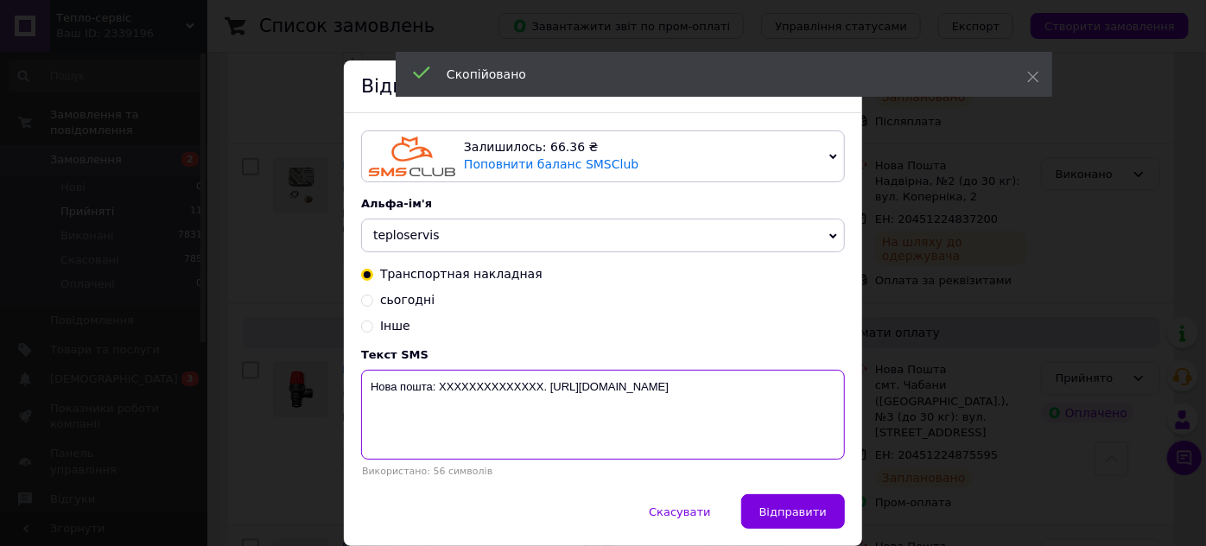
click at [499, 386] on textarea "Нова пошта: XXXXXXXXXXXXXX. [URL][DOMAIN_NAME]" at bounding box center [603, 415] width 484 height 90
paste textarea "20451224875595"
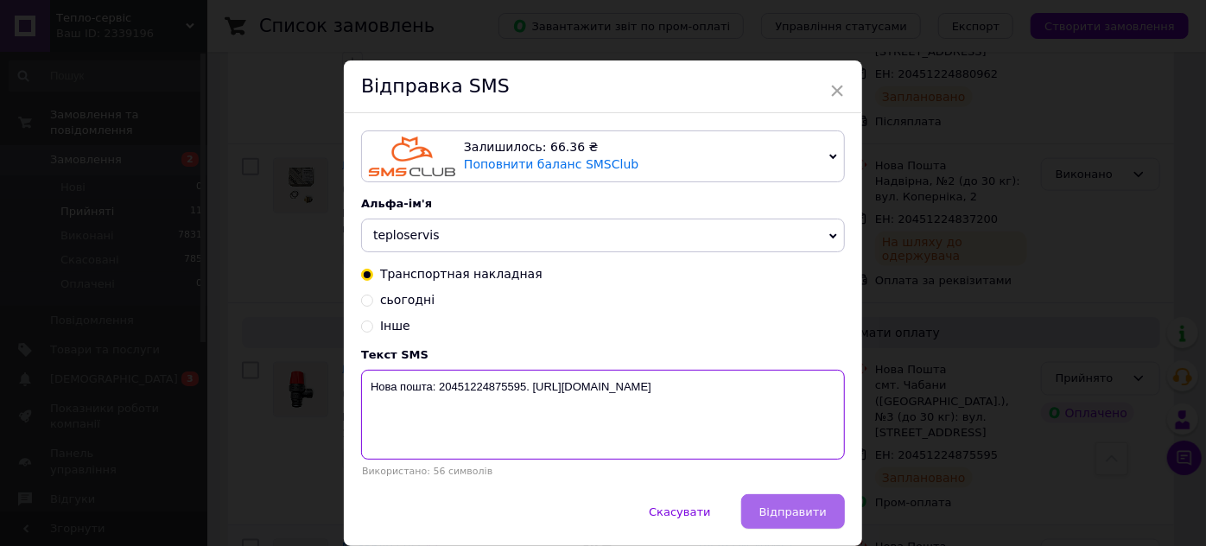
type textarea "Нова пошта: 20451224875595. [URL][DOMAIN_NAME]"
click at [778, 513] on span "Відправити" at bounding box center [792, 511] width 67 height 13
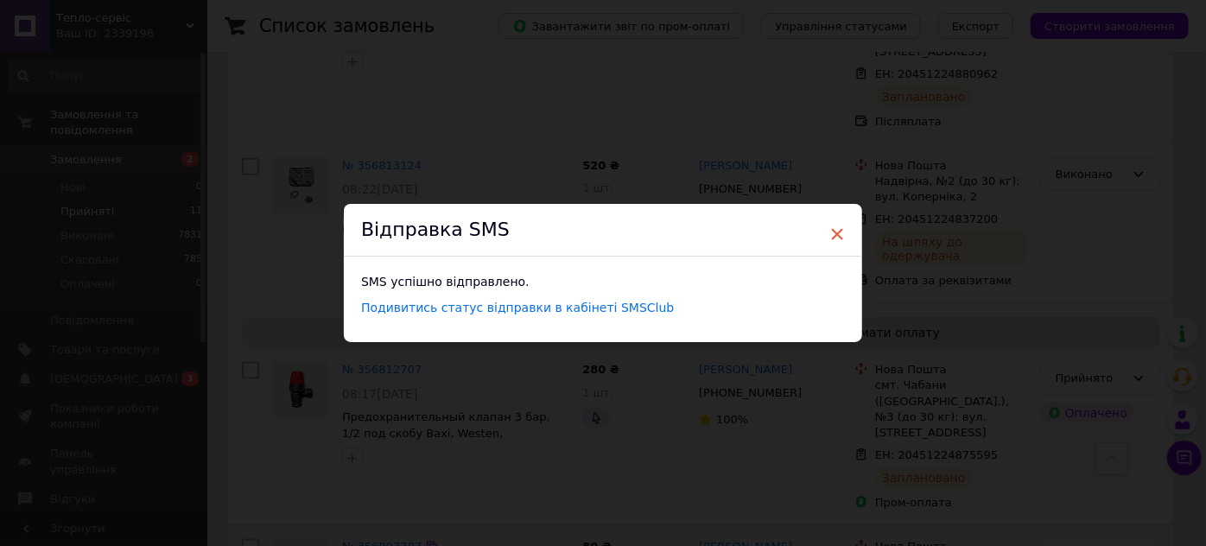
click at [834, 228] on span "×" at bounding box center [837, 233] width 16 height 29
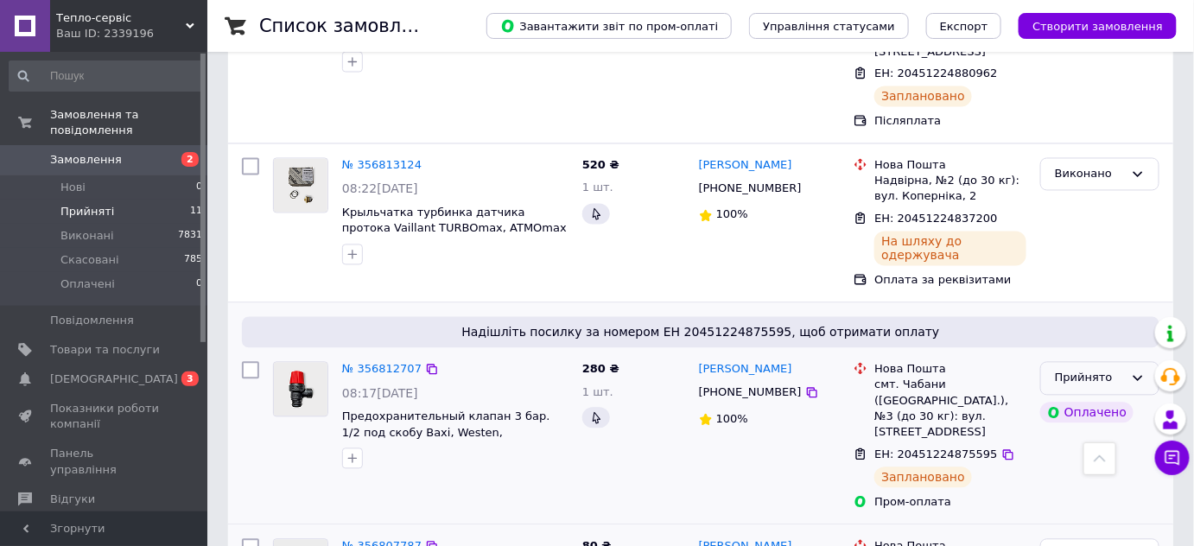
click at [1127, 362] on div "Прийнято" at bounding box center [1099, 379] width 119 height 34
click at [1096, 399] on li "Виконано" at bounding box center [1099, 415] width 117 height 32
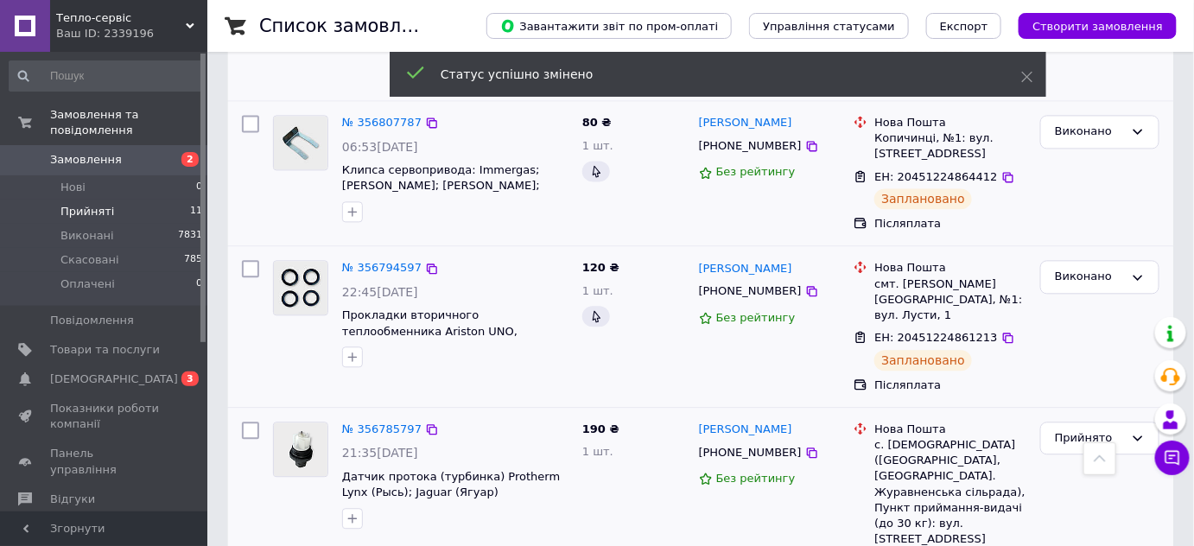
scroll to position [1256, 0]
click at [734, 446] on span "[PHONE_NUMBER]" at bounding box center [750, 452] width 103 height 13
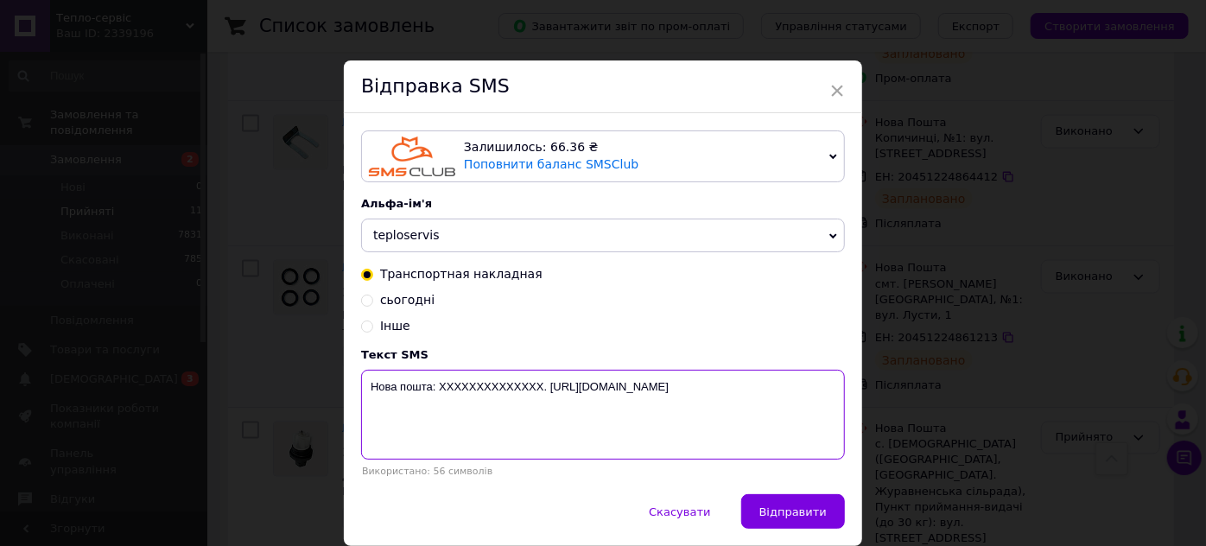
click at [504, 388] on textarea "Нова пошта: XXXXXXXXXXXXXX. [URL][DOMAIN_NAME]" at bounding box center [603, 415] width 484 height 90
paste textarea "20451224859213"
type textarea "Нова пошта: 20451224859213. [URL][DOMAIN_NAME]"
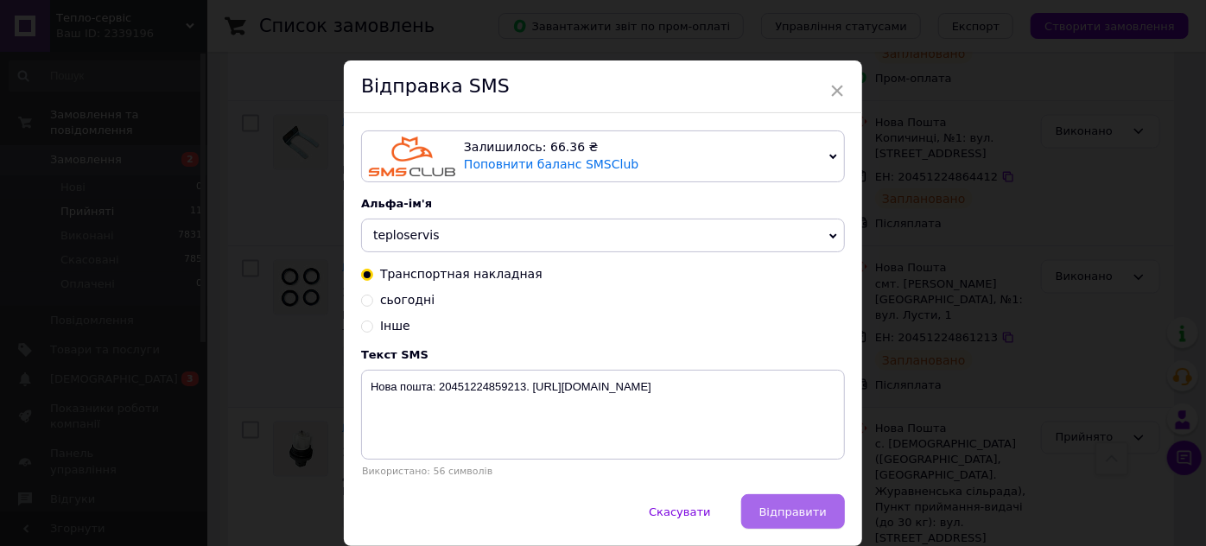
click at [778, 517] on span "Відправити" at bounding box center [792, 511] width 67 height 13
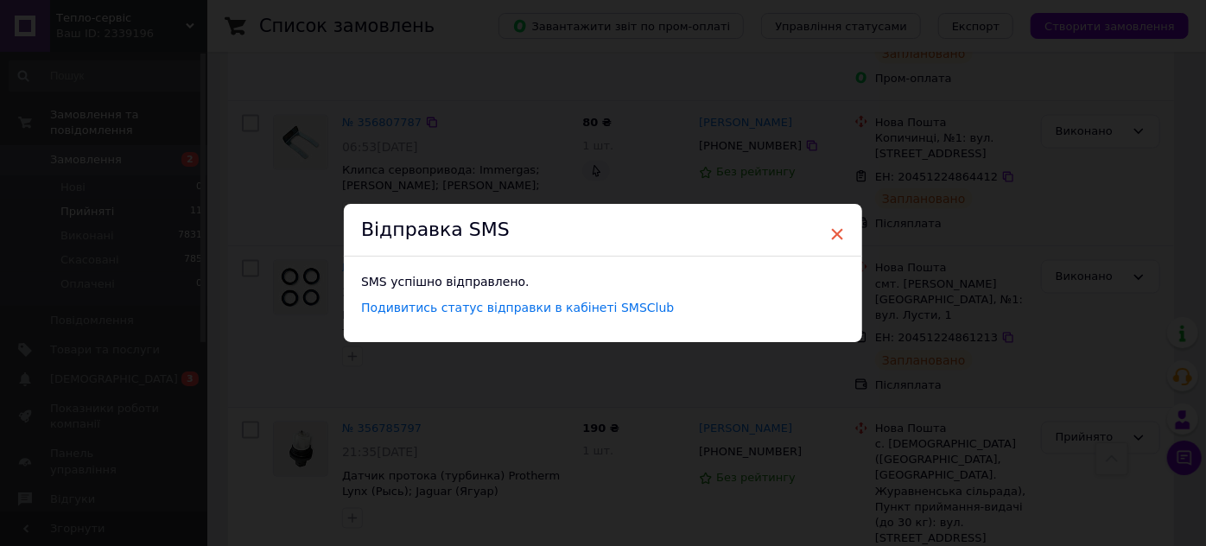
click at [833, 227] on span "×" at bounding box center [837, 233] width 16 height 29
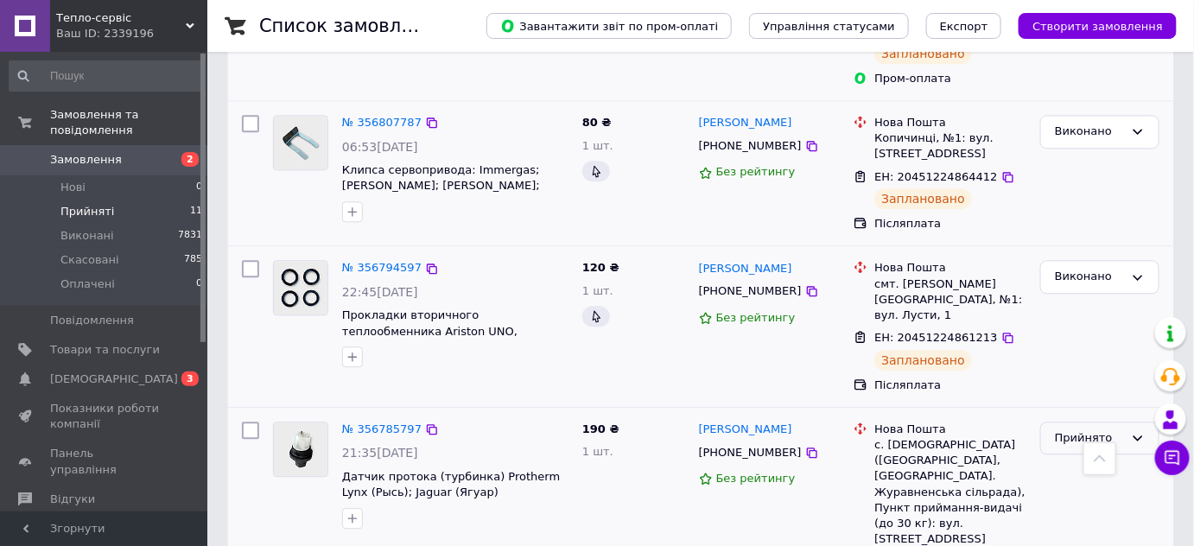
click at [1088, 429] on div "Прийнято" at bounding box center [1089, 438] width 69 height 18
click at [1076, 458] on li "Виконано" at bounding box center [1099, 474] width 117 height 32
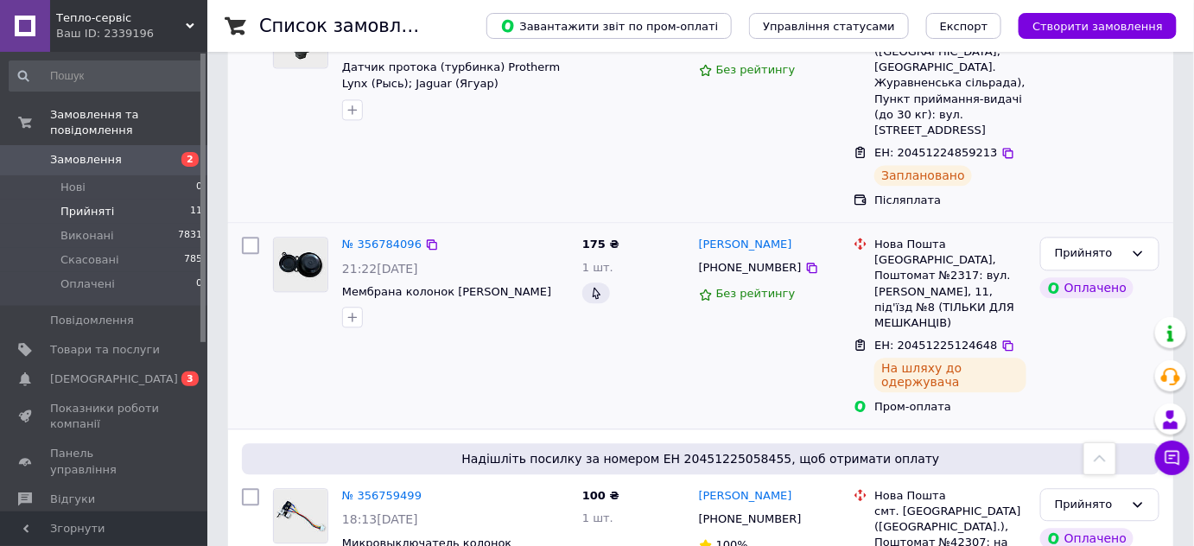
scroll to position [1120, 0]
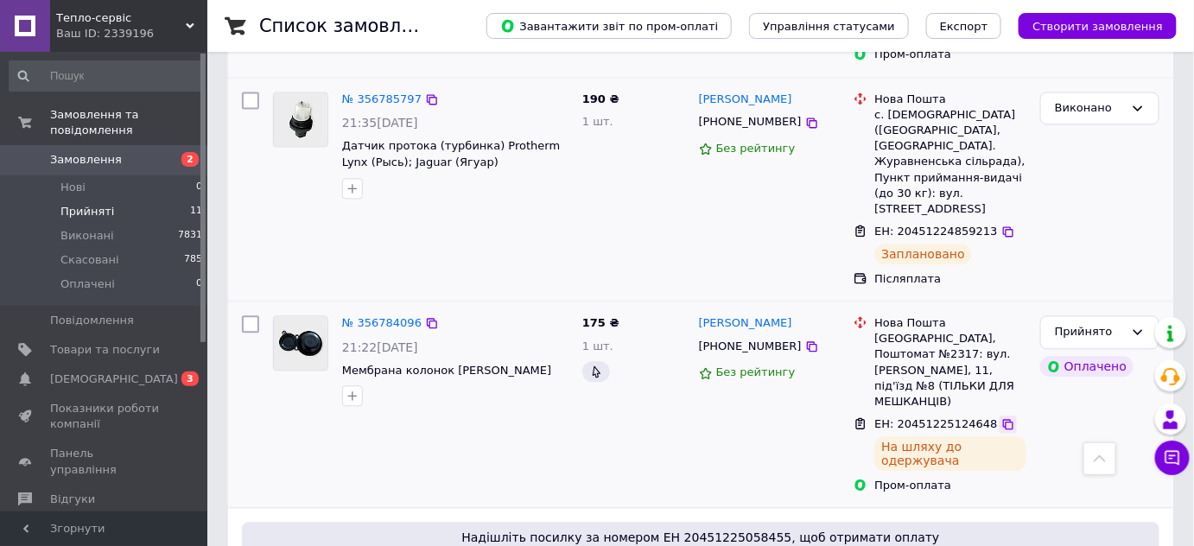
click at [1001, 417] on icon at bounding box center [1008, 424] width 14 height 14
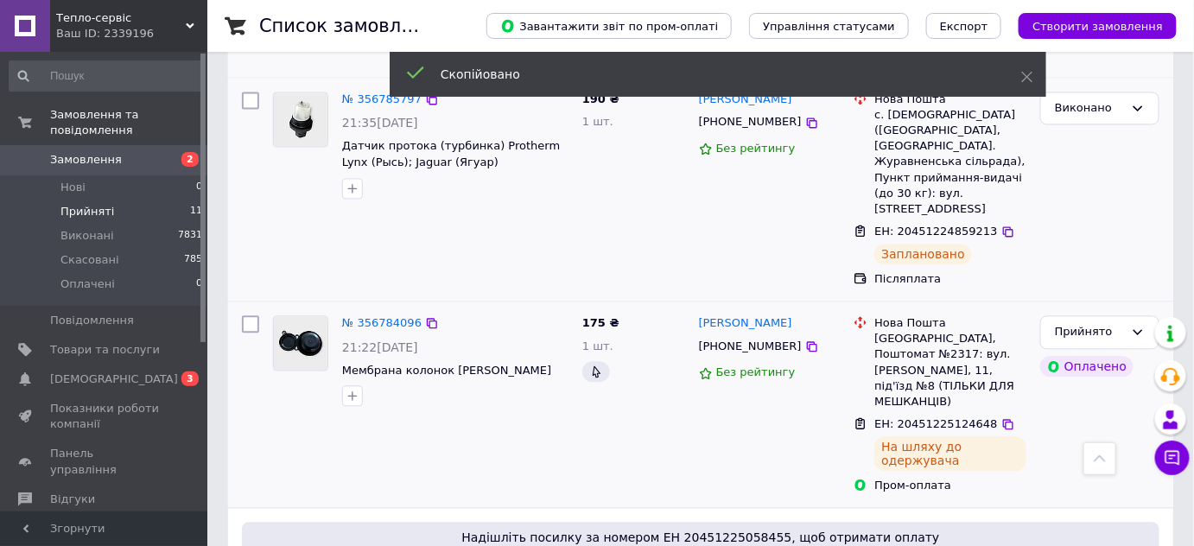
click at [749, 339] on span "[PHONE_NUMBER]" at bounding box center [750, 345] width 103 height 13
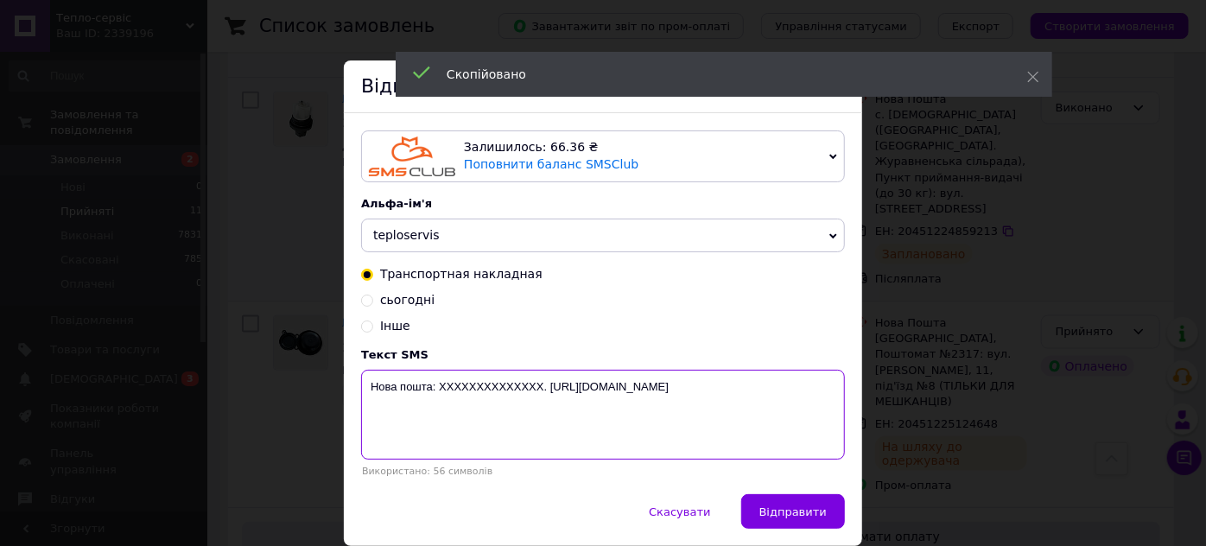
click at [481, 390] on textarea "Нова пошта: XXXXXXXXXXXXXX. [URL][DOMAIN_NAME]" at bounding box center [603, 415] width 484 height 90
paste textarea "20451225124648"
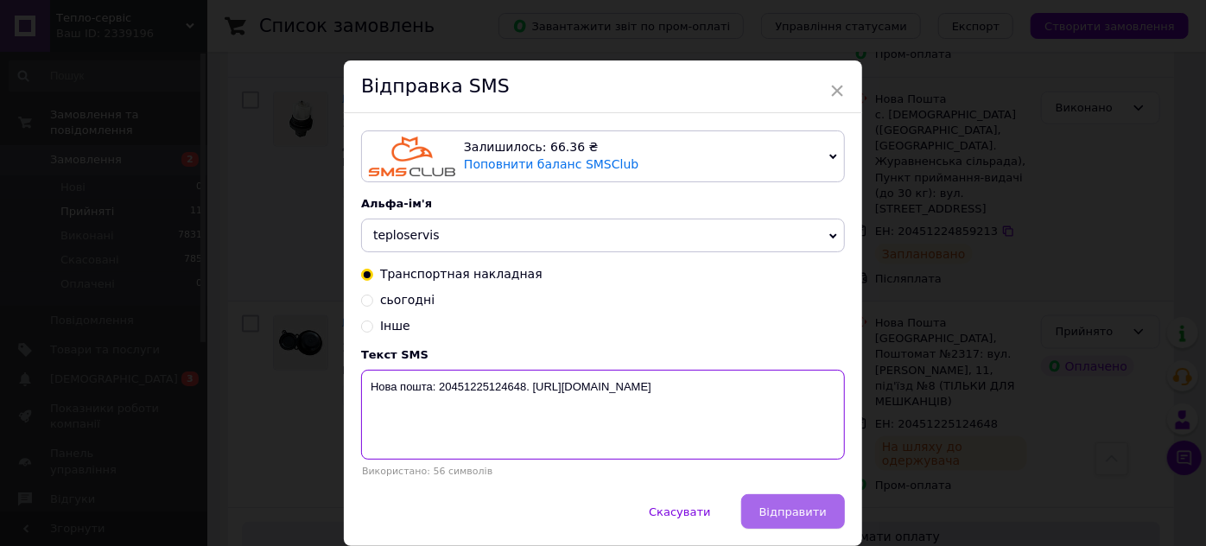
type textarea "Нова пошта: 20451225124648. [URL][DOMAIN_NAME]"
click at [789, 515] on span "Відправити" at bounding box center [792, 511] width 67 height 13
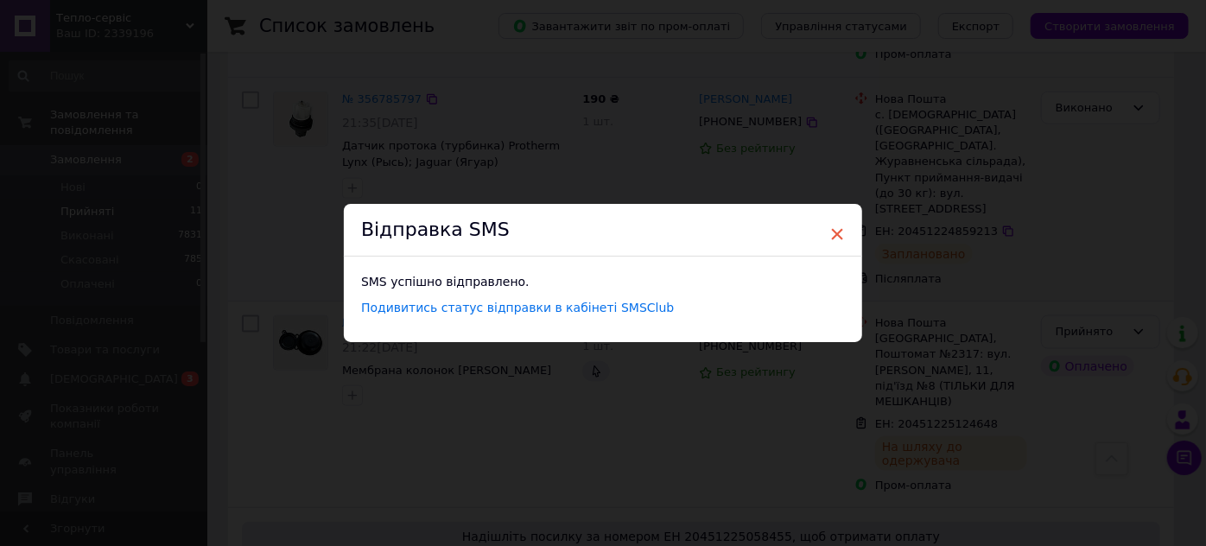
click at [834, 230] on span "×" at bounding box center [837, 233] width 16 height 29
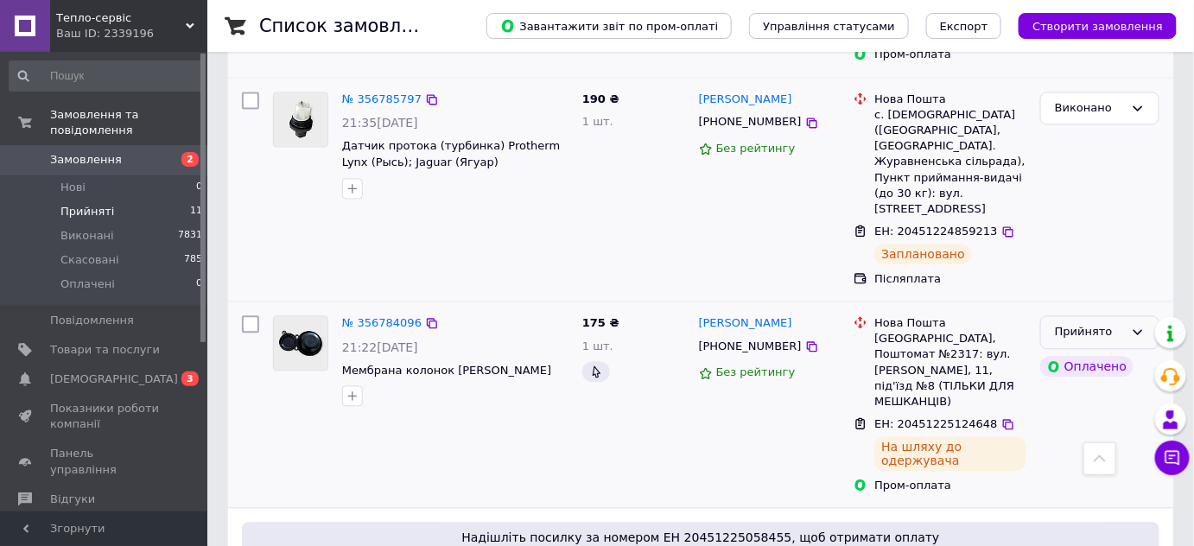
click at [1068, 323] on div "Прийнято" at bounding box center [1089, 332] width 69 height 18
click at [1069, 352] on li "Виконано" at bounding box center [1099, 368] width 117 height 32
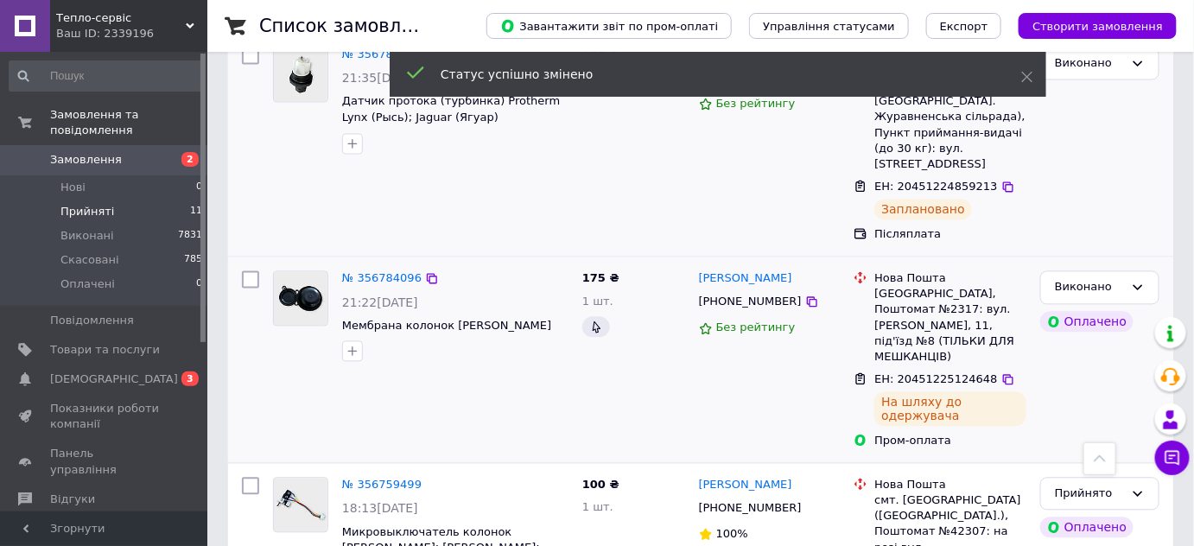
scroll to position [1209, 0]
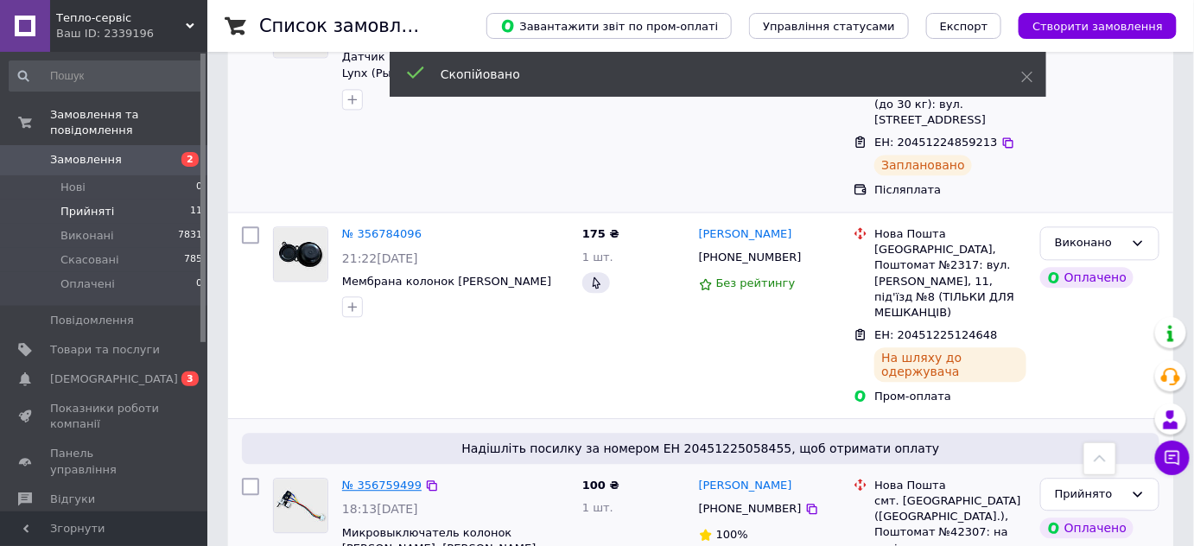
click at [388, 479] on link "№ 356759499" at bounding box center [381, 485] width 79 height 13
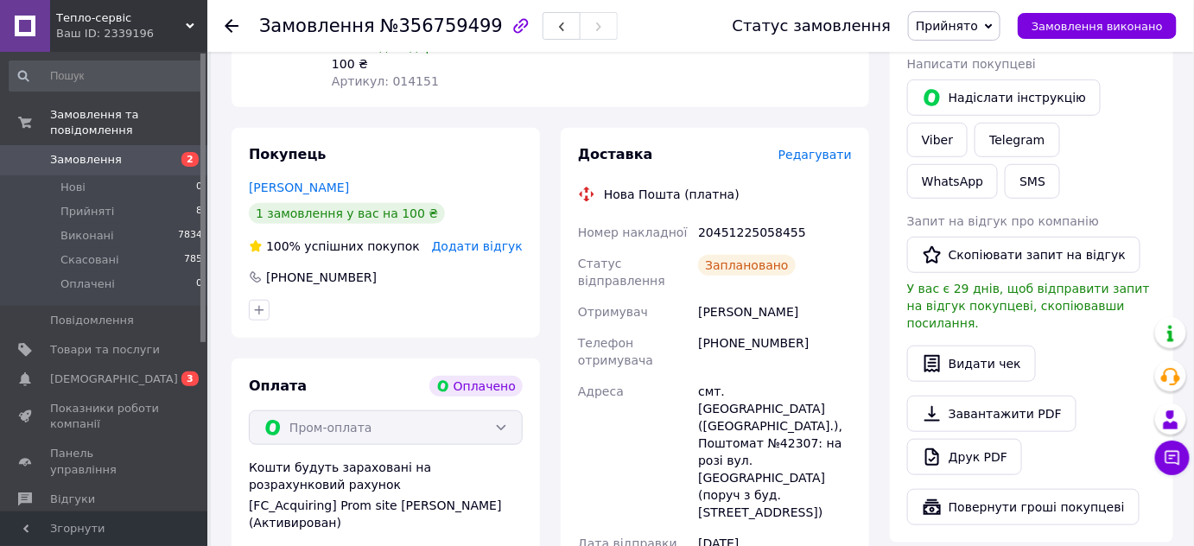
scroll to position [139, 0]
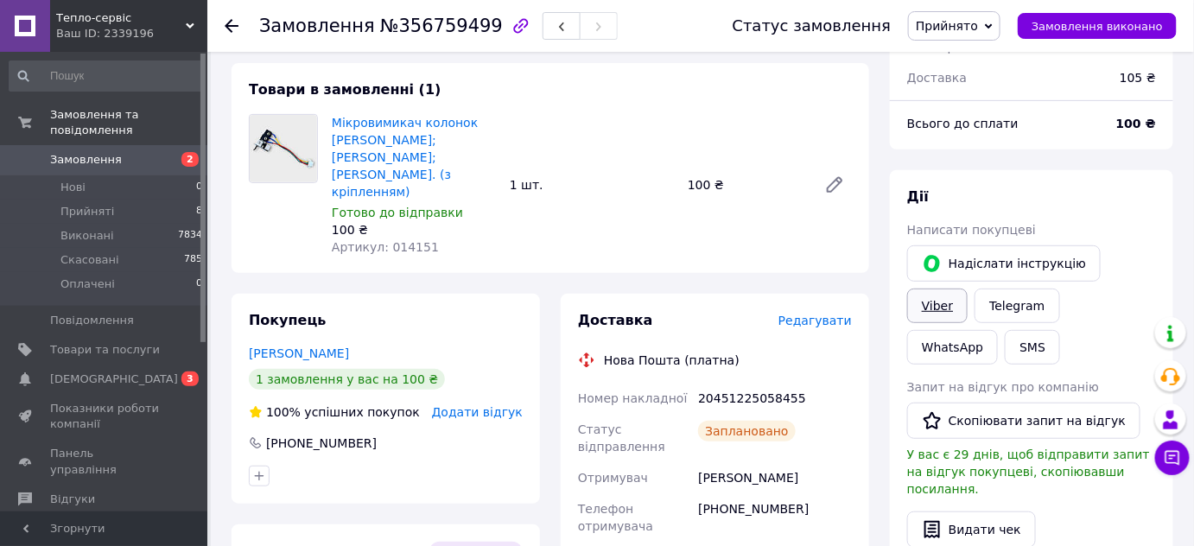
click at [967, 288] on link "Viber" at bounding box center [937, 305] width 60 height 35
click at [1075, 27] on span "Замовлення виконано" at bounding box center [1096, 26] width 131 height 13
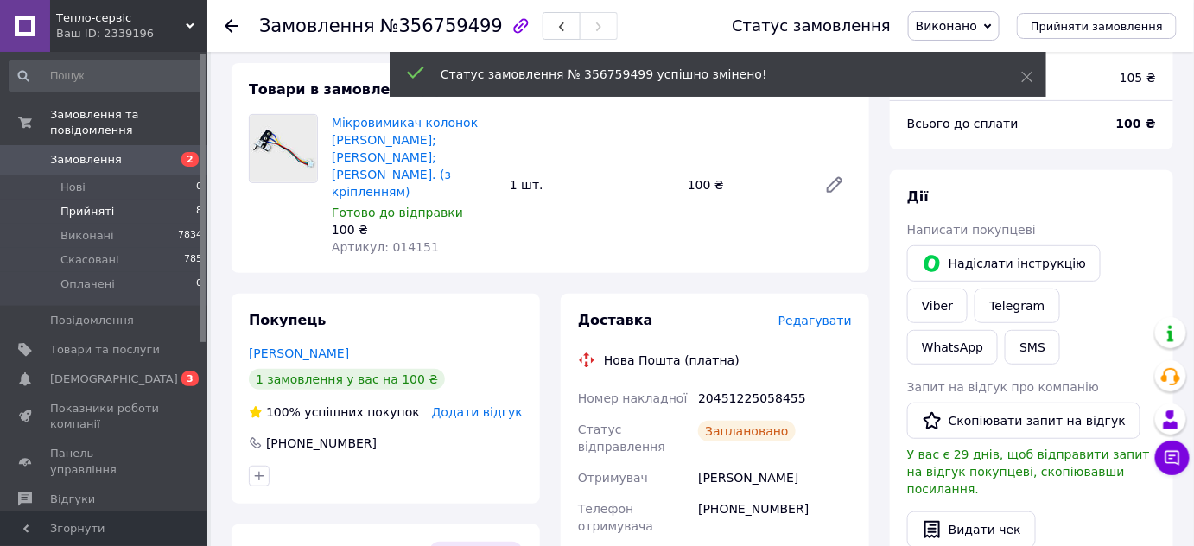
click at [84, 204] on span "Прийняті" at bounding box center [87, 212] width 54 height 16
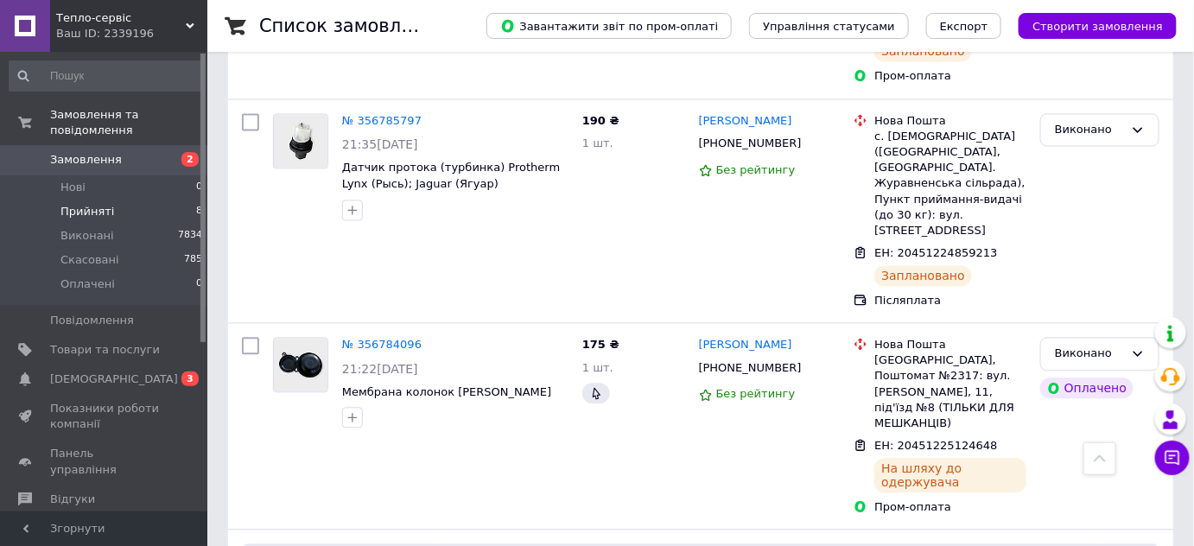
scroll to position [1209, 0]
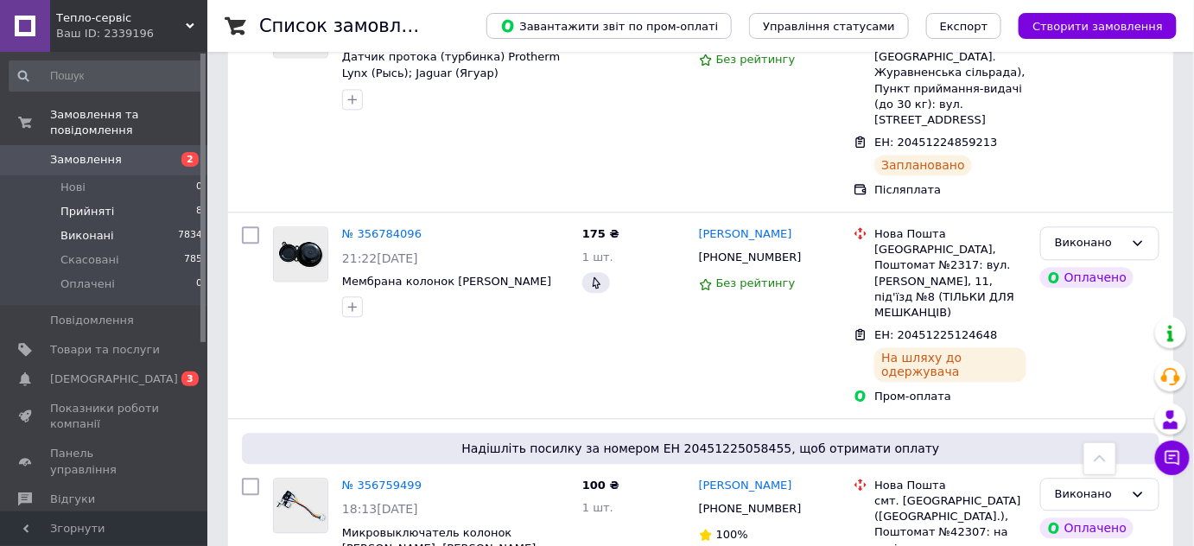
click at [86, 228] on span "Виконані" at bounding box center [87, 236] width 54 height 16
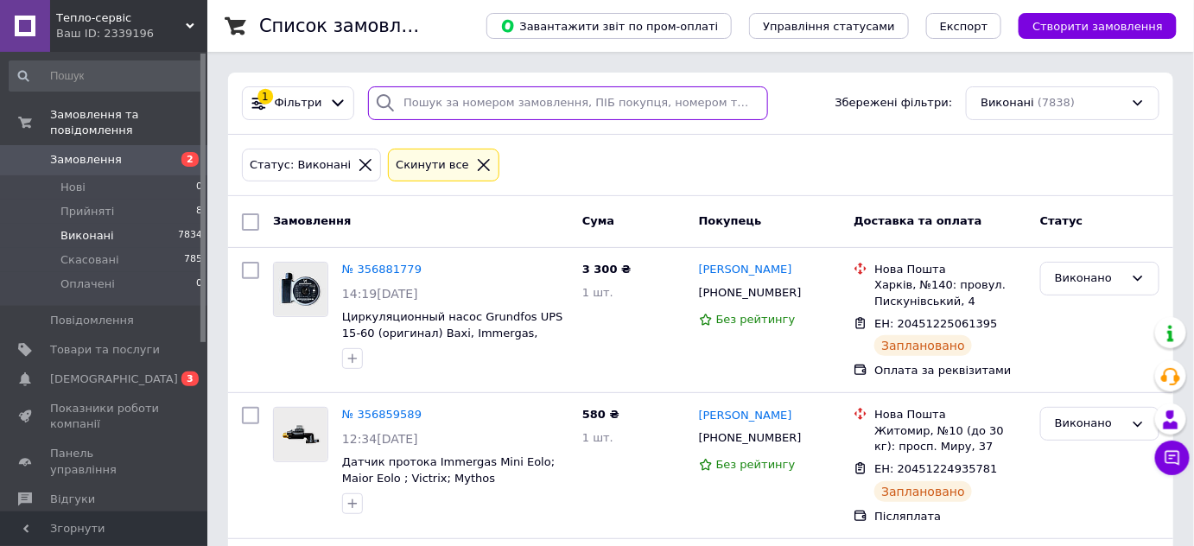
click at [441, 95] on input "search" at bounding box center [568, 103] width 400 height 34
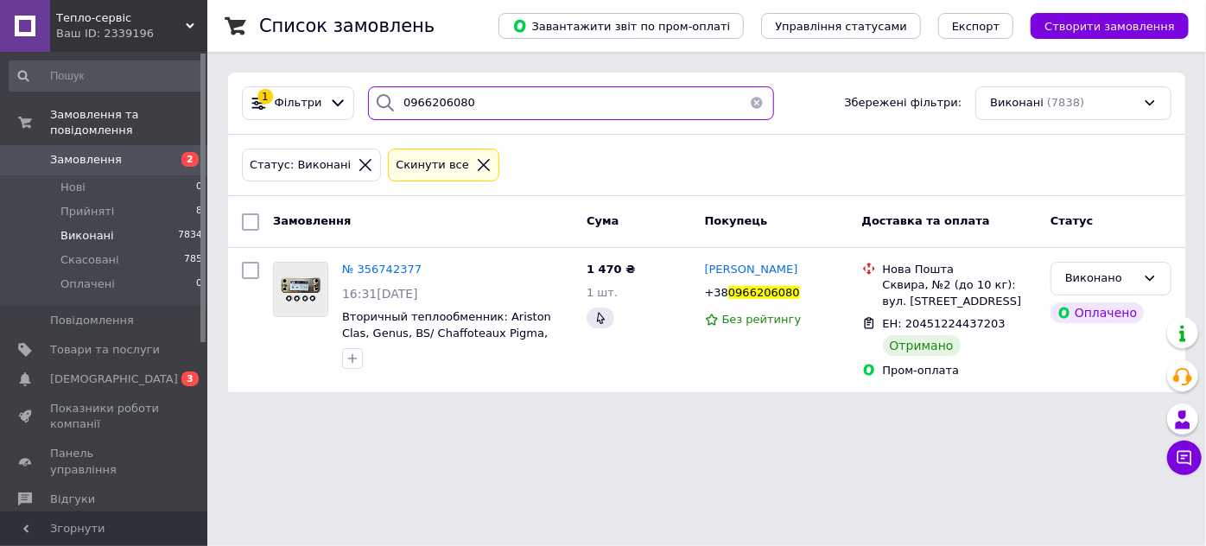
type input "0966206080"
